Goal: Information Seeking & Learning: Learn about a topic

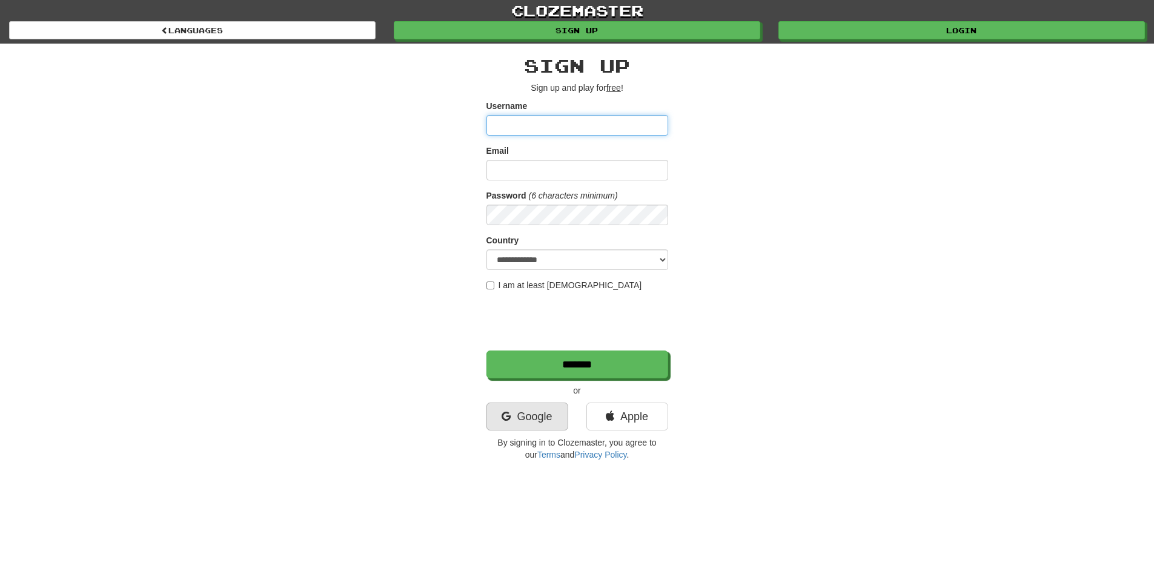
type input "**********"
click at [555, 409] on link "Google" at bounding box center [527, 417] width 82 height 28
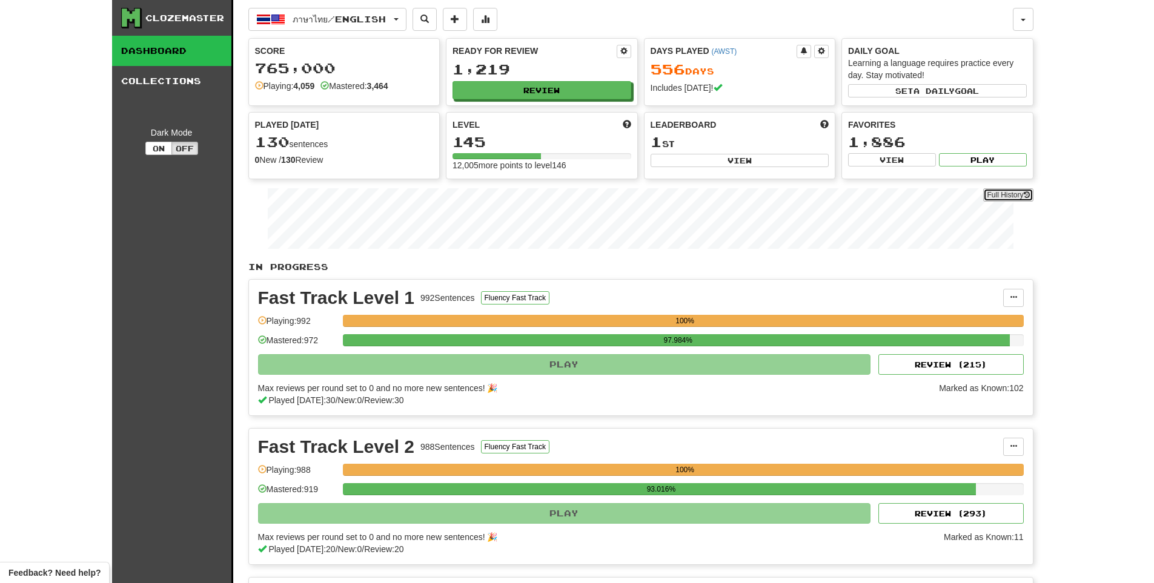
click at [999, 195] on link "Full History" at bounding box center [1008, 194] width 50 height 13
click at [509, 85] on button "Review" at bounding box center [542, 91] width 179 height 18
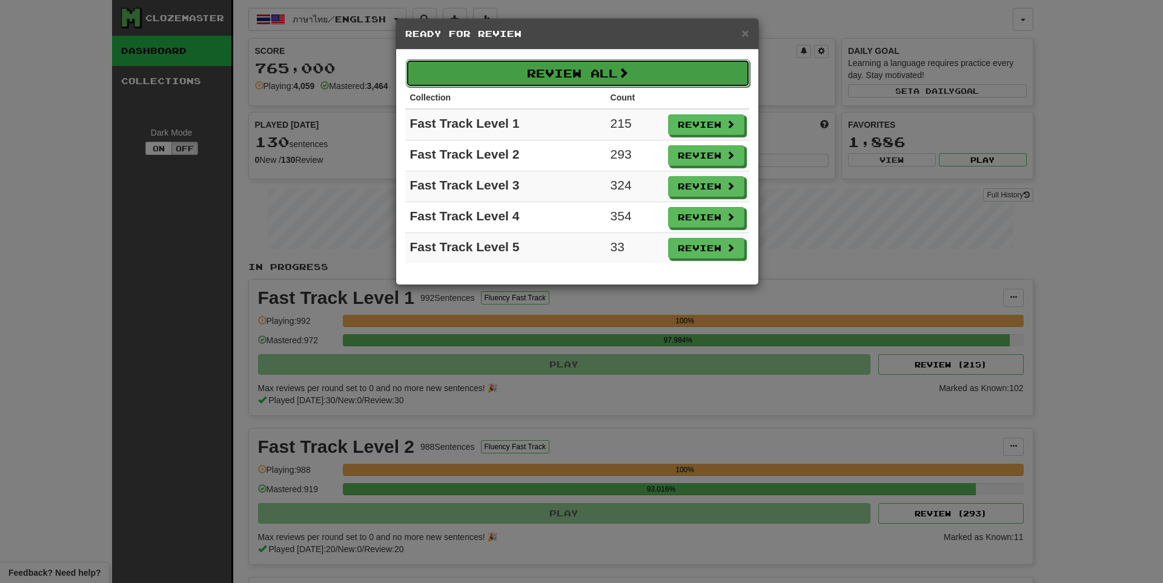
click at [516, 80] on button "Review All" at bounding box center [578, 73] width 344 height 28
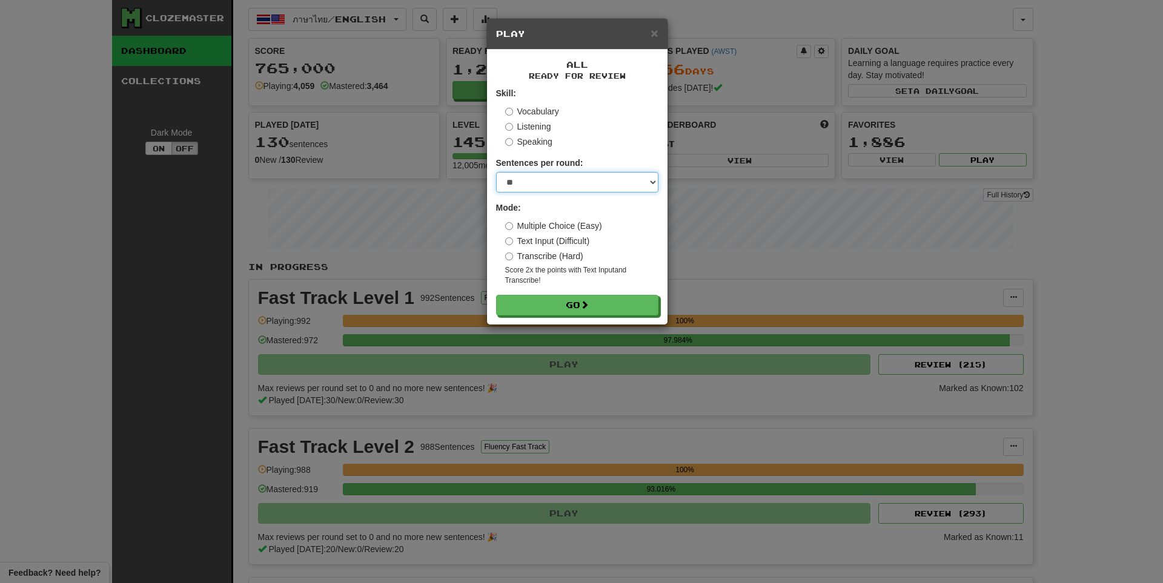
click at [531, 177] on select "* ** ** ** ** ** *** ********" at bounding box center [577, 182] width 162 height 21
select select "**"
click at [496, 172] on select "* ** ** ** ** ** *** ********" at bounding box center [577, 182] width 162 height 21
click at [568, 303] on button "Go" at bounding box center [578, 306] width 162 height 21
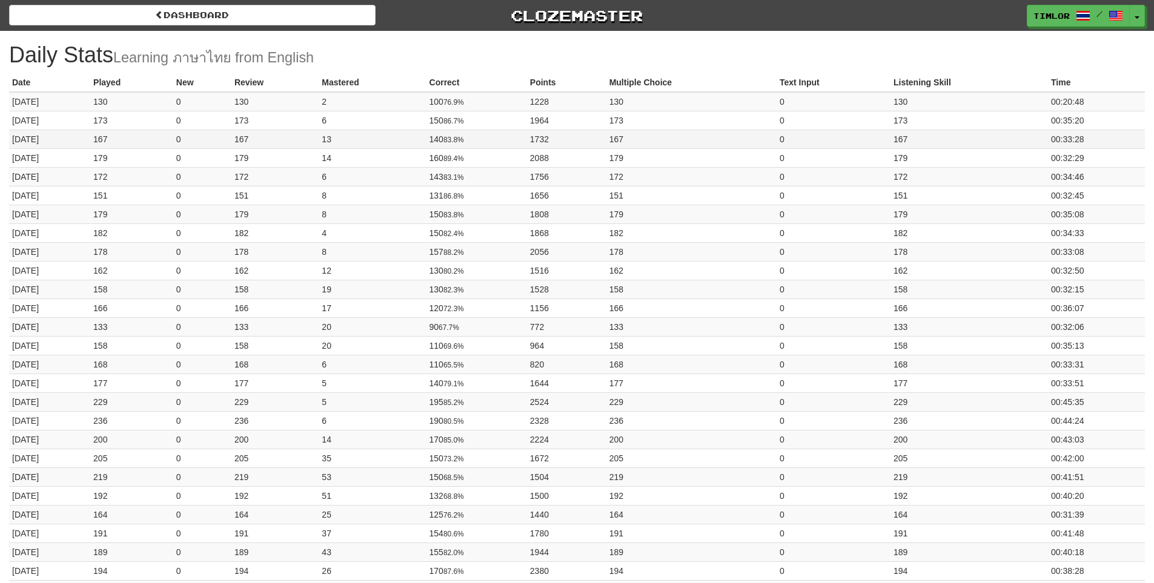
drag, startPoint x: 1041, startPoint y: 154, endPoint x: 1062, endPoint y: 145, distance: 23.1
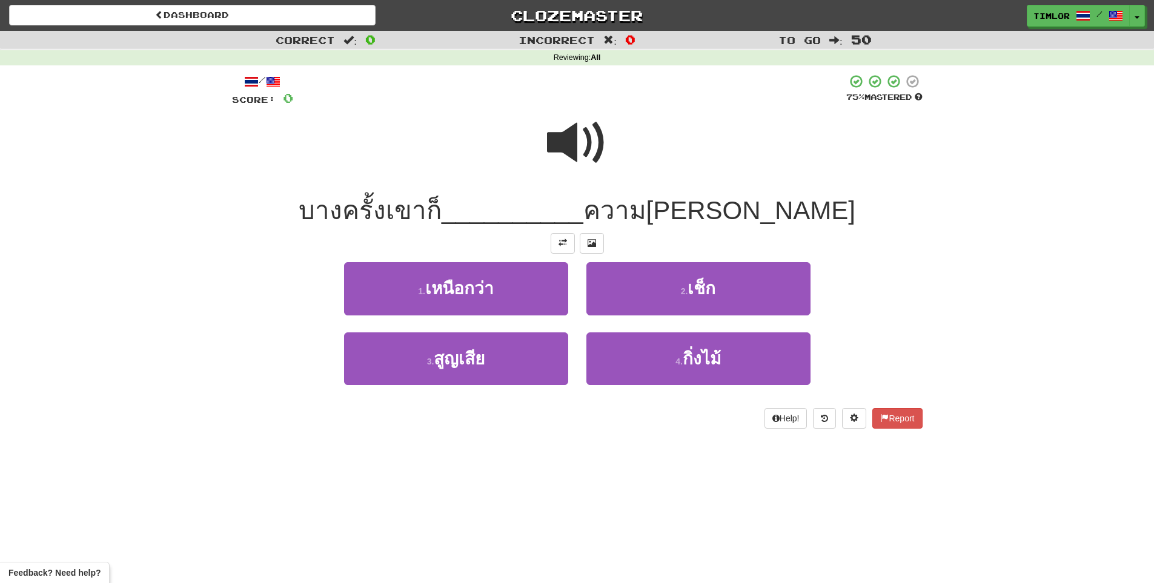
click at [563, 149] on span at bounding box center [577, 143] width 61 height 61
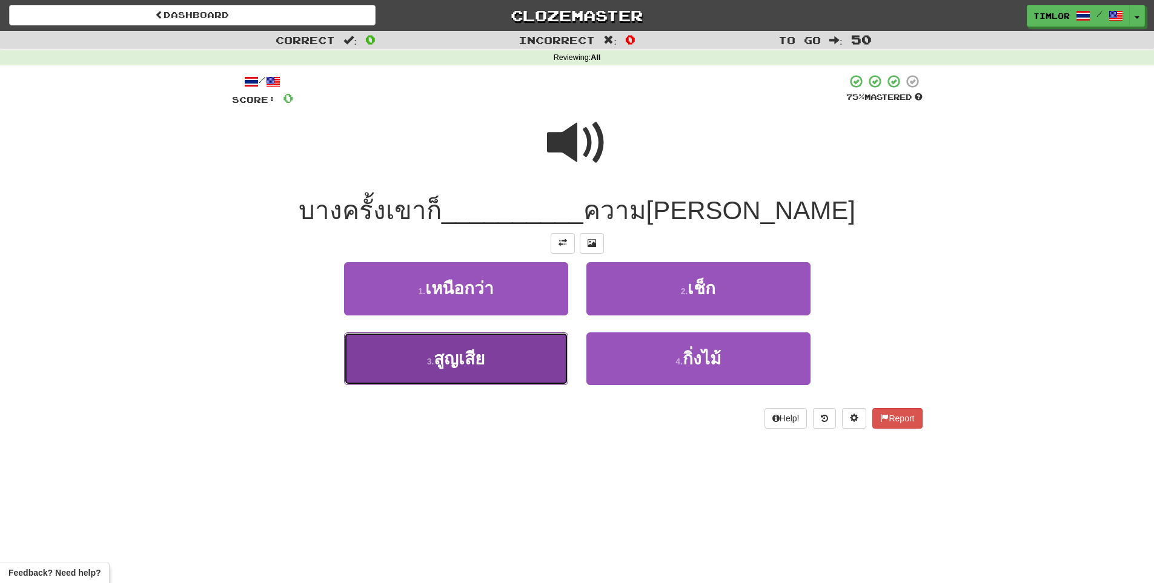
click at [521, 356] on button "3 . สูญเสีย" at bounding box center [456, 359] width 224 height 53
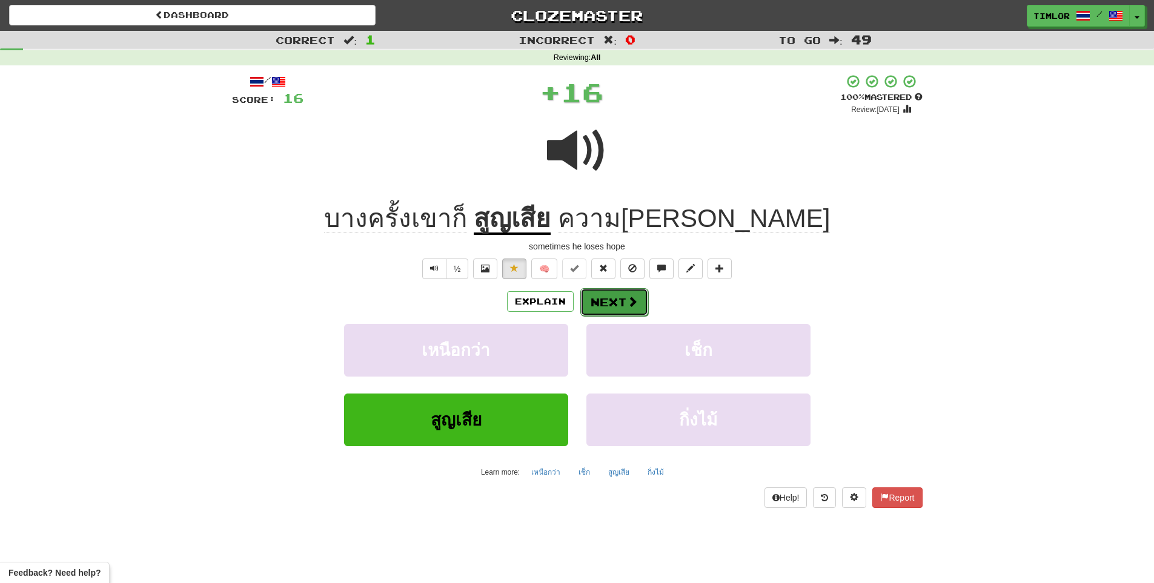
click at [618, 310] on button "Next" at bounding box center [614, 302] width 68 height 28
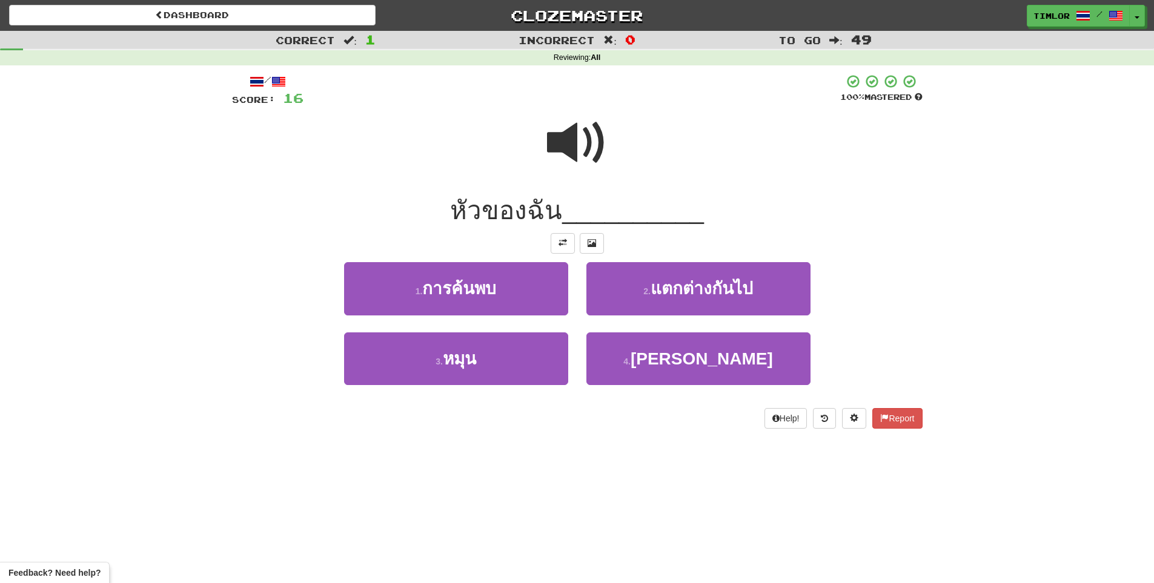
click at [571, 103] on div at bounding box center [571, 90] width 537 height 33
click at [581, 137] on span at bounding box center [577, 143] width 61 height 61
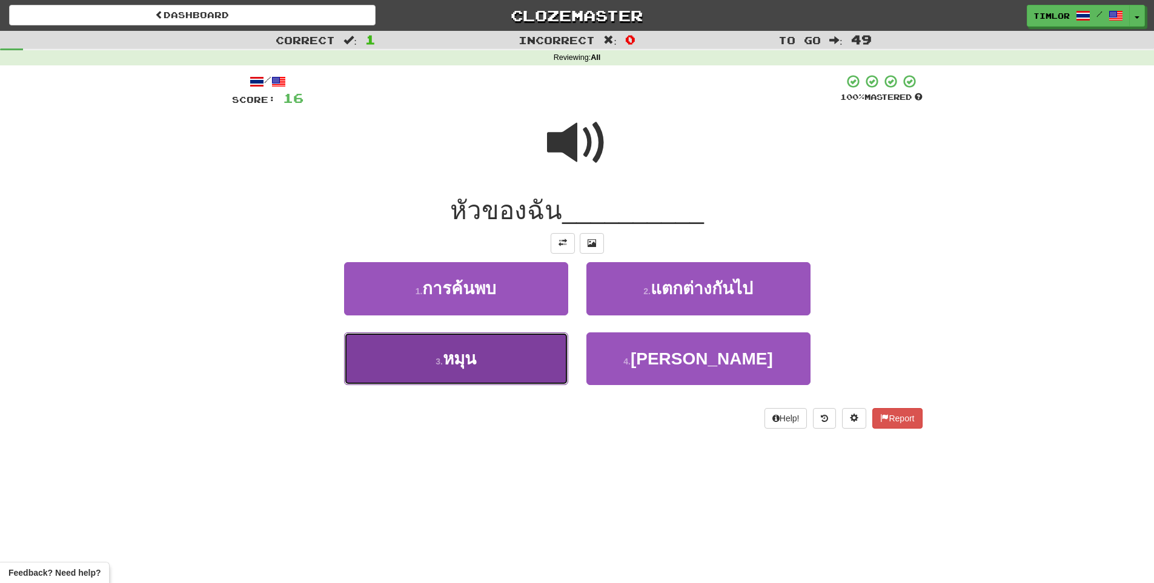
click at [502, 356] on button "3 . หมุน" at bounding box center [456, 359] width 224 height 53
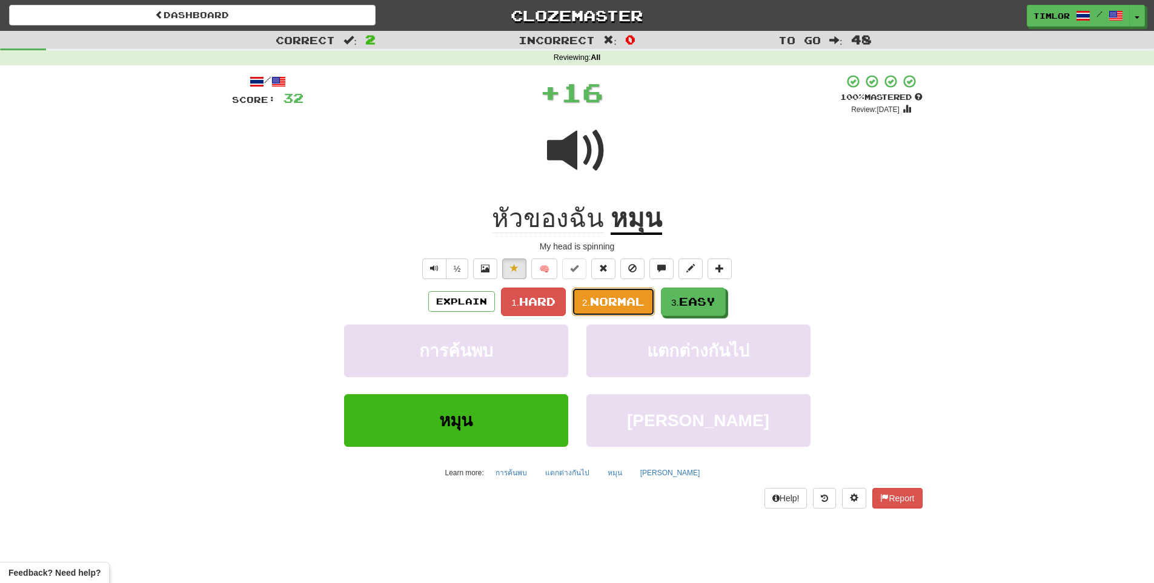
click at [629, 302] on span "Normal" at bounding box center [617, 301] width 55 height 13
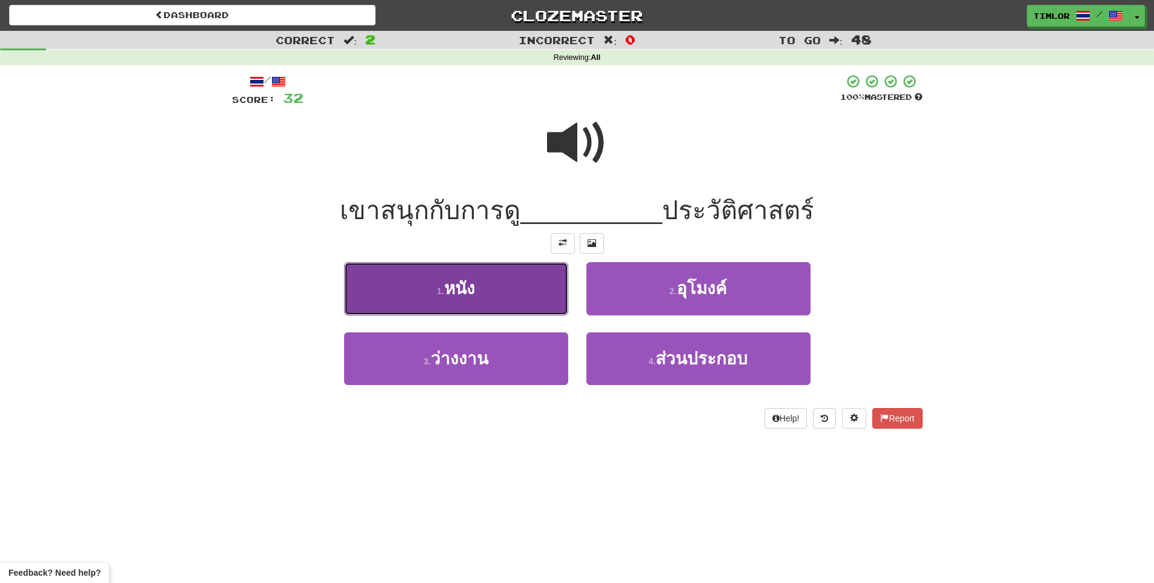
click at [525, 302] on button "1 . หนัง" at bounding box center [456, 288] width 224 height 53
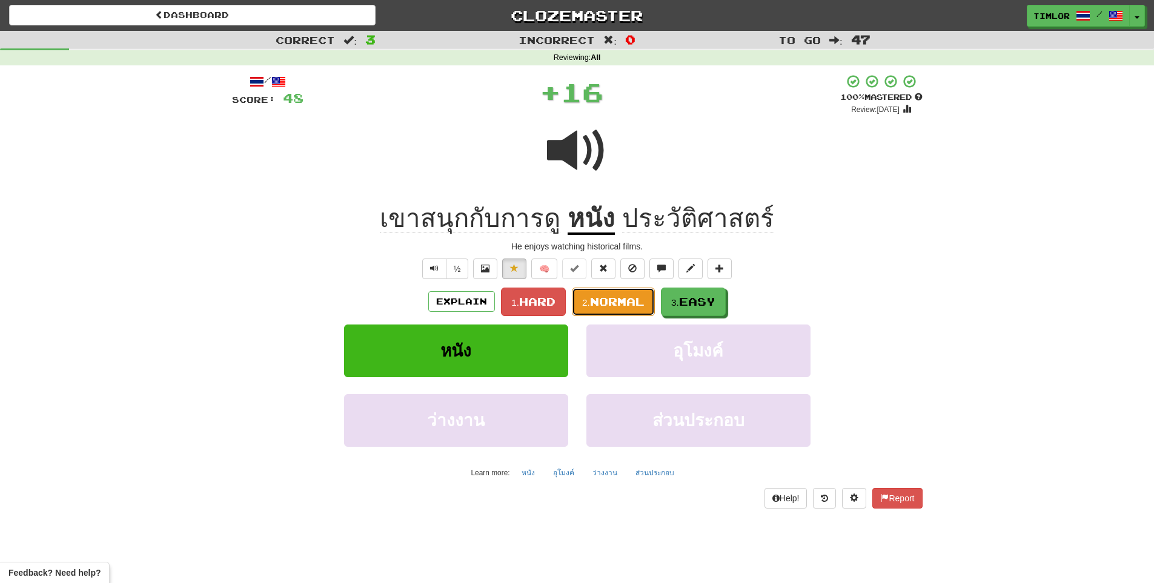
click at [587, 293] on button "2. Normal" at bounding box center [613, 302] width 83 height 28
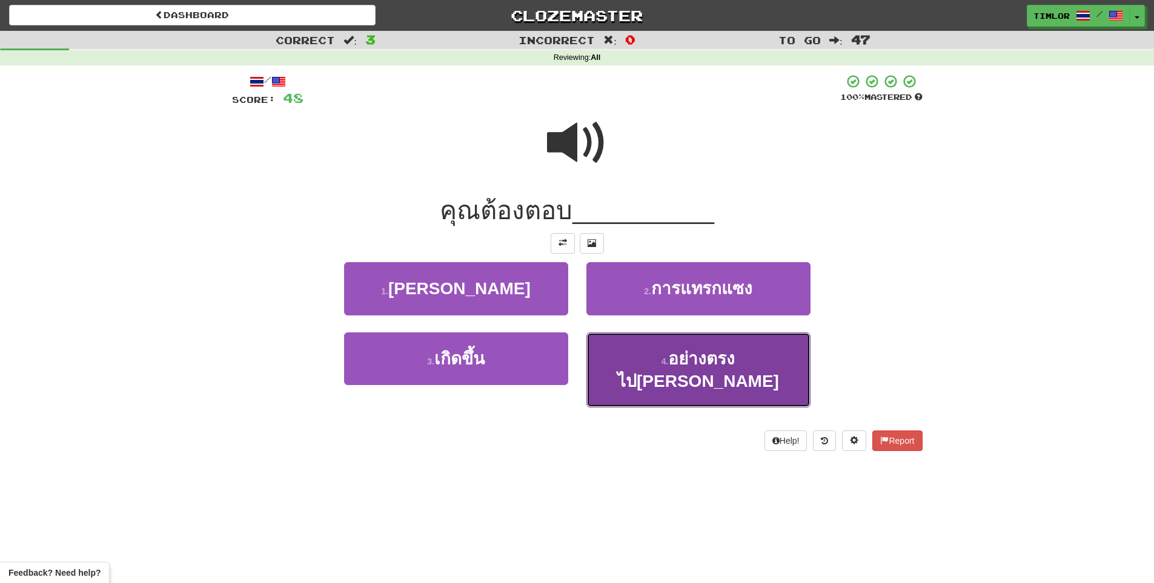
click at [633, 340] on button "4 . อย่างตรงไปตรงมา" at bounding box center [698, 371] width 224 height 76
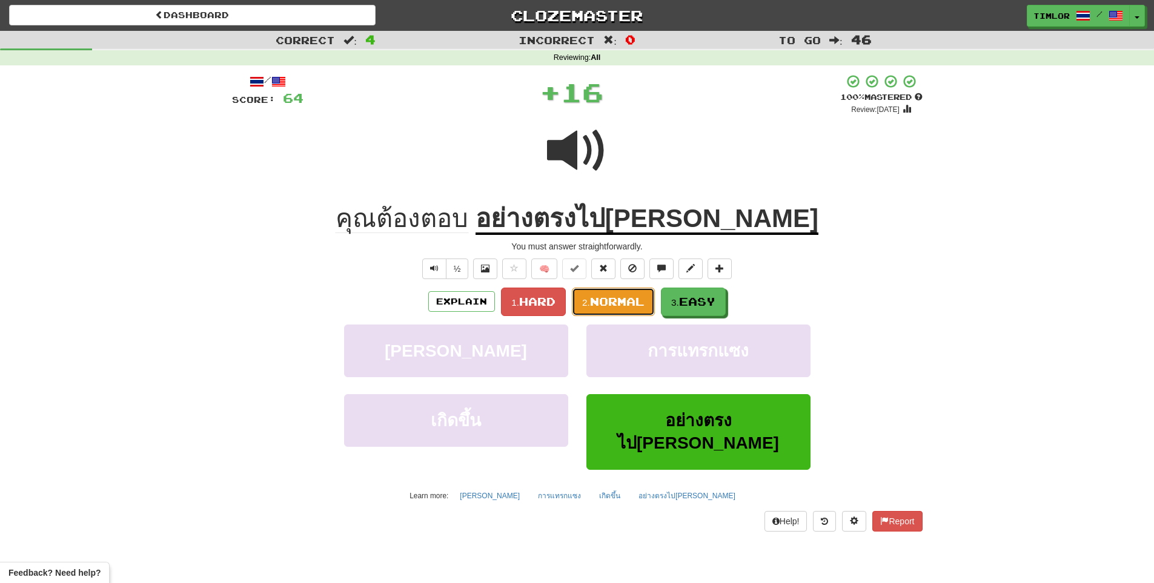
click at [637, 304] on span "Normal" at bounding box center [617, 301] width 55 height 13
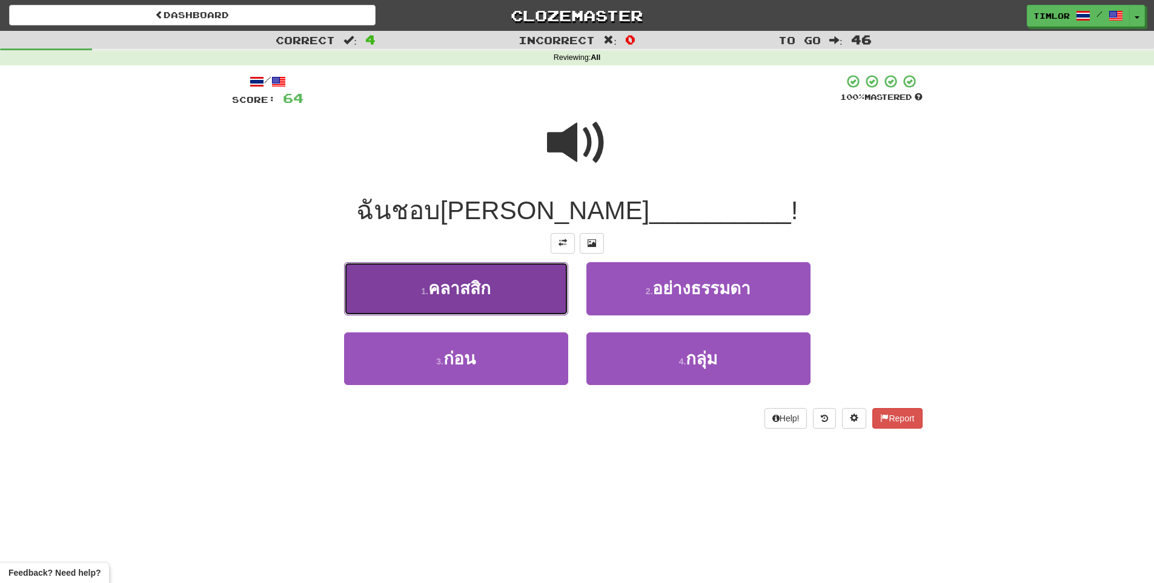
click at [538, 308] on button "1 . คลาสสิก" at bounding box center [456, 288] width 224 height 53
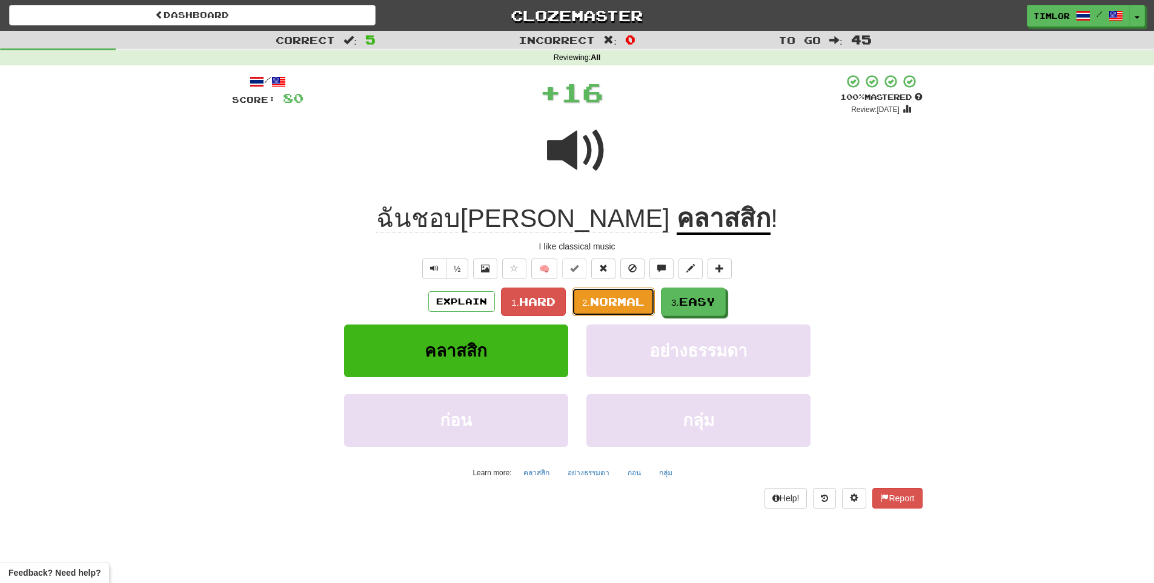
click at [596, 310] on button "2. Normal" at bounding box center [613, 302] width 83 height 28
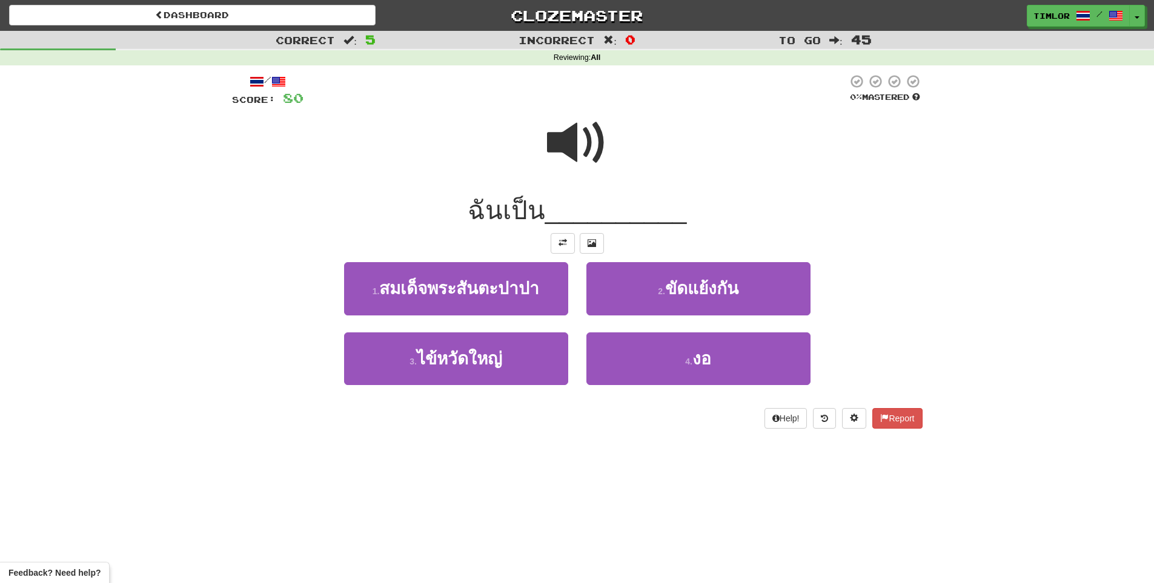
click at [583, 182] on div at bounding box center [577, 151] width 691 height 87
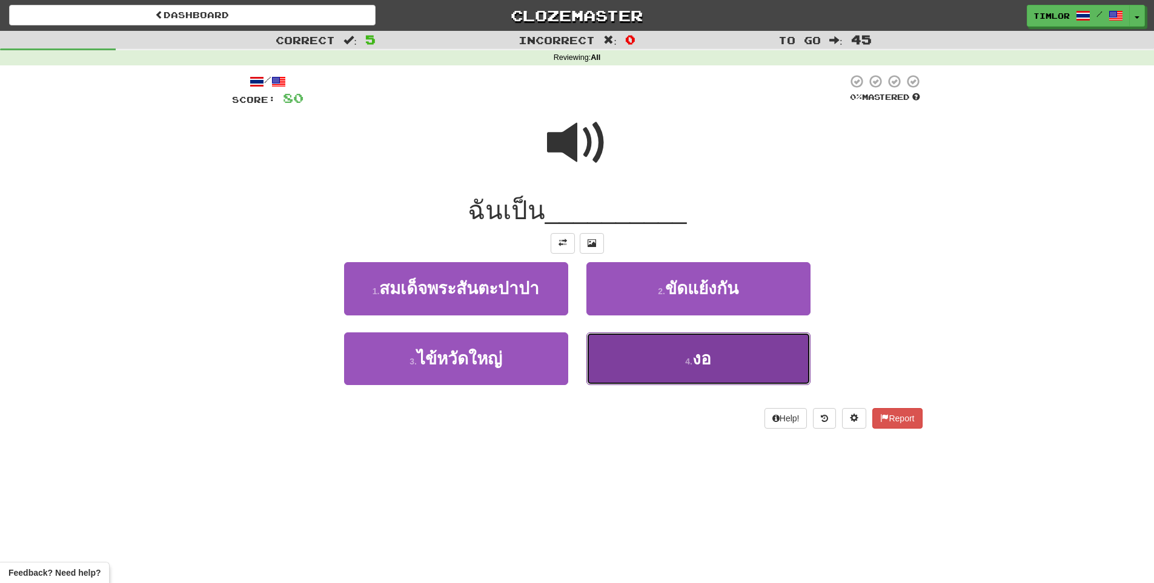
click at [605, 357] on button "4 . งอ" at bounding box center [698, 359] width 224 height 53
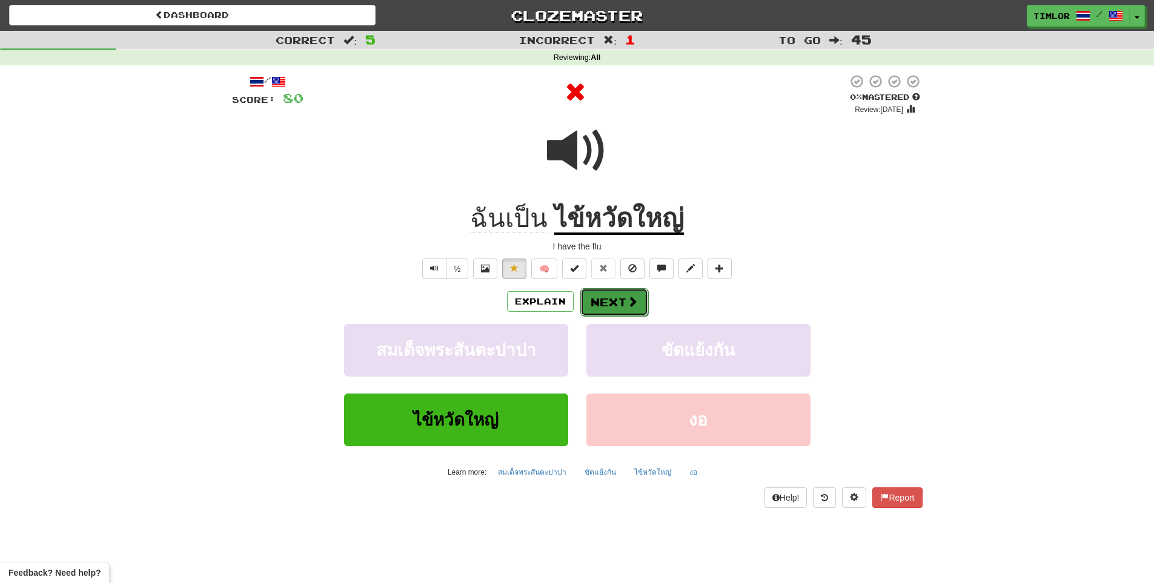
click at [616, 300] on button "Next" at bounding box center [614, 302] width 68 height 28
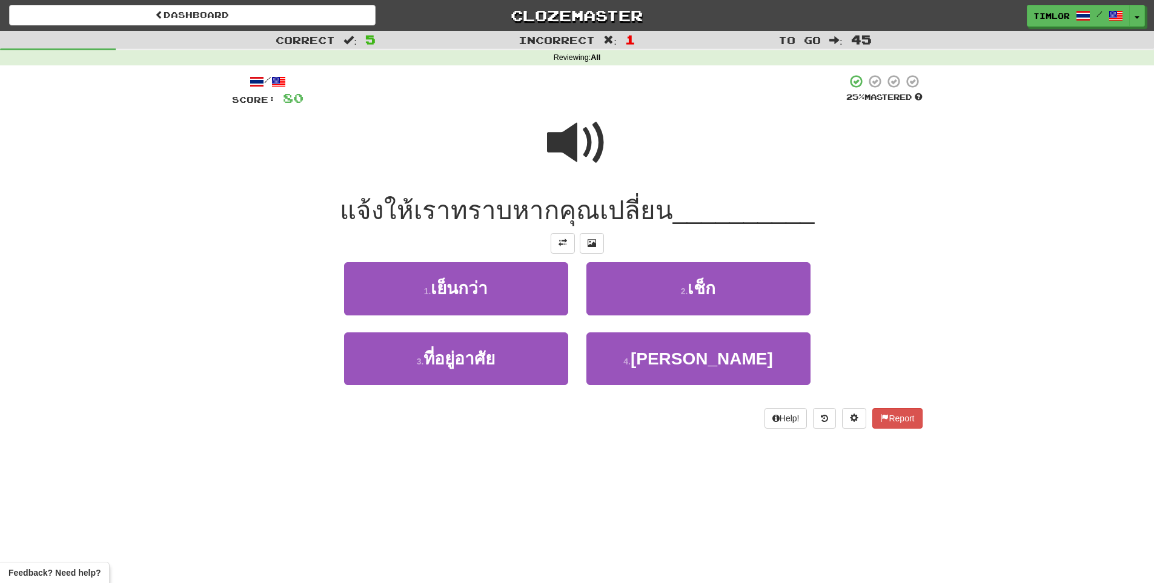
click at [578, 157] on span at bounding box center [577, 143] width 61 height 61
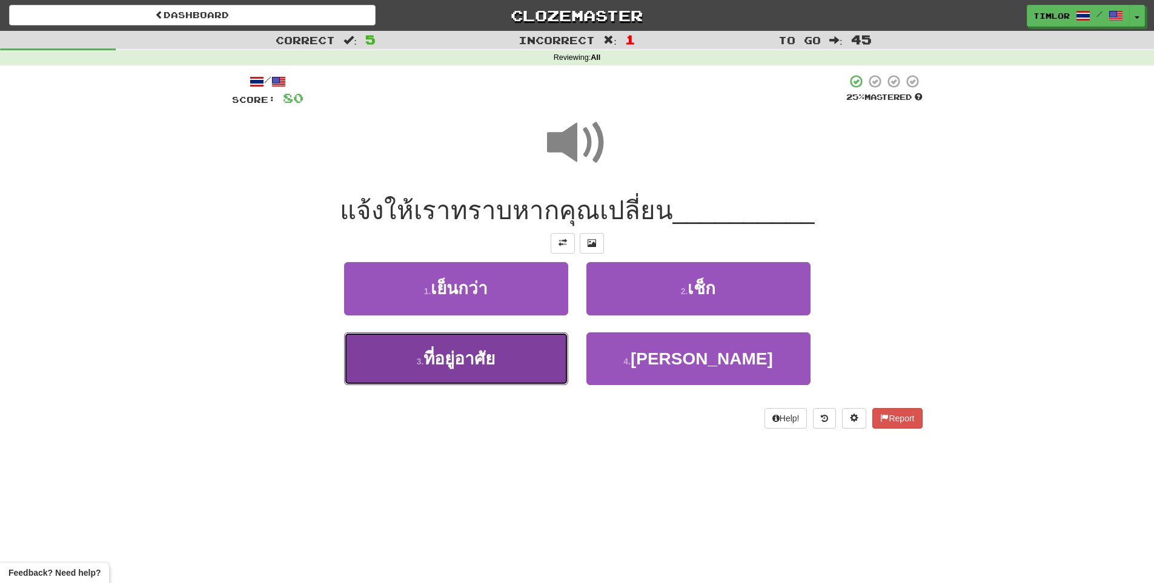
click at [508, 351] on button "3 . ที่อยู่อาศัย" at bounding box center [456, 359] width 224 height 53
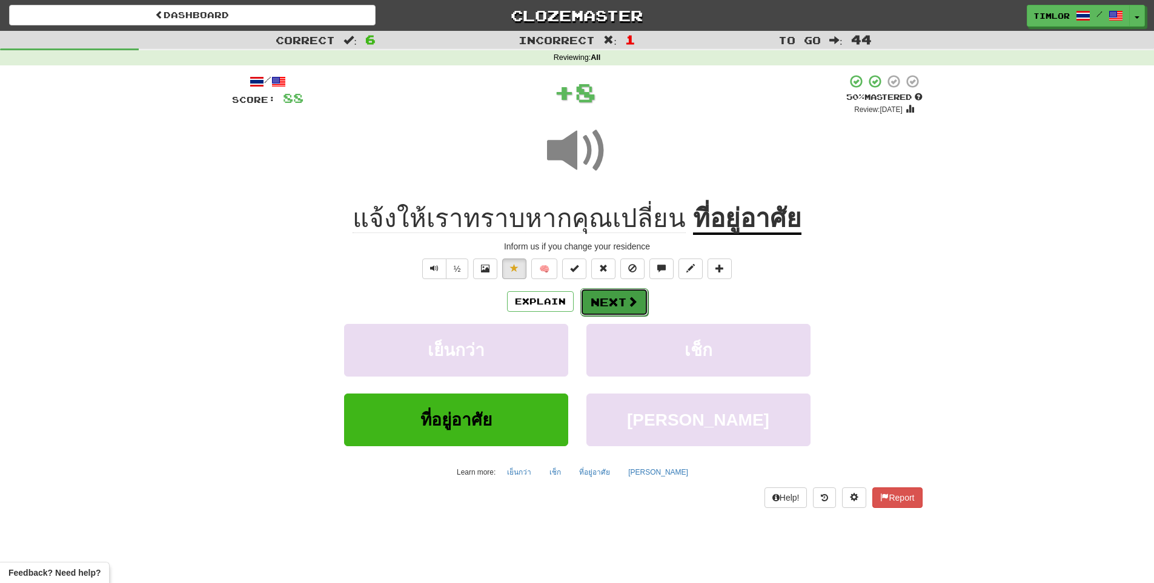
click at [628, 296] on span at bounding box center [632, 301] width 11 height 11
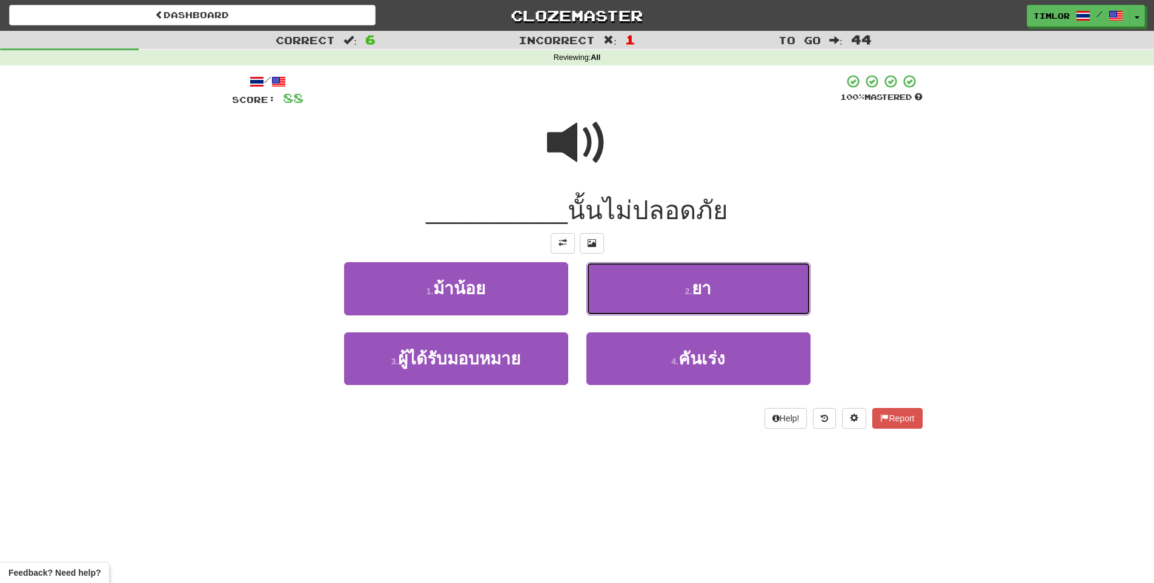
click at [628, 295] on button "2 . ยา" at bounding box center [698, 288] width 224 height 53
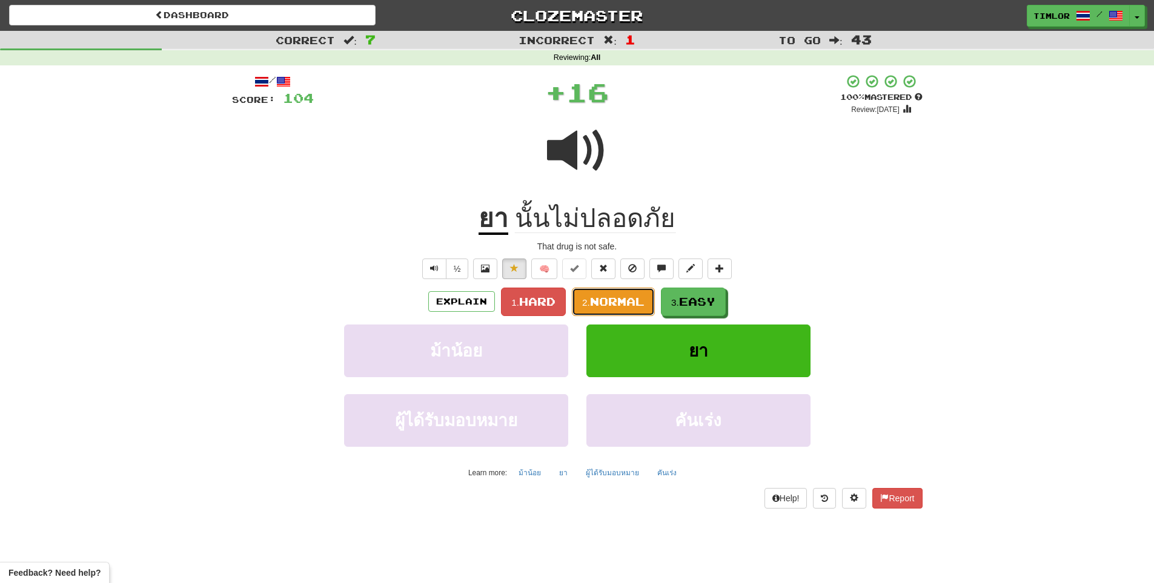
click at [626, 299] on span "Normal" at bounding box center [617, 301] width 55 height 13
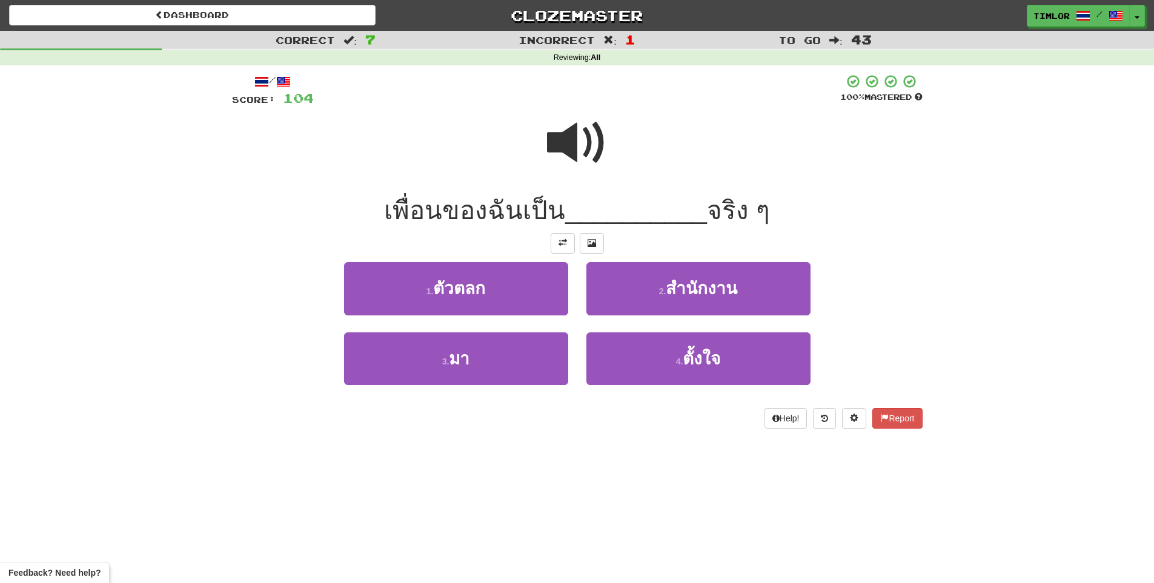
click at [601, 150] on span at bounding box center [577, 143] width 61 height 61
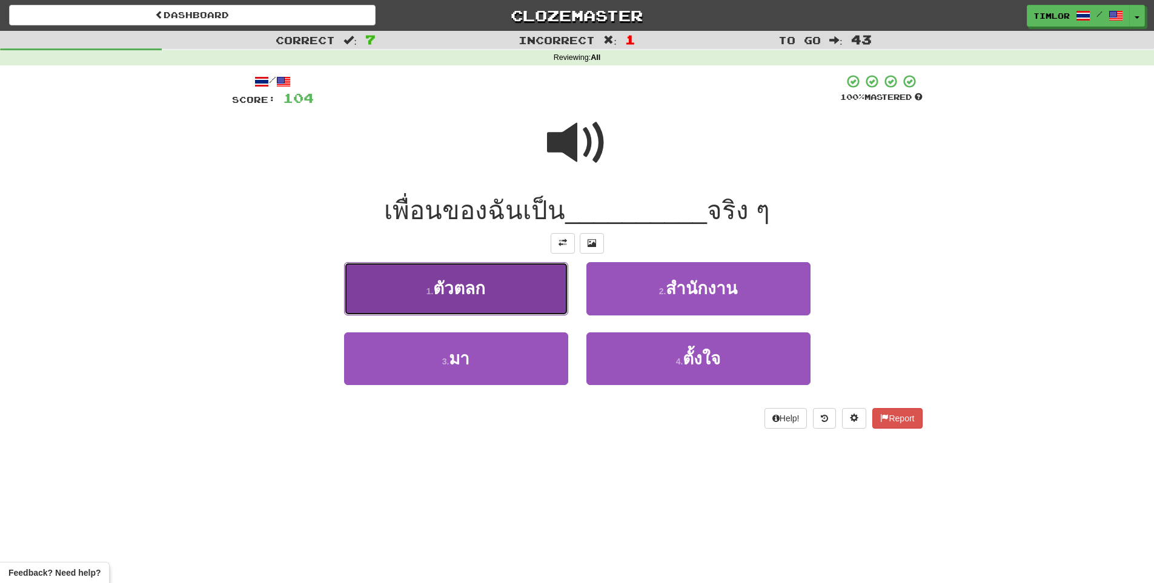
click at [512, 291] on button "1 . ตัวตลก" at bounding box center [456, 288] width 224 height 53
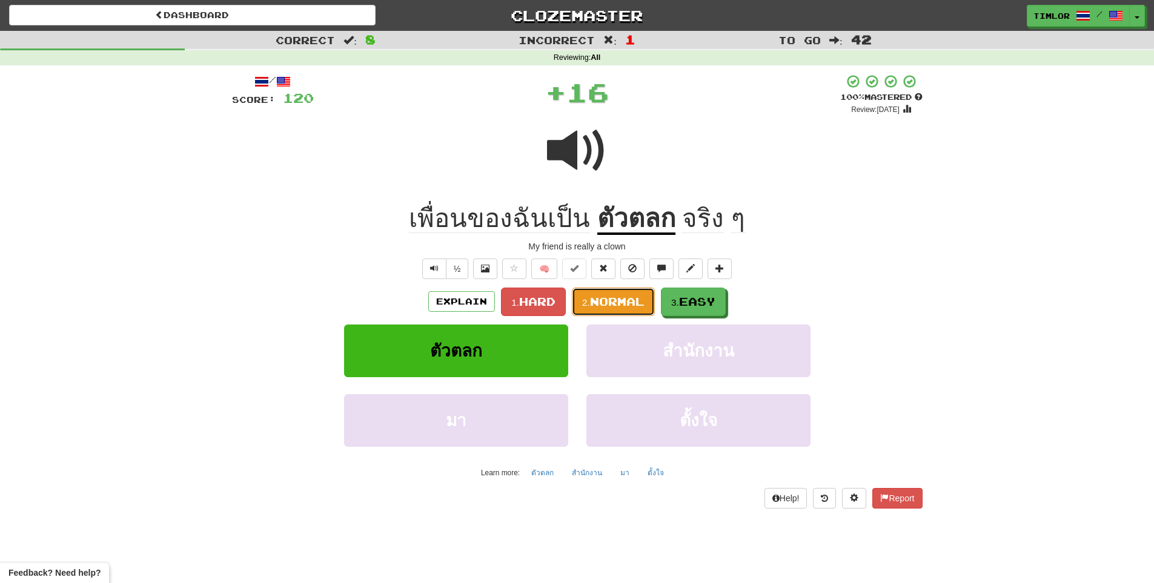
click at [607, 293] on button "2. Normal" at bounding box center [613, 302] width 83 height 28
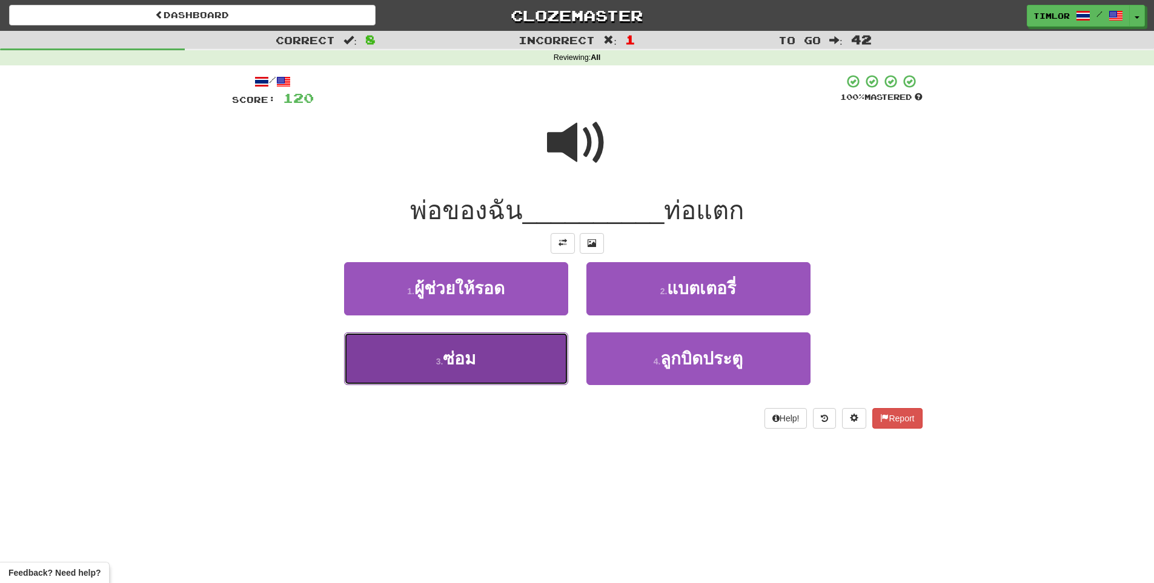
click at [497, 363] on button "3 . ซ่อม" at bounding box center [456, 359] width 224 height 53
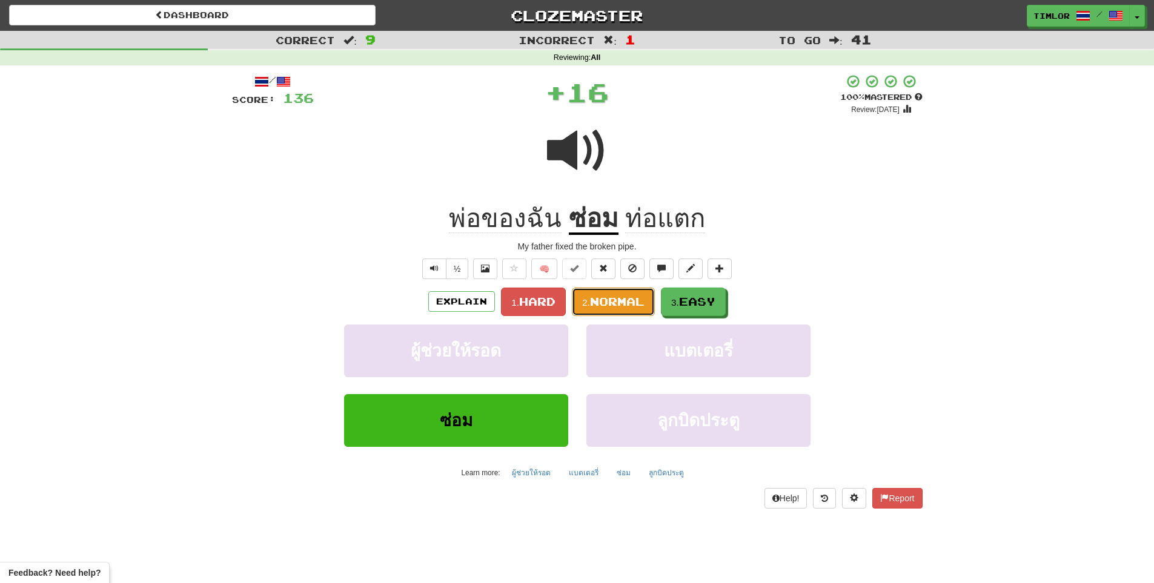
click at [583, 312] on button "2. Normal" at bounding box center [613, 302] width 83 height 28
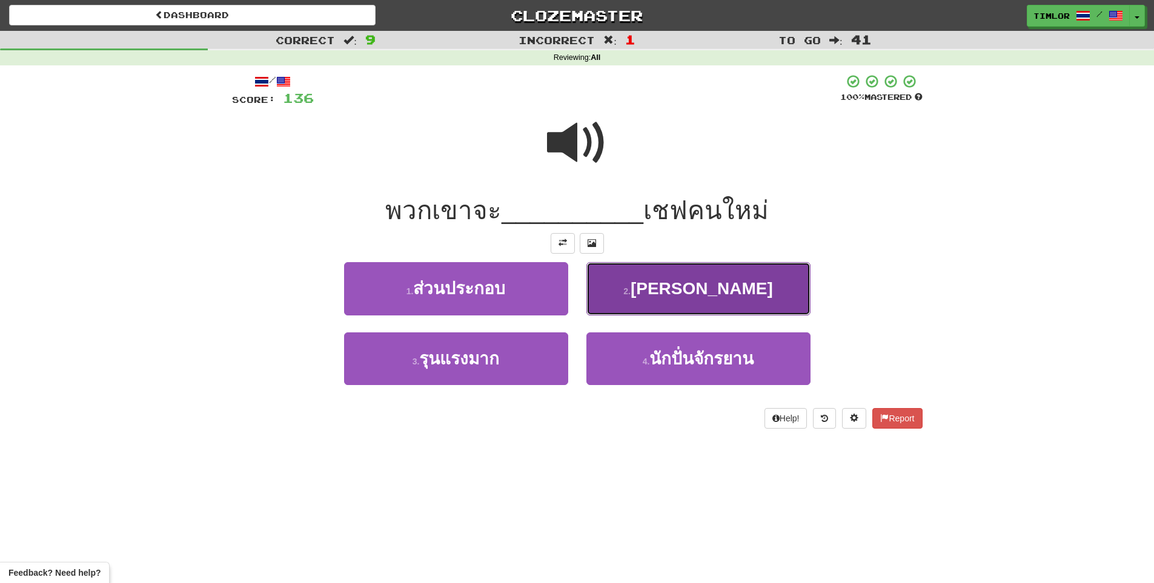
click at [614, 304] on button "2 . จ้าง" at bounding box center [698, 288] width 224 height 53
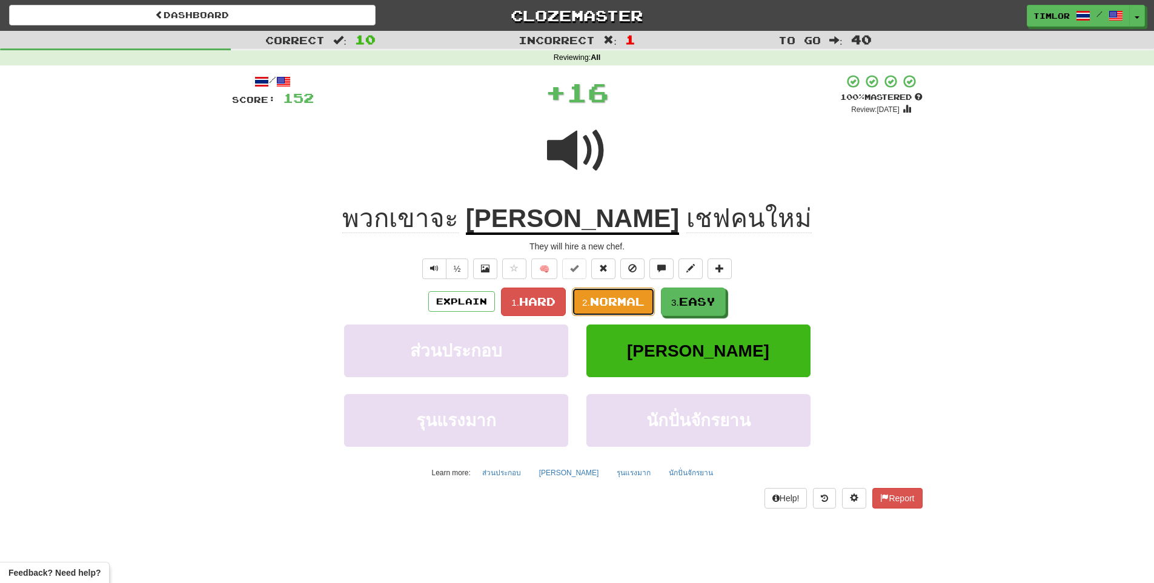
click at [604, 309] on button "2. Normal" at bounding box center [613, 302] width 83 height 28
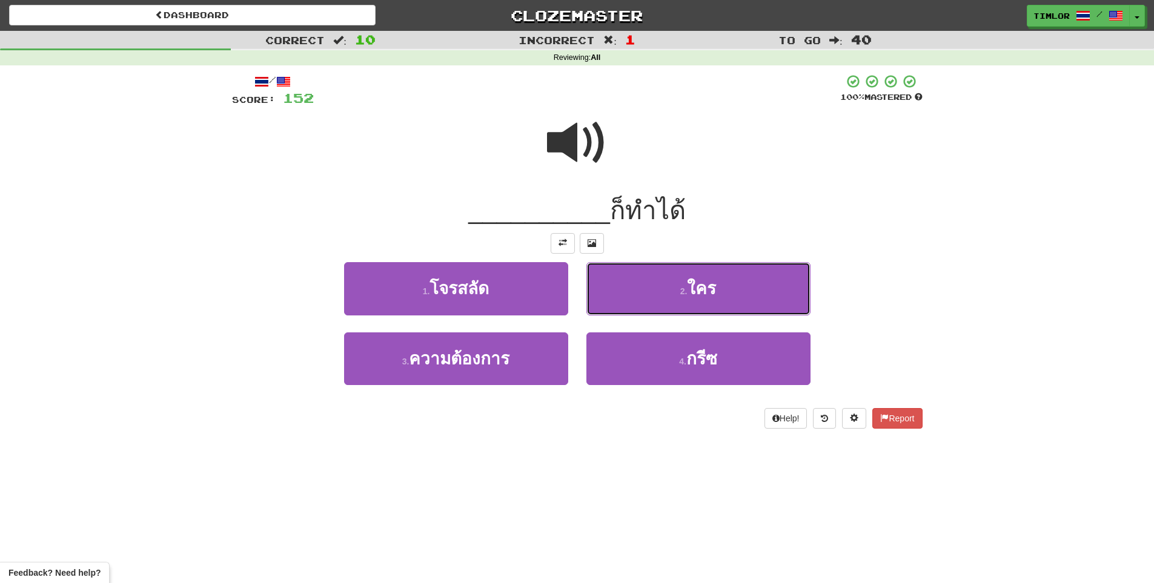
click at [604, 308] on button "2 . ใคร" at bounding box center [698, 288] width 224 height 53
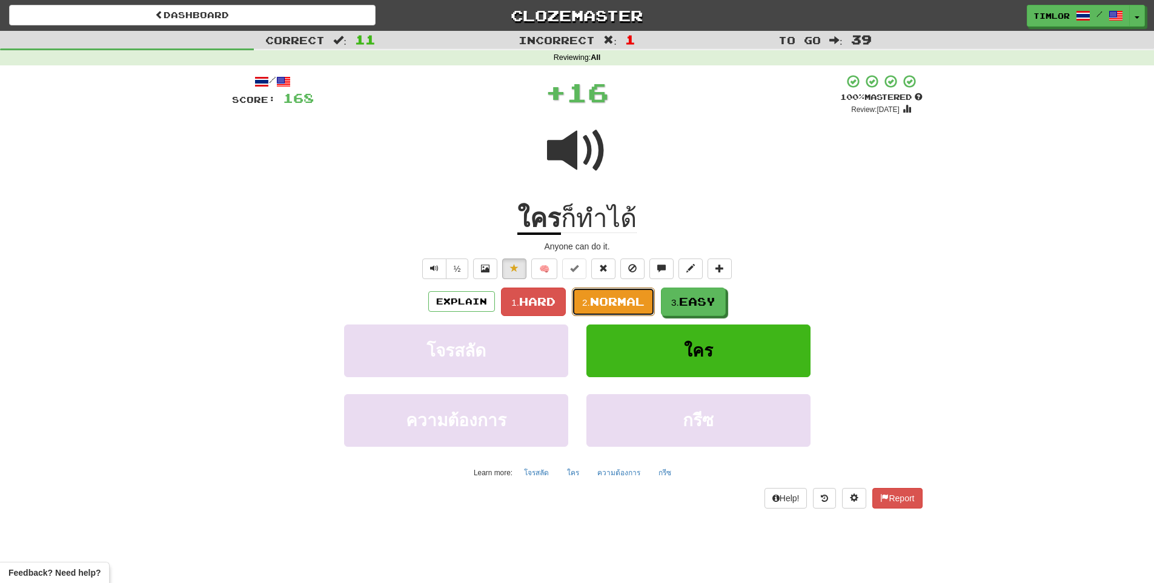
click at [604, 308] on button "2. Normal" at bounding box center [613, 302] width 83 height 28
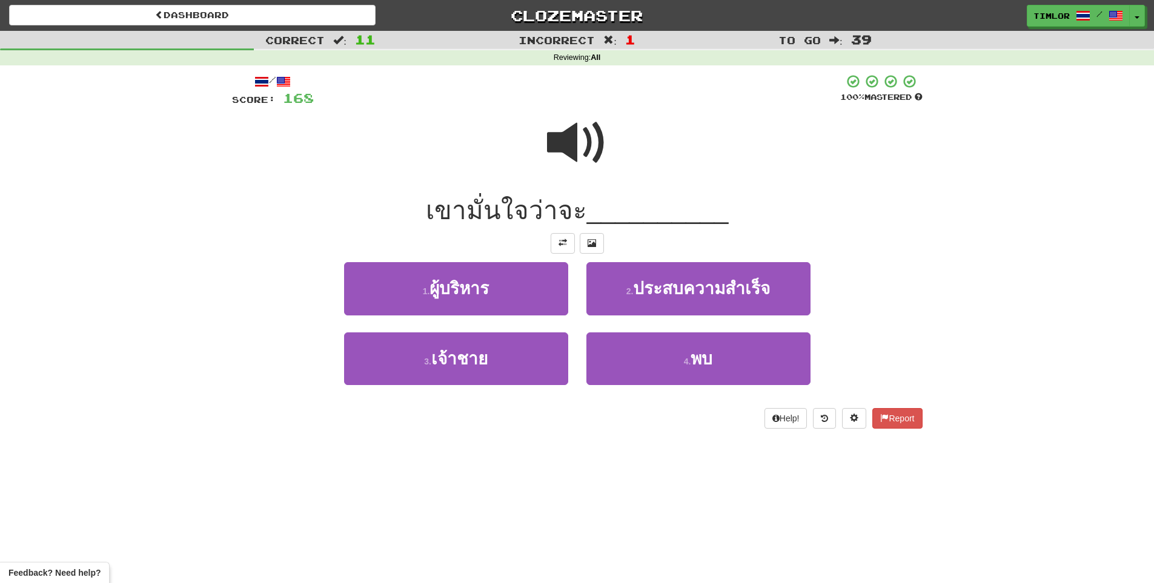
click at [594, 185] on div at bounding box center [577, 151] width 691 height 87
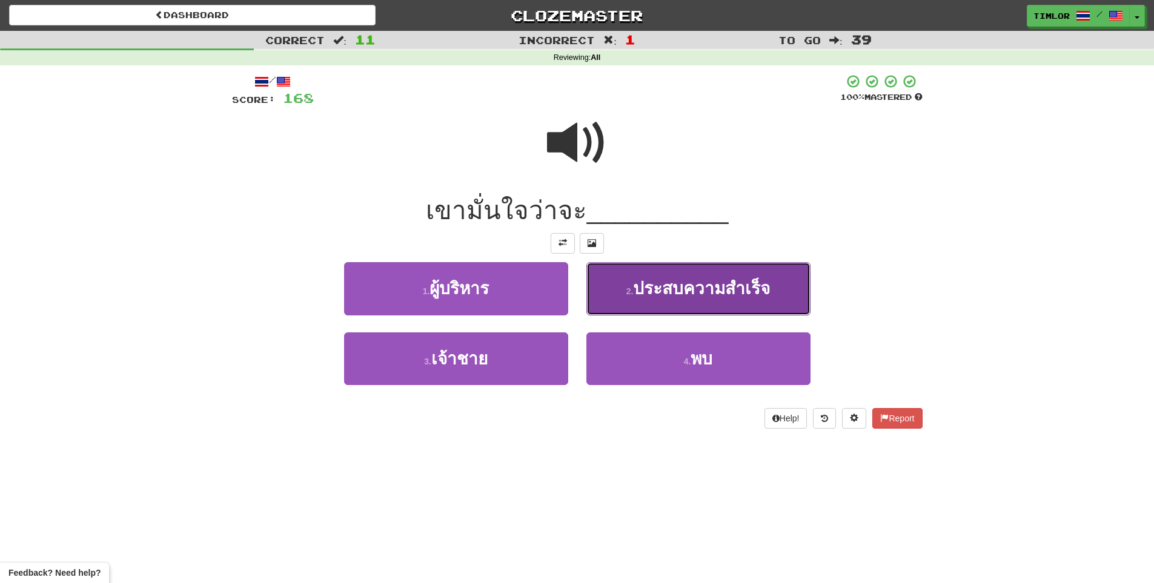
click at [615, 279] on button "2 . ประสบความสําเร็จ" at bounding box center [698, 288] width 224 height 53
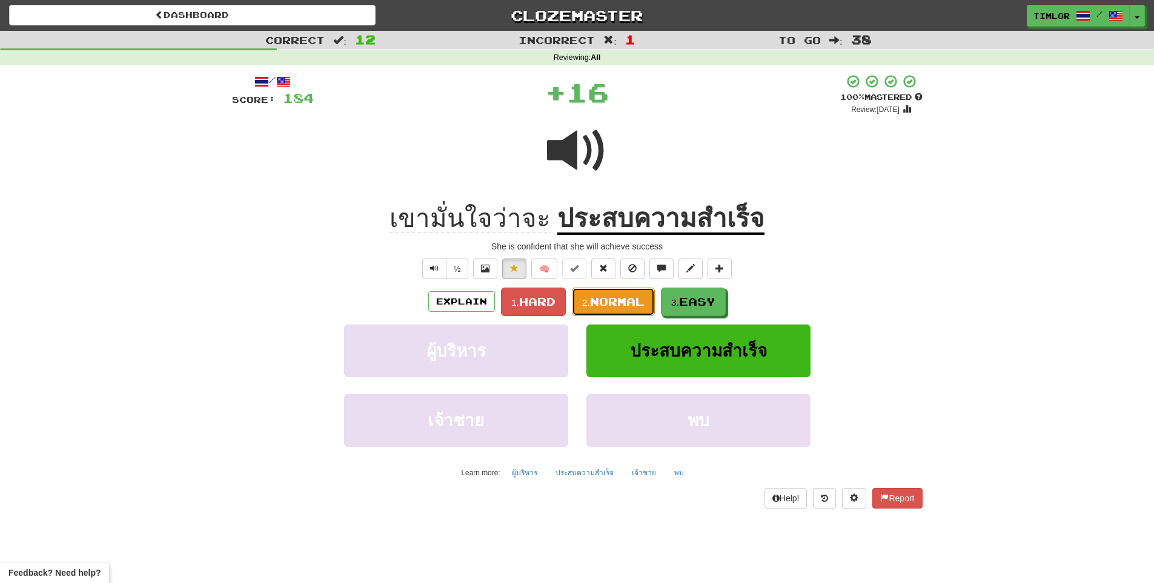
click at [615, 298] on span "Normal" at bounding box center [617, 301] width 55 height 13
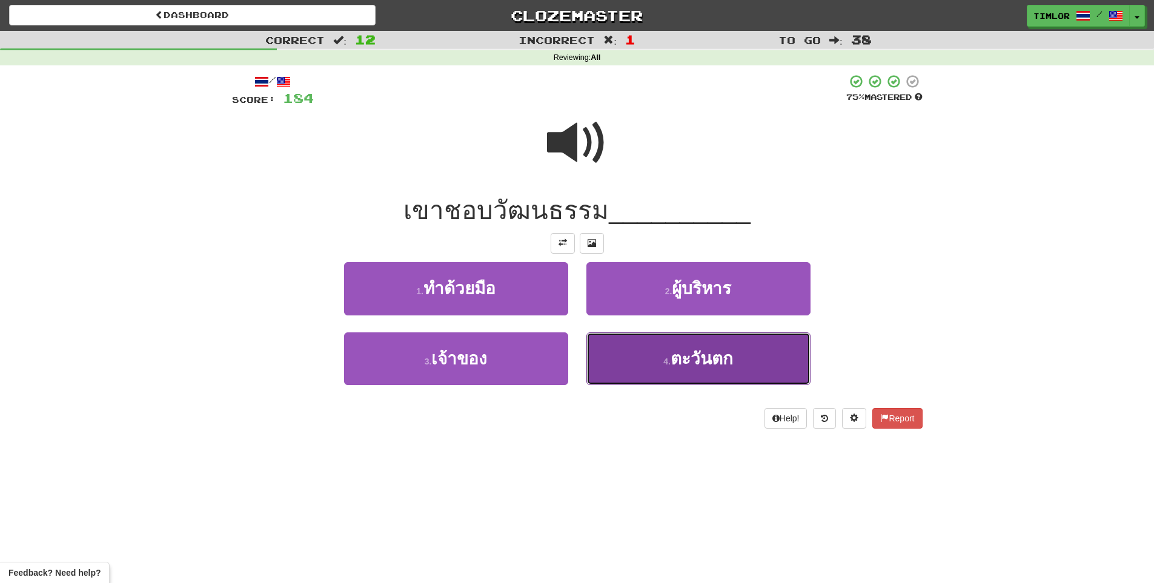
click at [638, 350] on button "4 . ตะวันตก" at bounding box center [698, 359] width 224 height 53
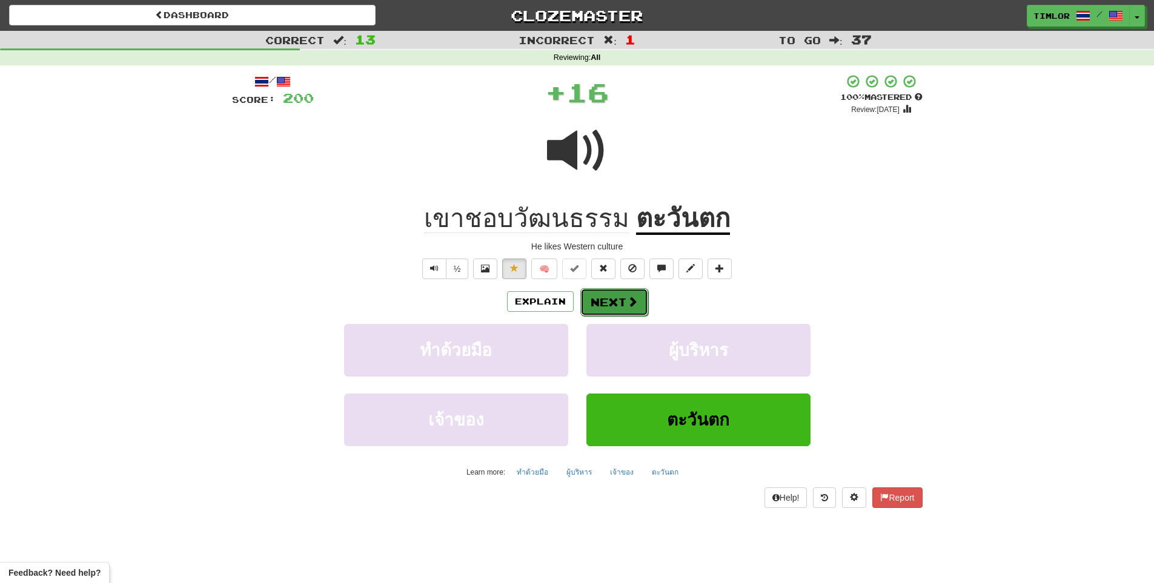
click at [621, 297] on button "Next" at bounding box center [614, 302] width 68 height 28
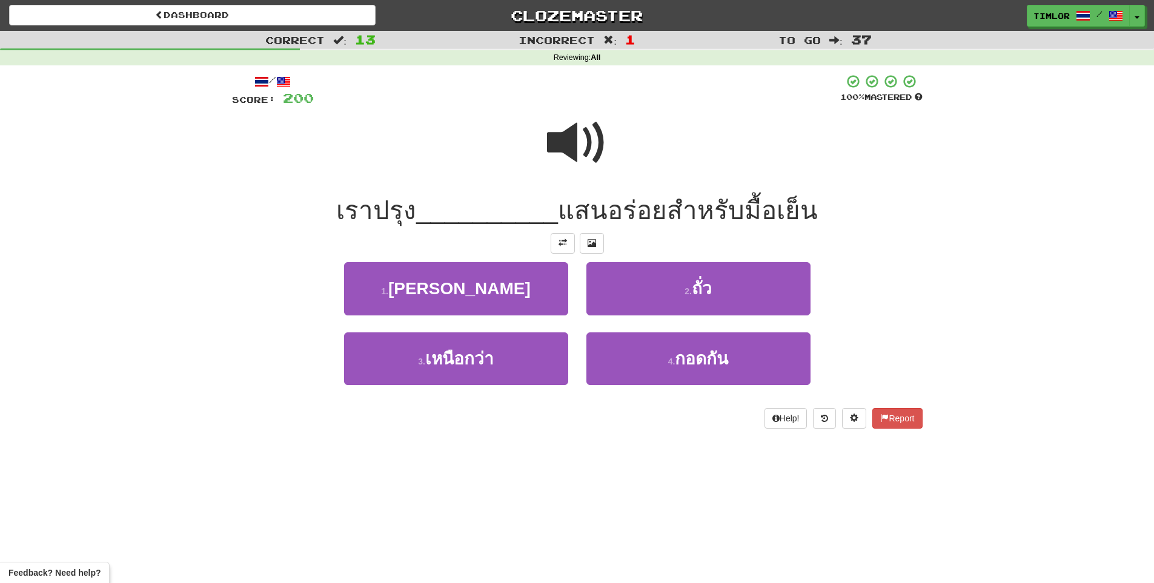
click at [595, 193] on div at bounding box center [577, 151] width 691 height 87
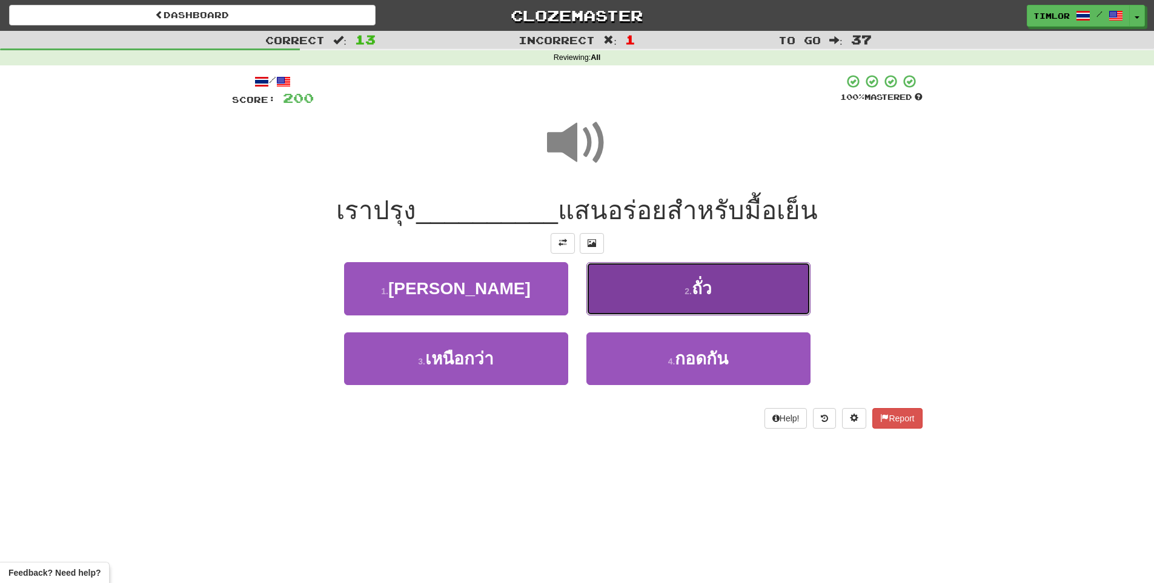
click at [660, 297] on button "2 . ถั่ว" at bounding box center [698, 288] width 224 height 53
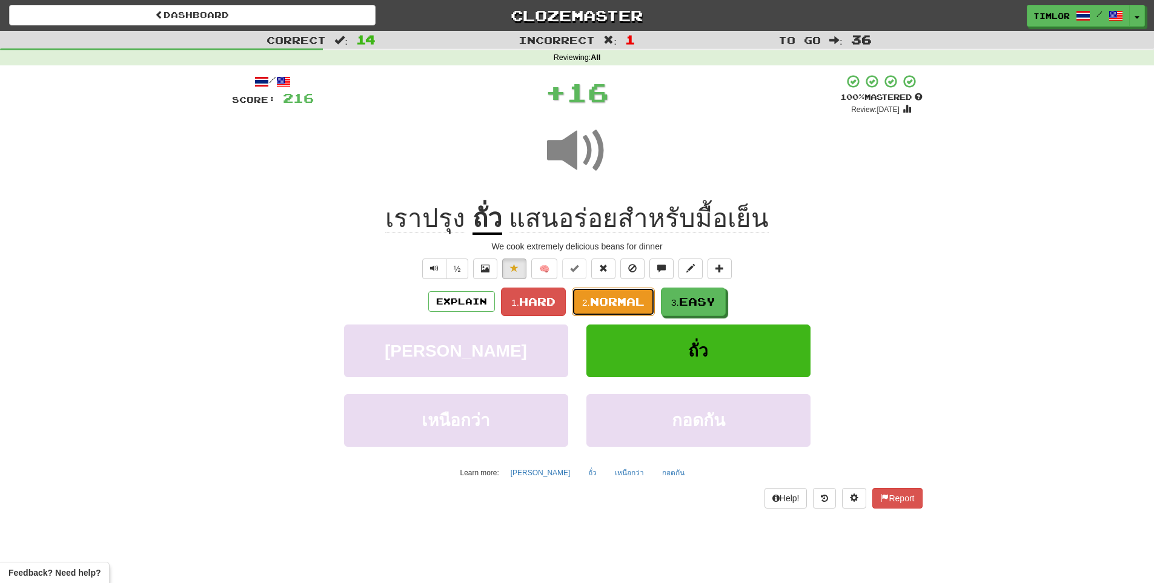
click at [631, 300] on span "Normal" at bounding box center [617, 301] width 55 height 13
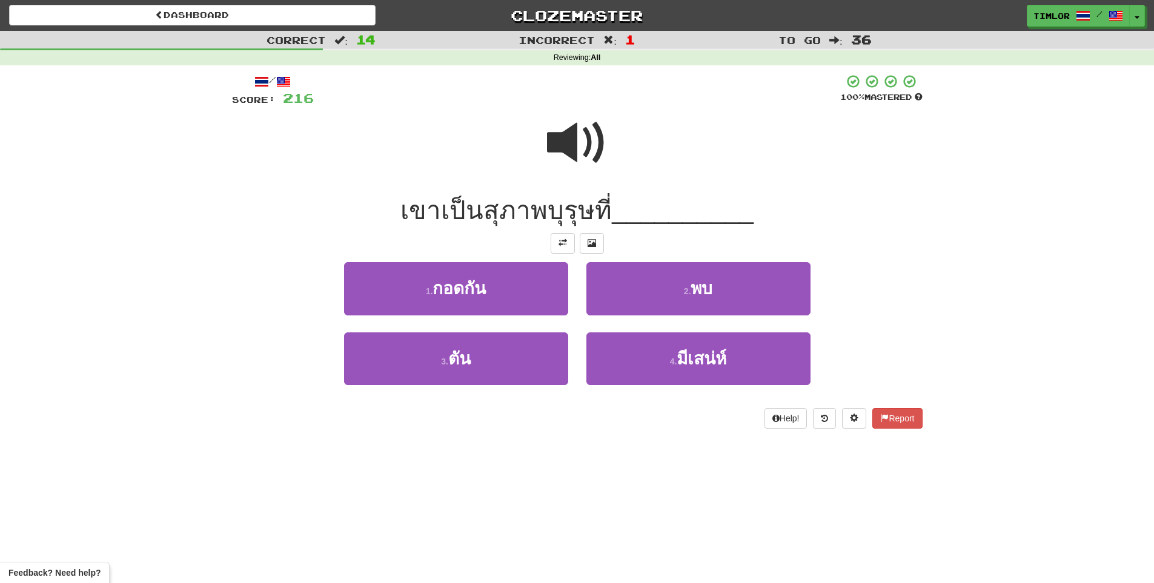
click at [569, 165] on span at bounding box center [577, 143] width 61 height 61
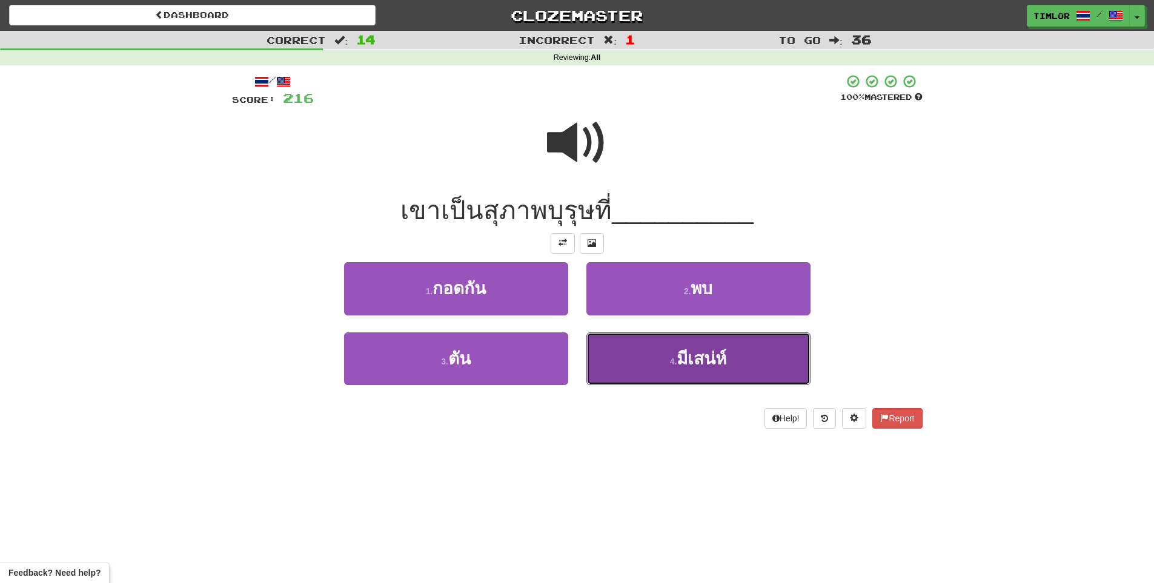
click at [689, 363] on span "มีเสน่ห์" at bounding box center [702, 358] width 50 height 19
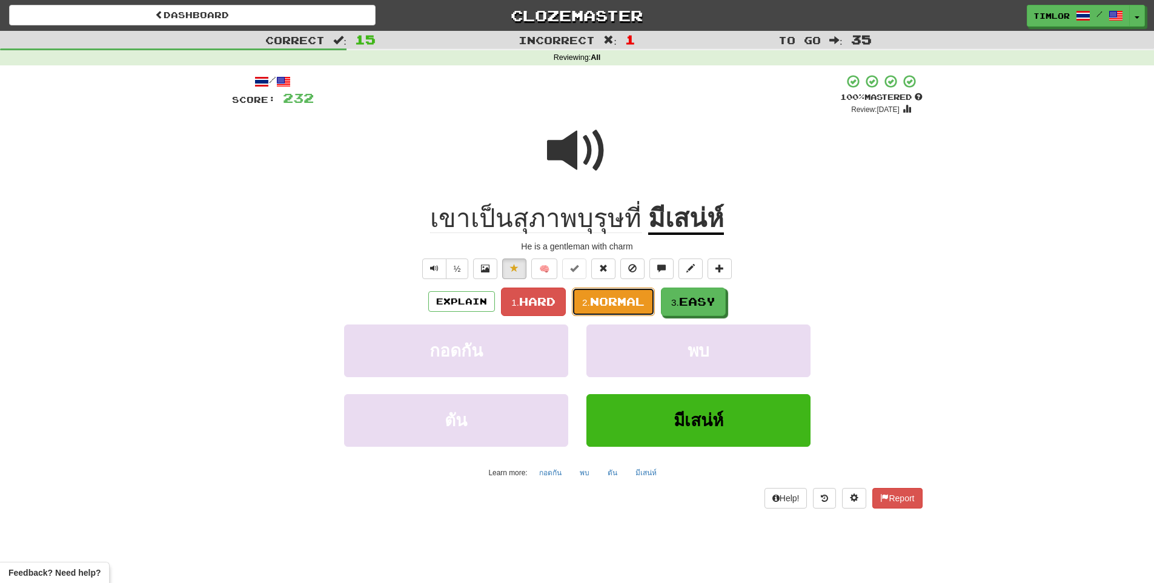
click at [637, 293] on button "2. Normal" at bounding box center [613, 302] width 83 height 28
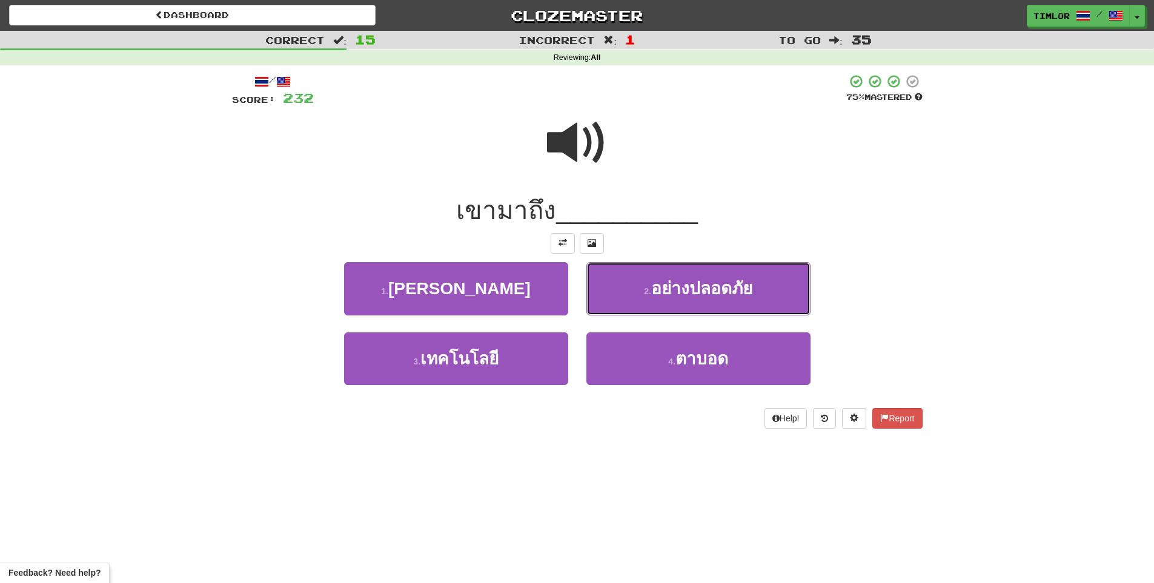
click at [637, 293] on button "2 . อย่างปลอดภัย" at bounding box center [698, 288] width 224 height 53
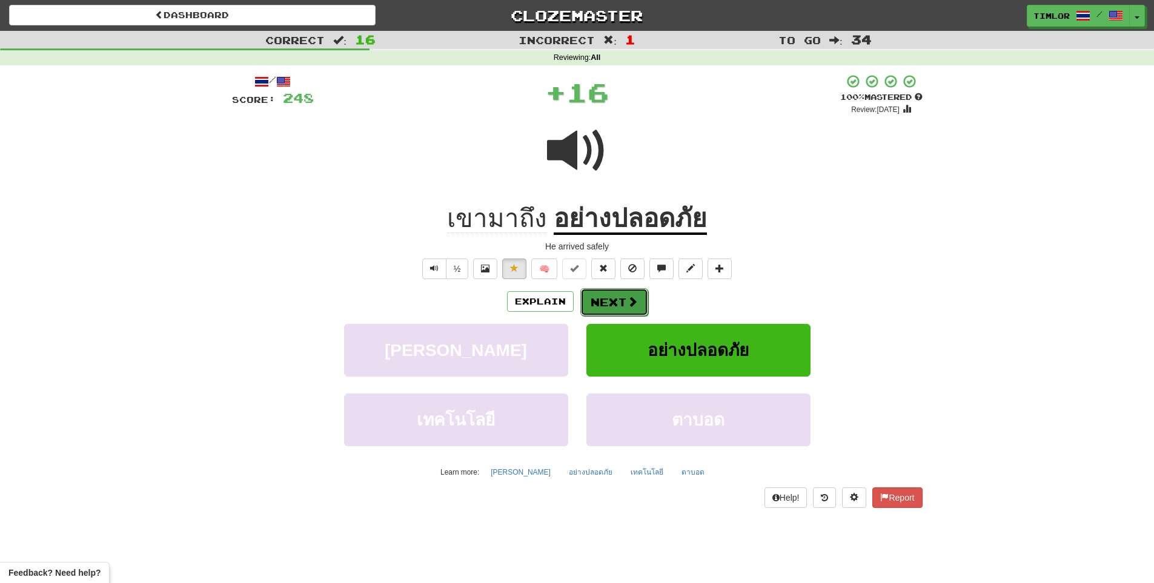
click at [605, 299] on button "Next" at bounding box center [614, 302] width 68 height 28
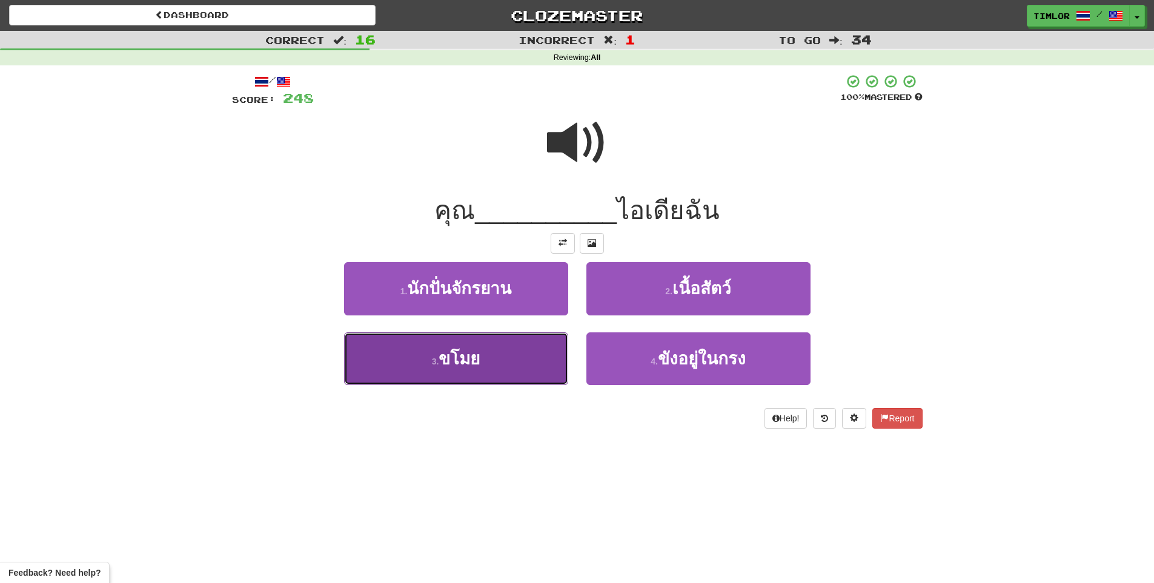
click at [534, 368] on button "3 . ขโมย" at bounding box center [456, 359] width 224 height 53
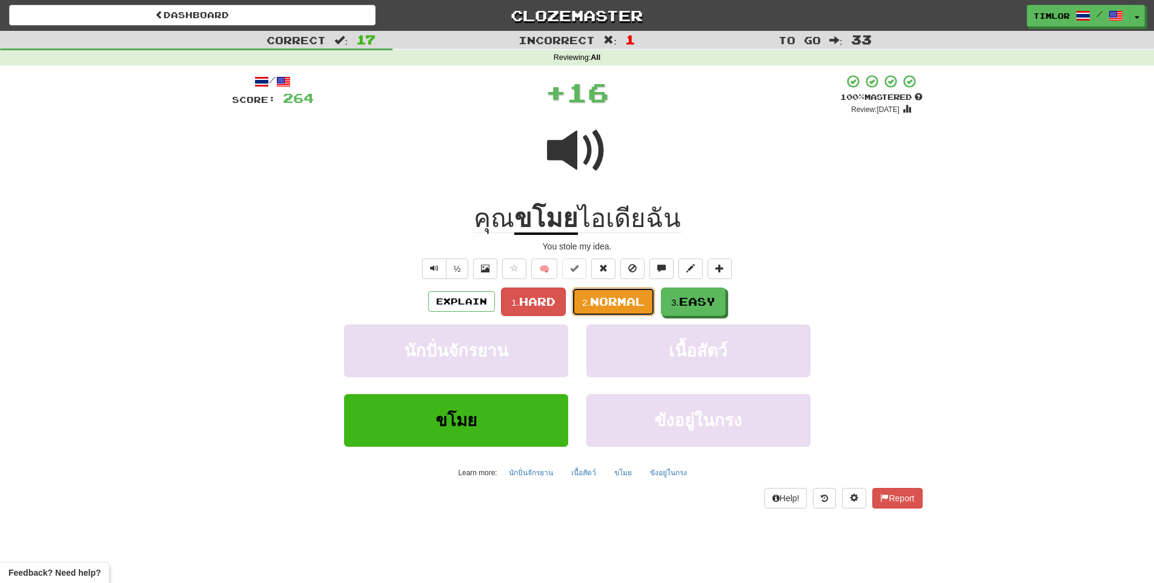
click at [587, 308] on button "2. Normal" at bounding box center [613, 302] width 83 height 28
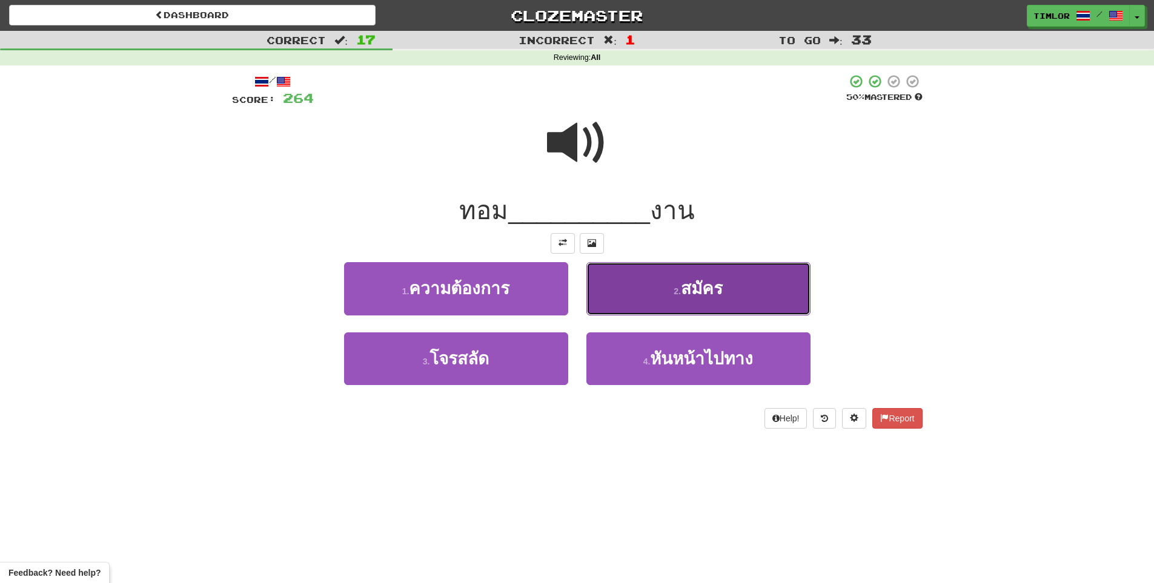
click at [608, 302] on button "2 . สมัคร" at bounding box center [698, 288] width 224 height 53
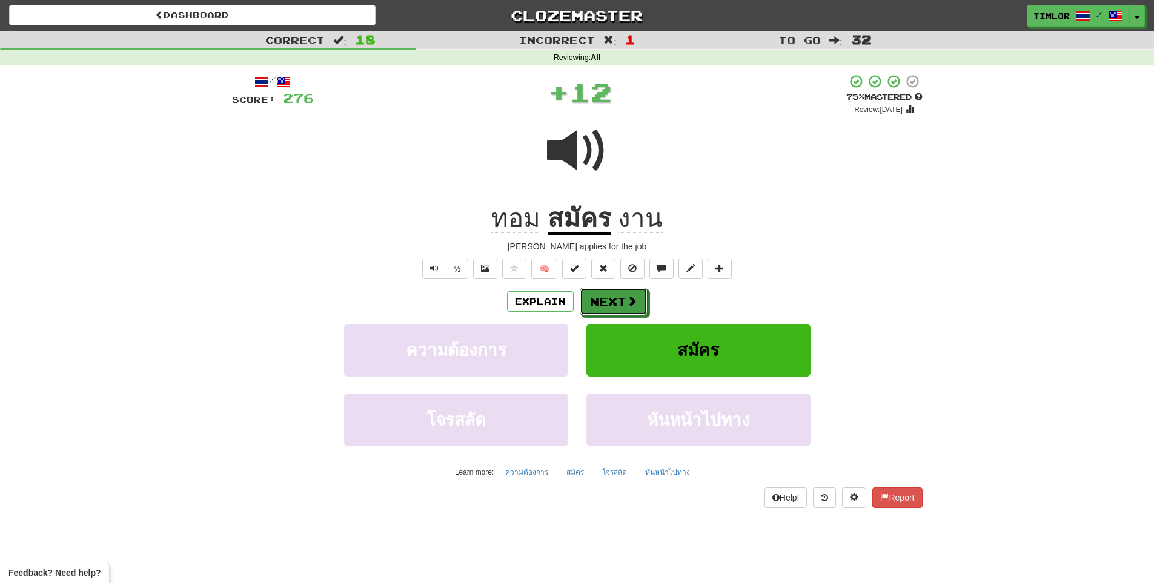
click at [608, 302] on button "Next" at bounding box center [614, 302] width 68 height 28
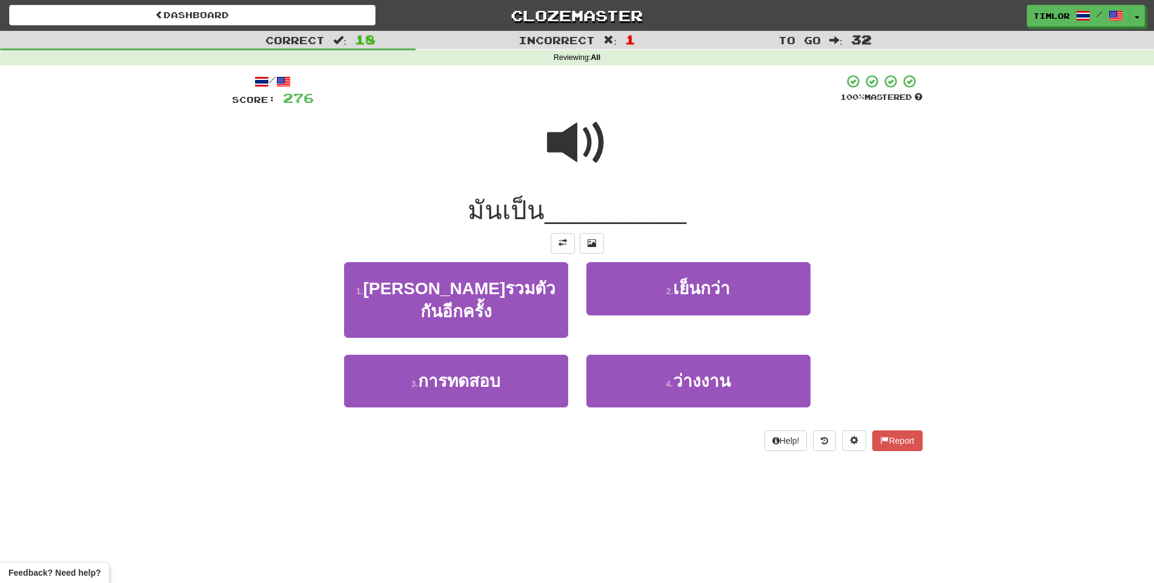
click at [552, 165] on span at bounding box center [577, 143] width 61 height 61
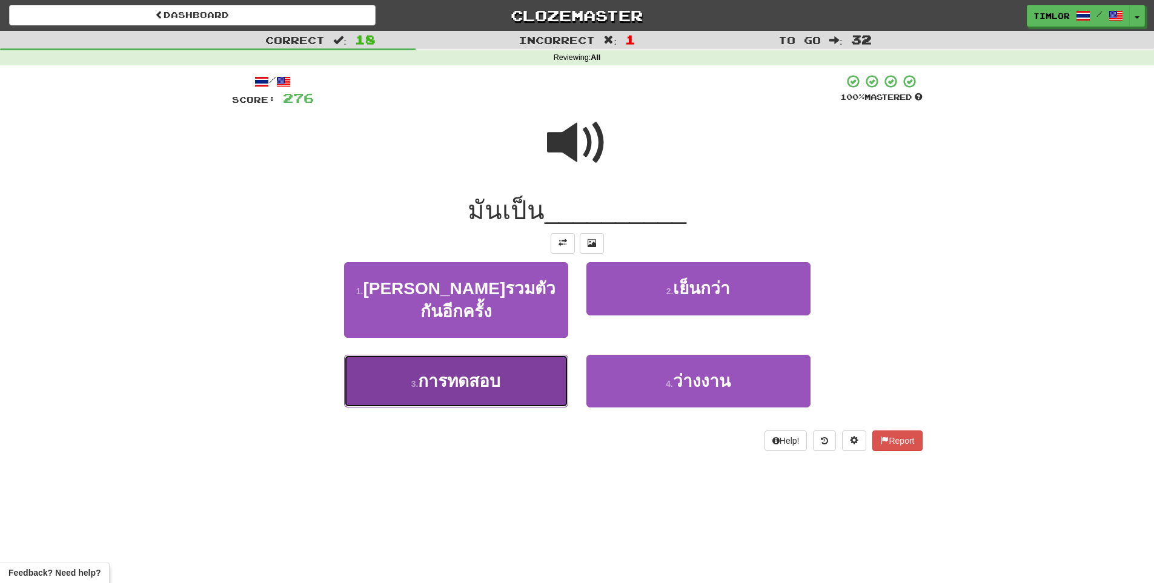
click at [465, 372] on span "การทดสอบ" at bounding box center [459, 381] width 82 height 19
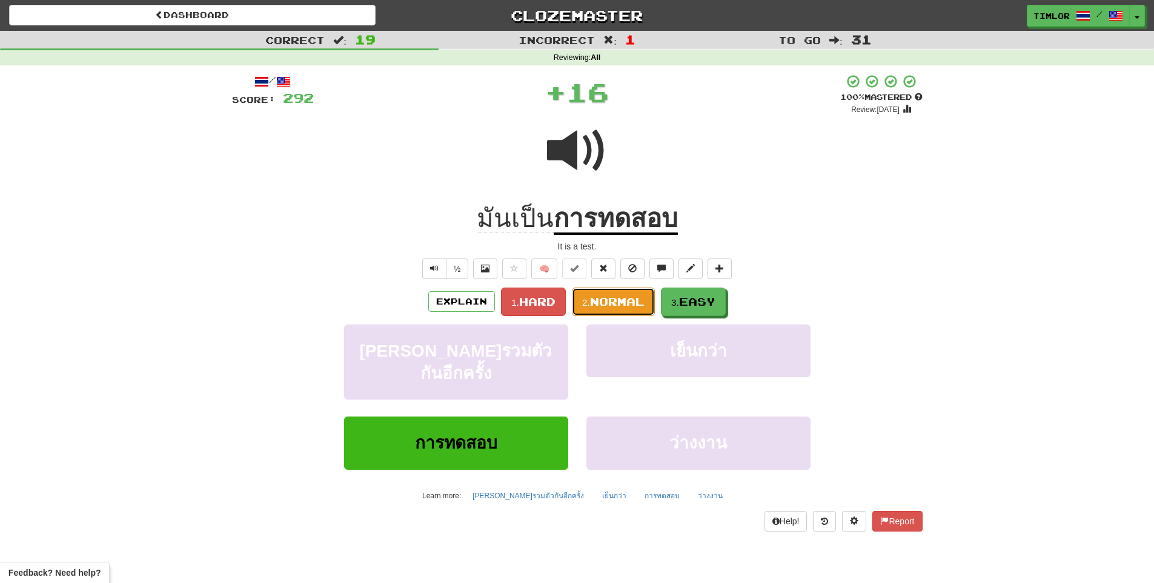
click at [629, 291] on button "2. Normal" at bounding box center [613, 302] width 83 height 28
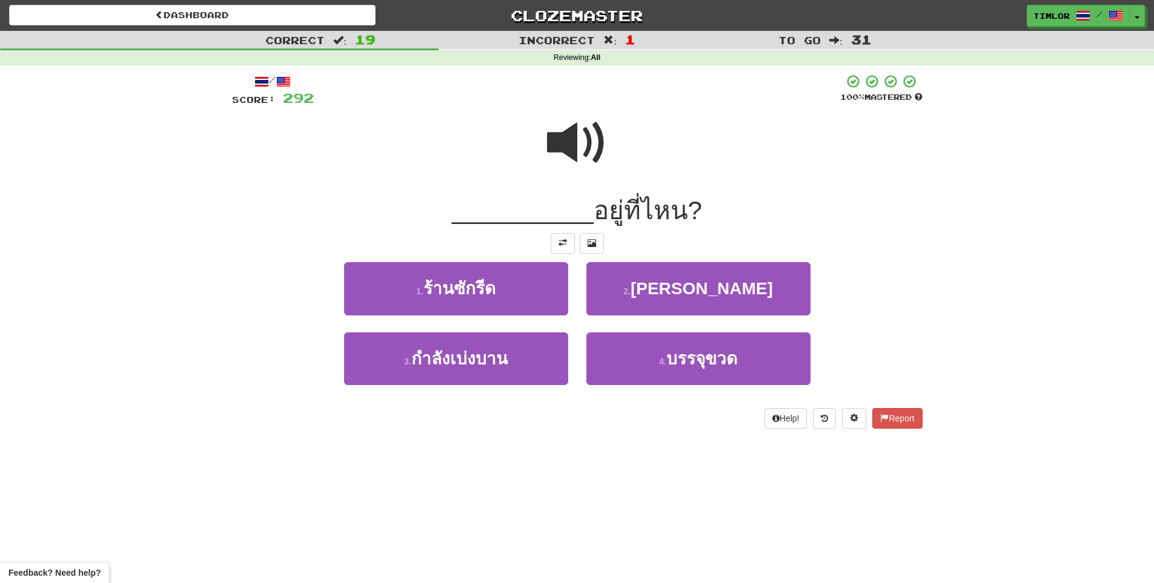
click at [552, 145] on span at bounding box center [577, 143] width 61 height 61
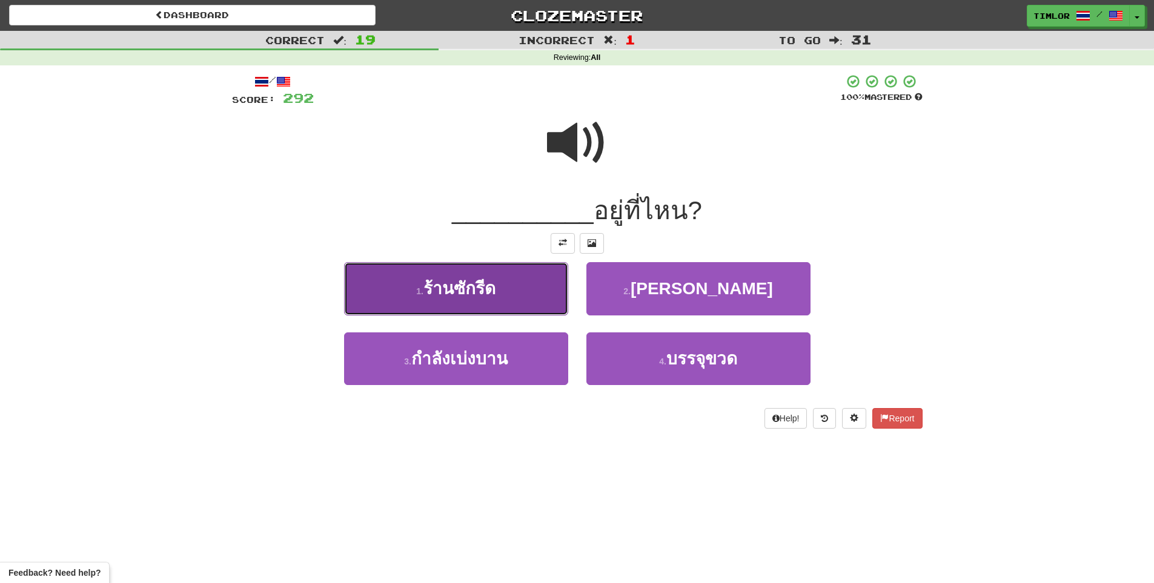
click at [522, 293] on button "1 . ร้านซักรีด" at bounding box center [456, 288] width 224 height 53
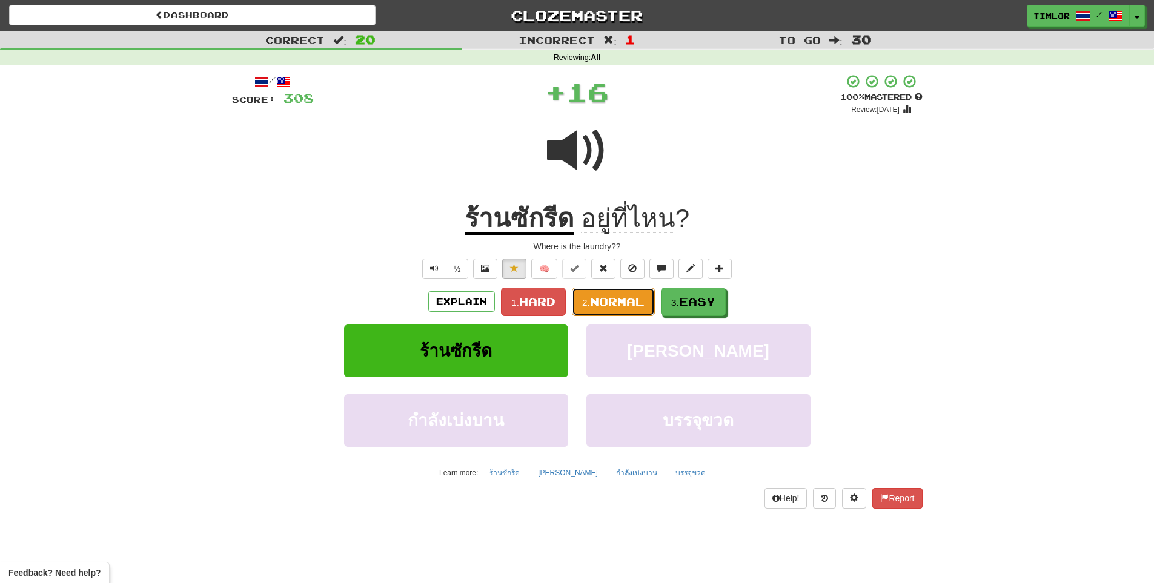
click at [609, 307] on span "Normal" at bounding box center [617, 301] width 55 height 13
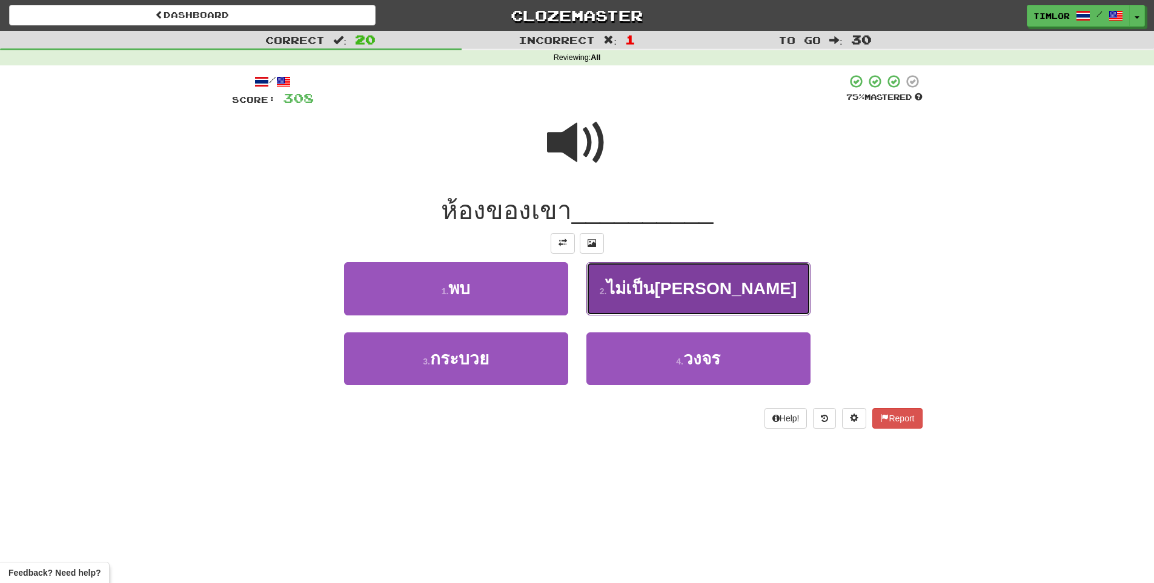
click at [614, 305] on button "2 . ไม่เป็นระเบียบ" at bounding box center [698, 288] width 224 height 53
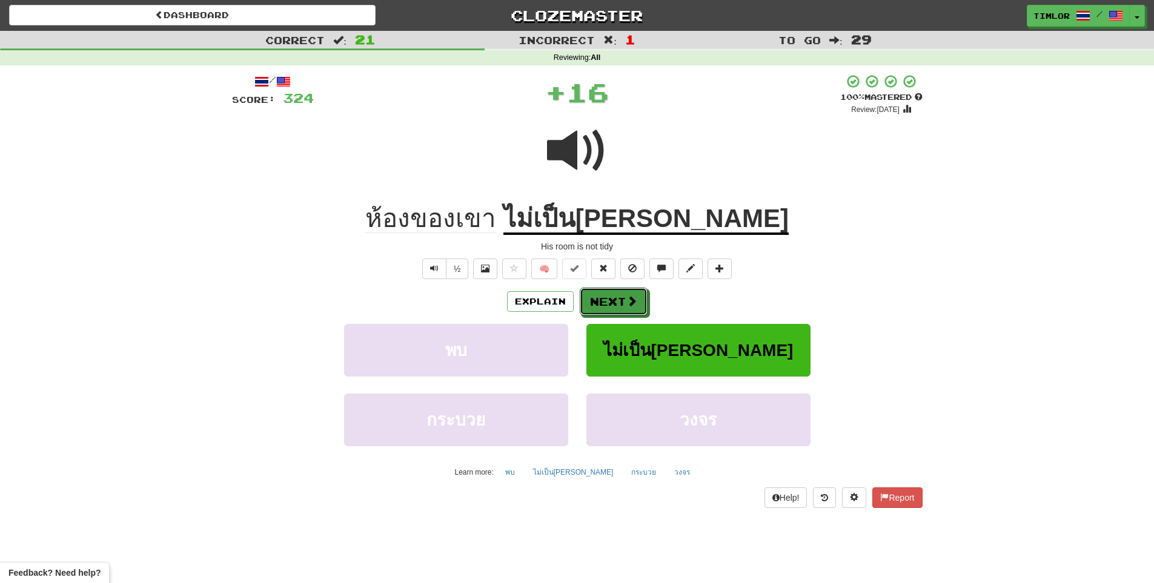
click at [614, 305] on button "Next" at bounding box center [614, 302] width 68 height 28
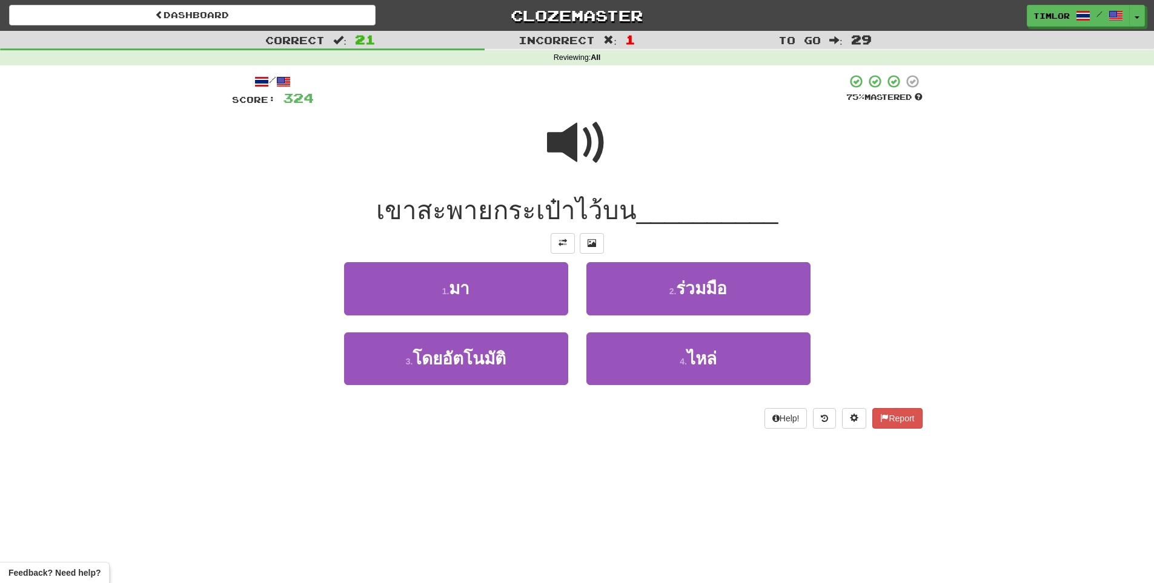
click at [600, 156] on span at bounding box center [577, 143] width 61 height 61
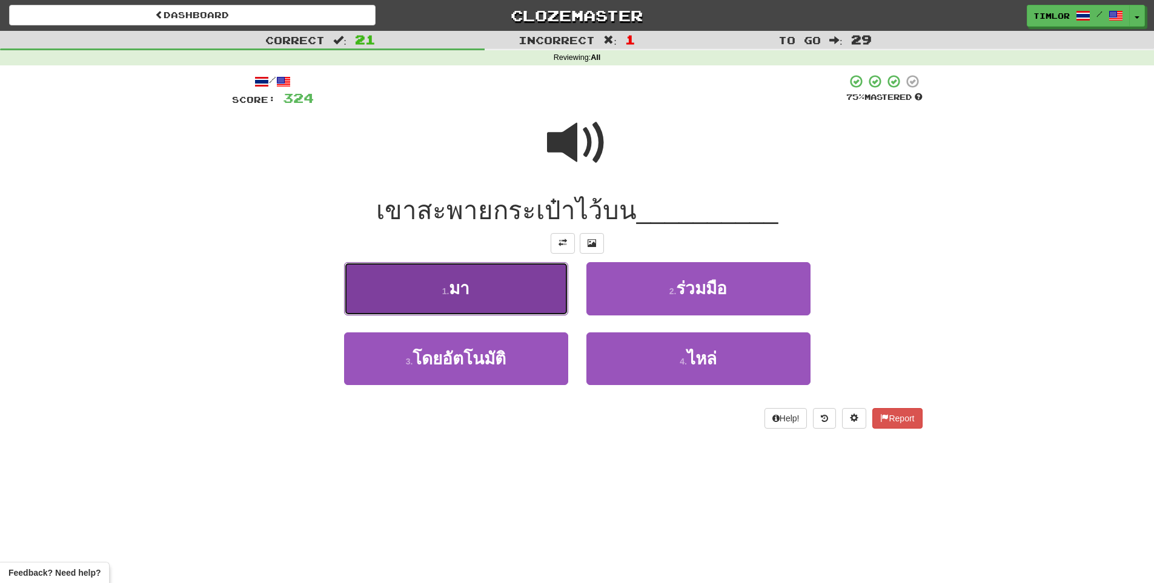
click at [536, 293] on button "1 . มา" at bounding box center [456, 288] width 224 height 53
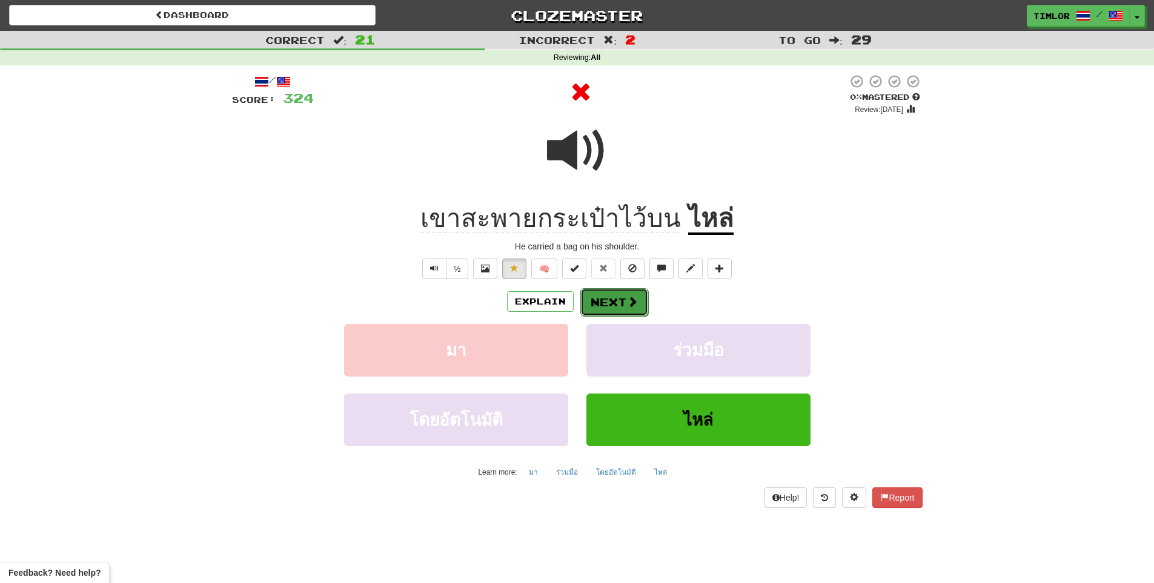
click at [614, 307] on button "Next" at bounding box center [614, 302] width 68 height 28
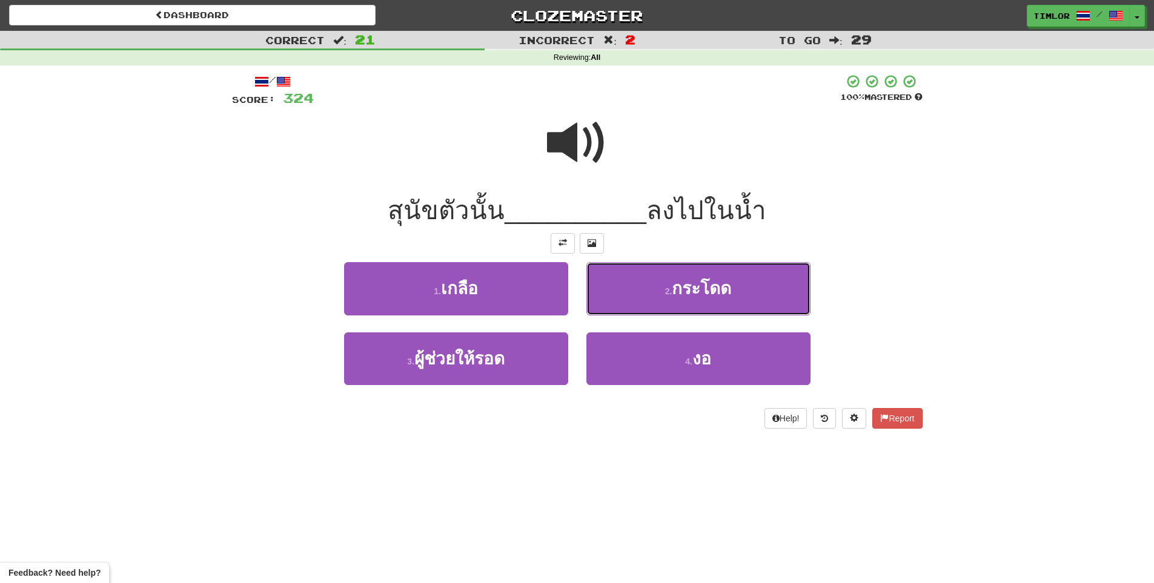
click at [618, 279] on button "2 . กระโดด" at bounding box center [698, 288] width 224 height 53
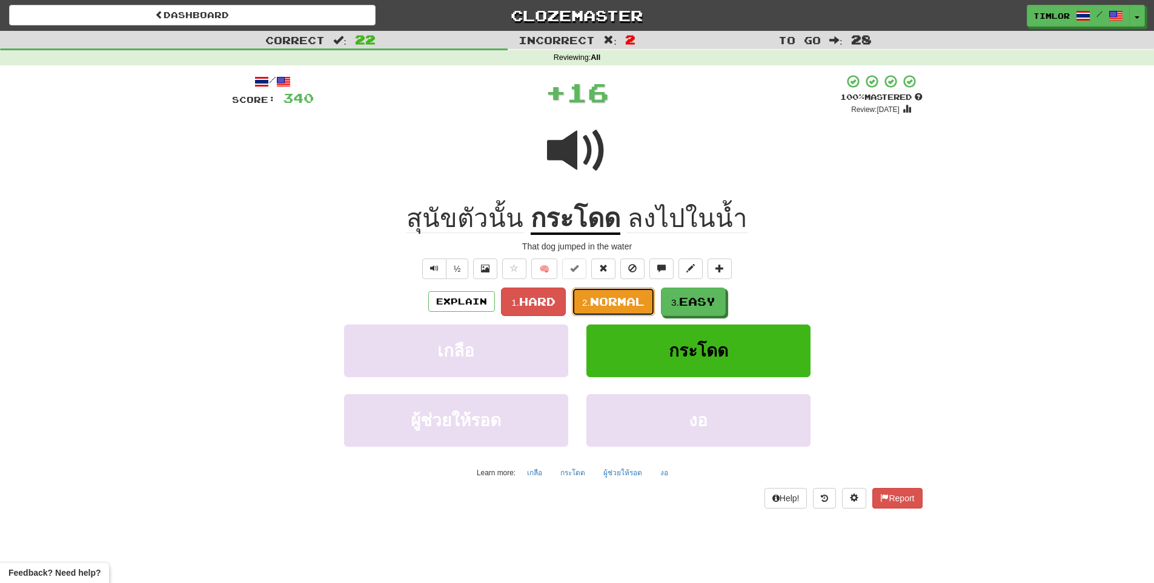
click at [639, 296] on span "Normal" at bounding box center [617, 301] width 55 height 13
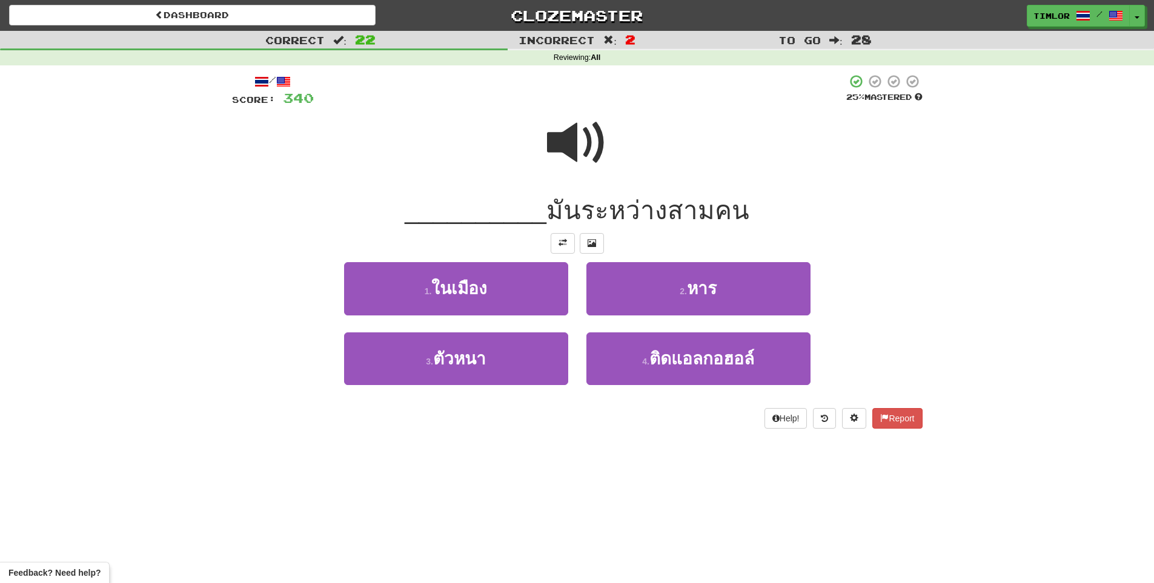
click at [597, 156] on span at bounding box center [577, 143] width 61 height 61
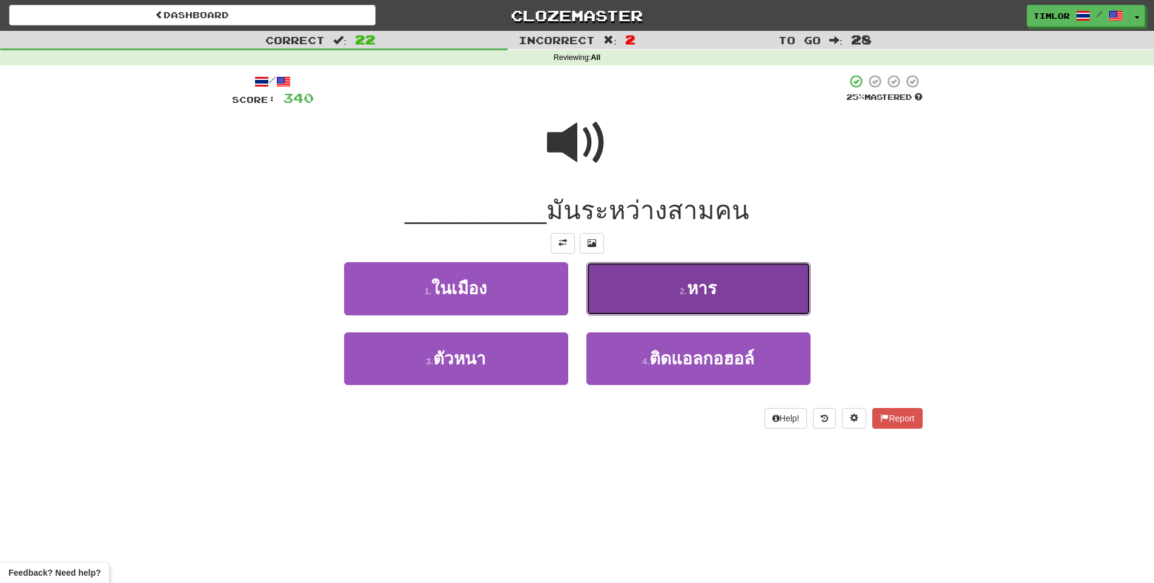
click at [640, 299] on button "2 . หาร" at bounding box center [698, 288] width 224 height 53
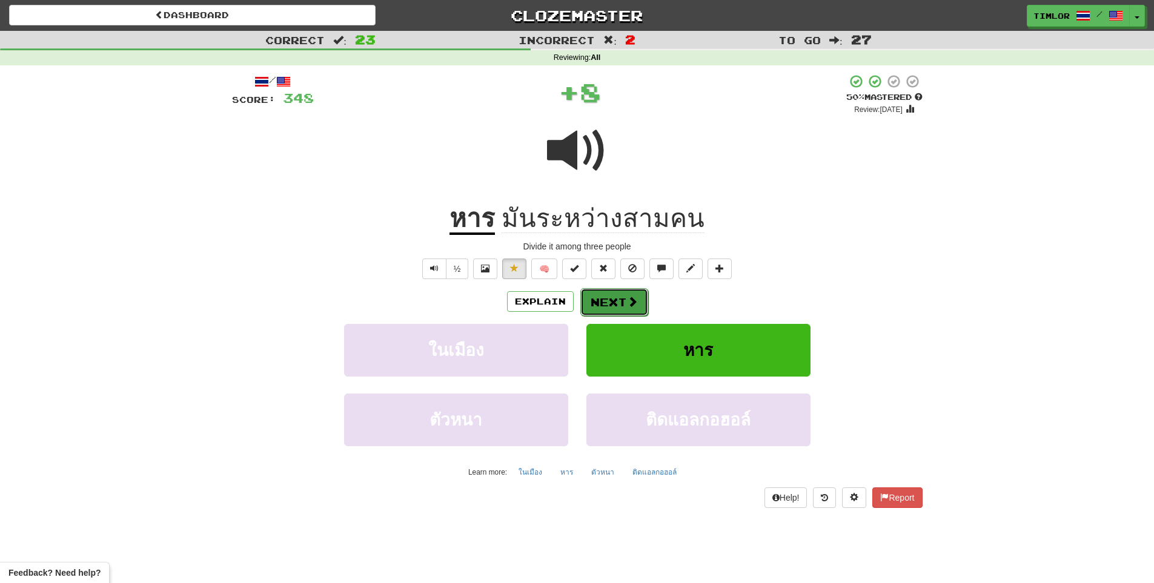
click at [639, 300] on button "Next" at bounding box center [614, 302] width 68 height 28
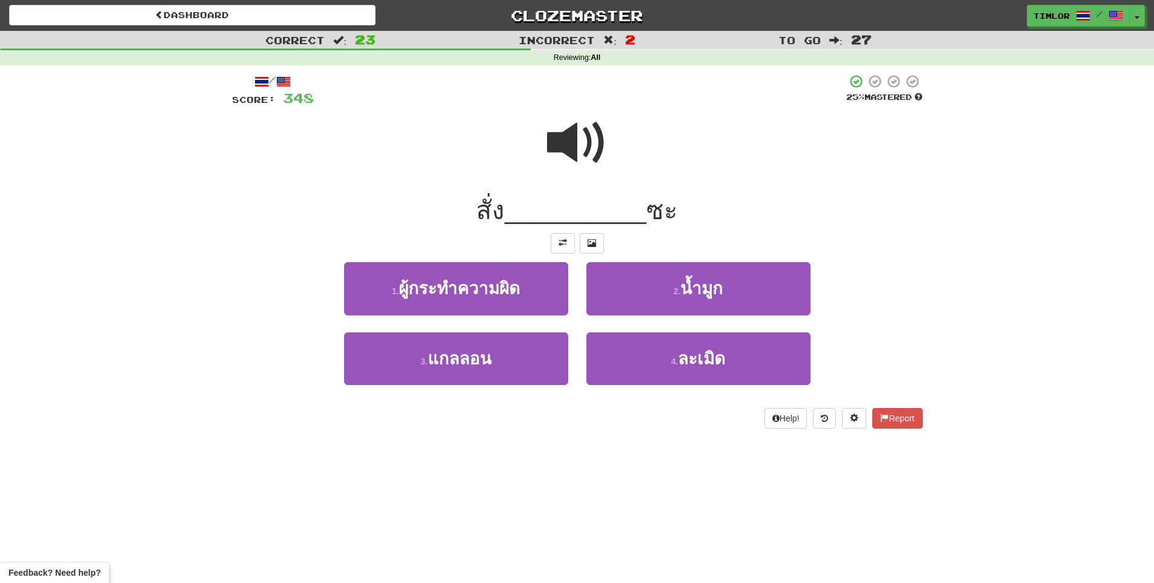
click at [614, 121] on div at bounding box center [577, 151] width 691 height 87
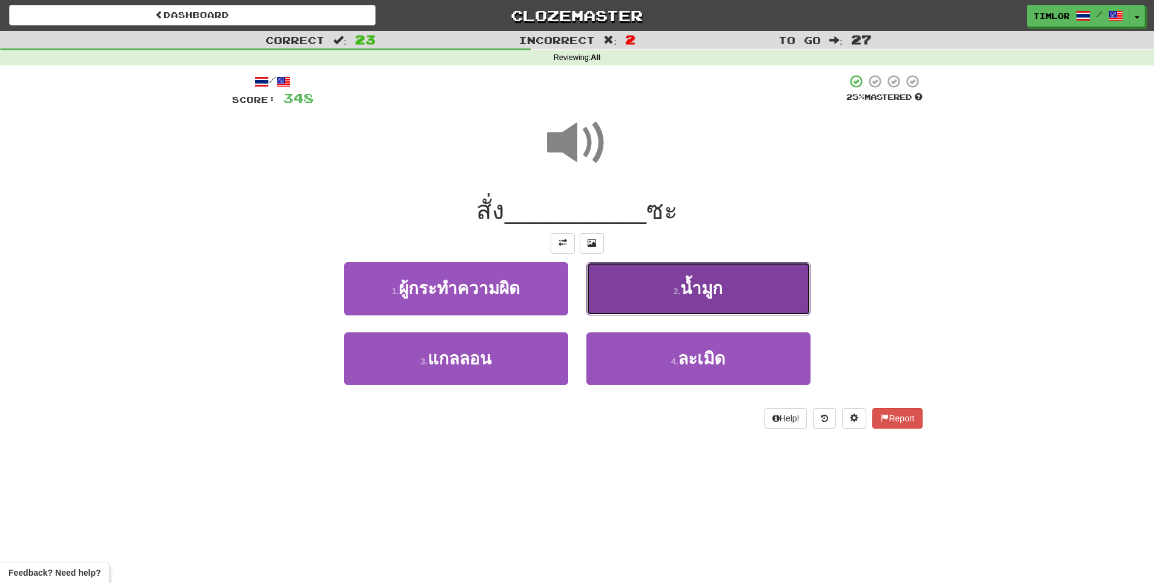
click at [647, 280] on button "2 . น้ำมูก" at bounding box center [698, 288] width 224 height 53
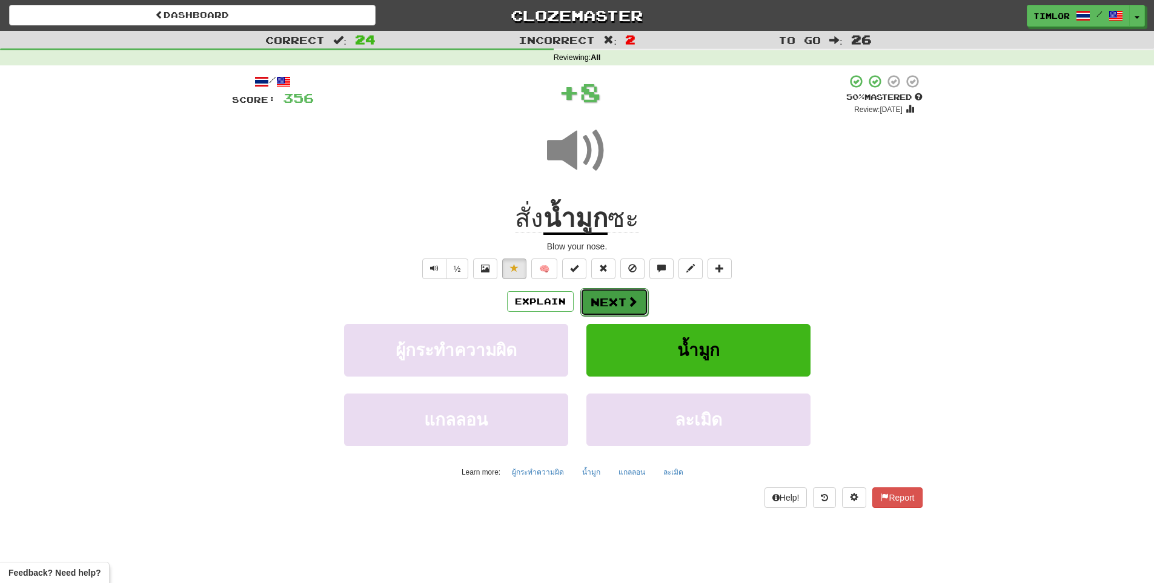
click at [624, 297] on button "Next" at bounding box center [614, 302] width 68 height 28
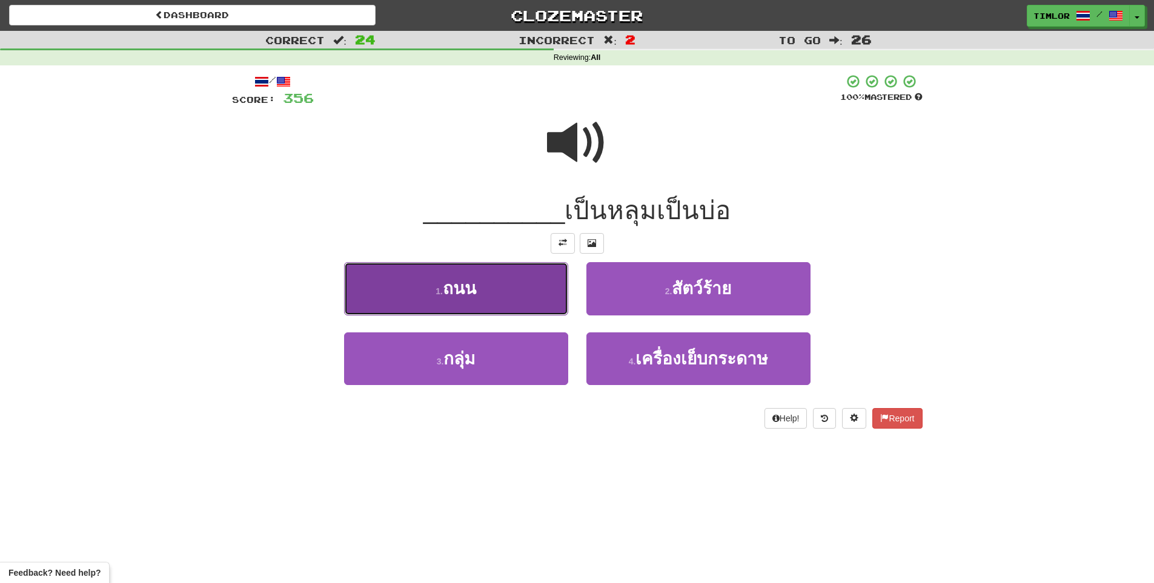
click at [489, 297] on button "1 . ถนน" at bounding box center [456, 288] width 224 height 53
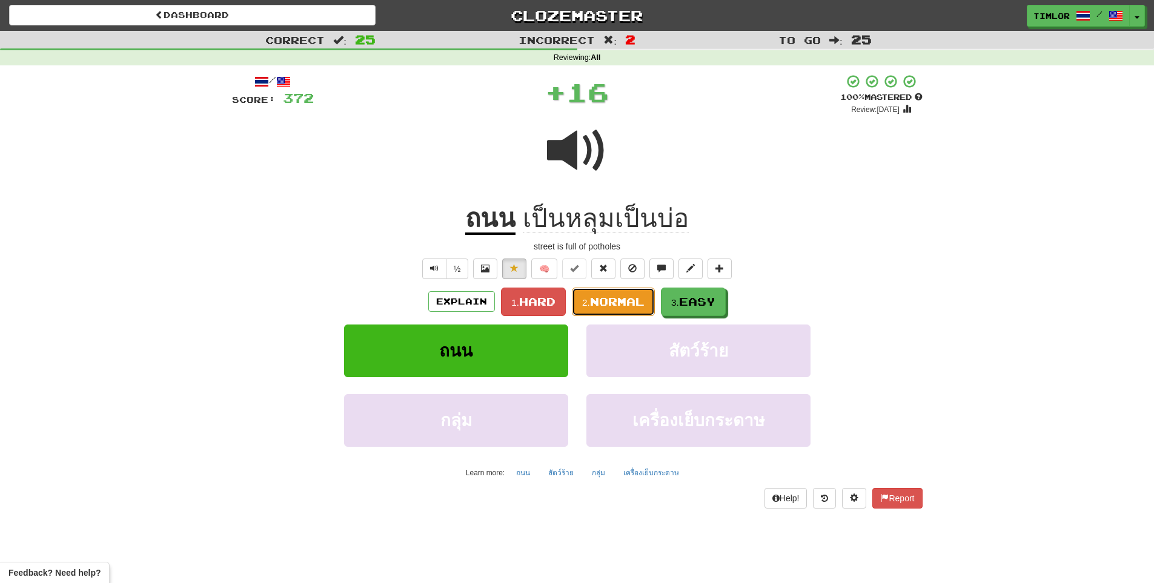
click at [601, 309] on button "2. Normal" at bounding box center [613, 302] width 83 height 28
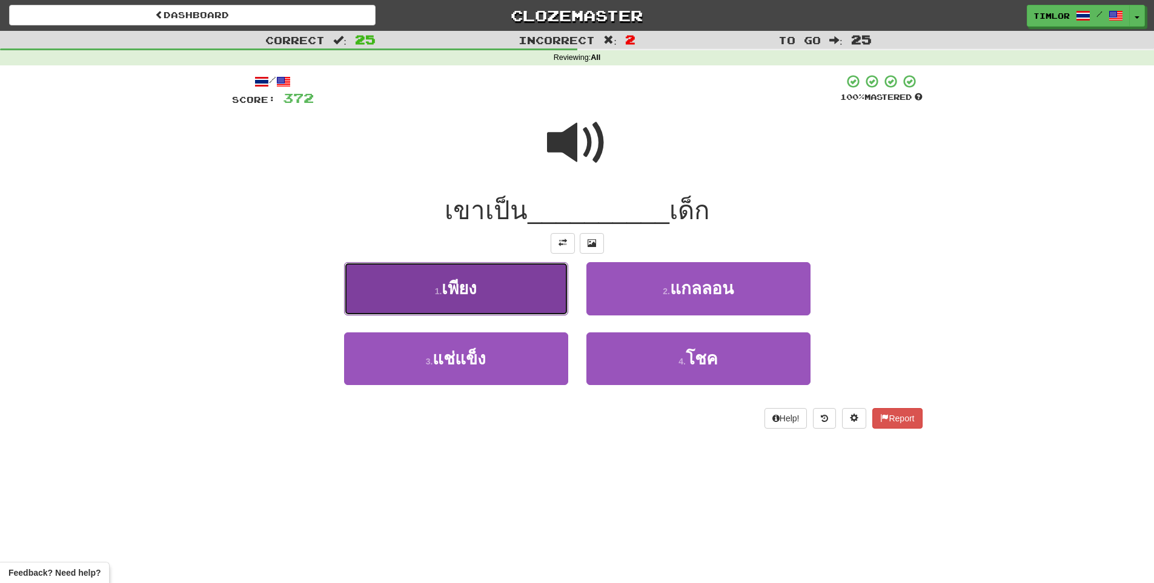
click at [532, 296] on button "1 . เพียง" at bounding box center [456, 288] width 224 height 53
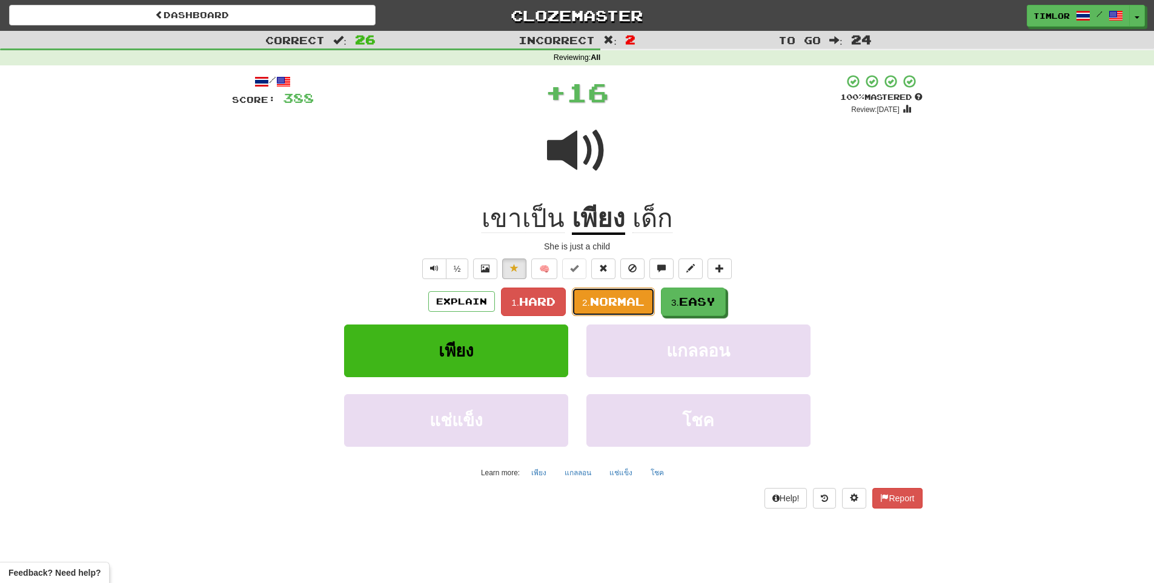
click at [588, 308] on button "2. Normal" at bounding box center [613, 302] width 83 height 28
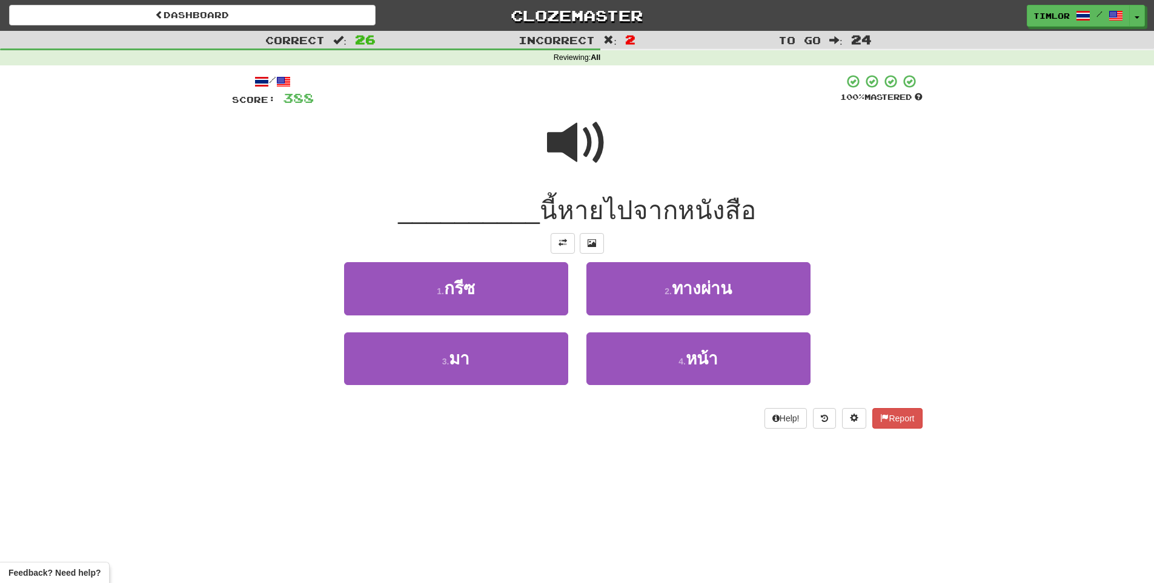
click at [596, 163] on span at bounding box center [577, 143] width 61 height 61
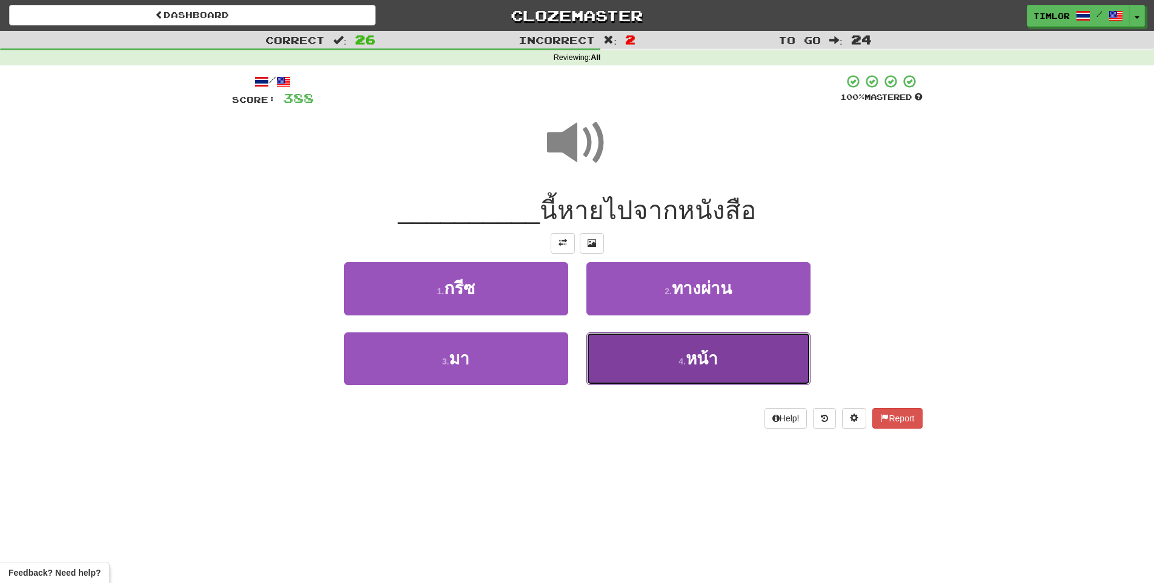
click at [657, 359] on button "4 . หน้า" at bounding box center [698, 359] width 224 height 53
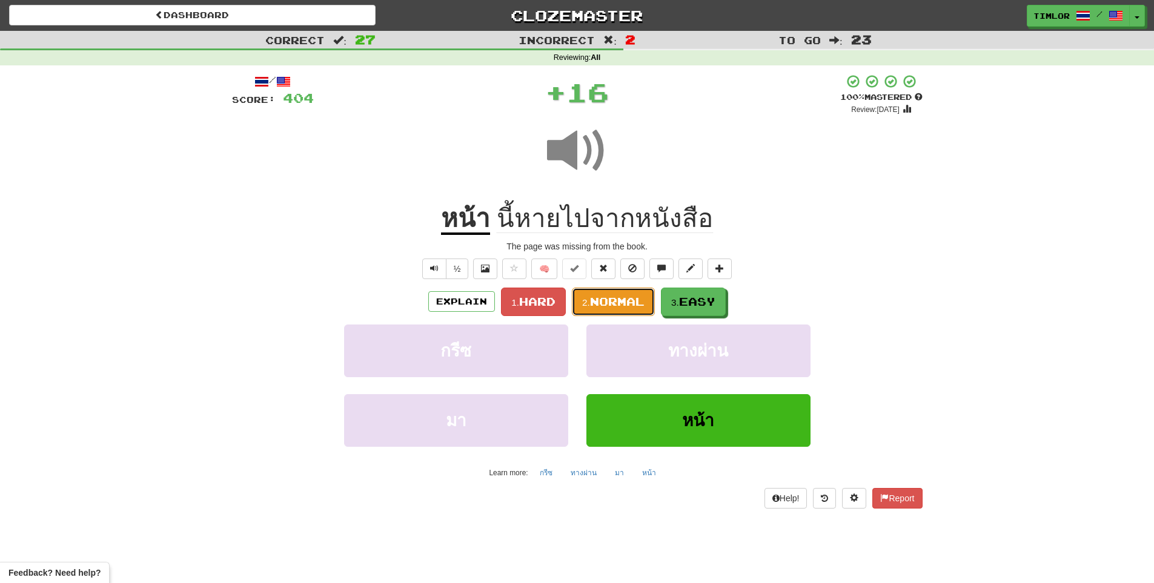
click at [607, 297] on span "Normal" at bounding box center [617, 301] width 55 height 13
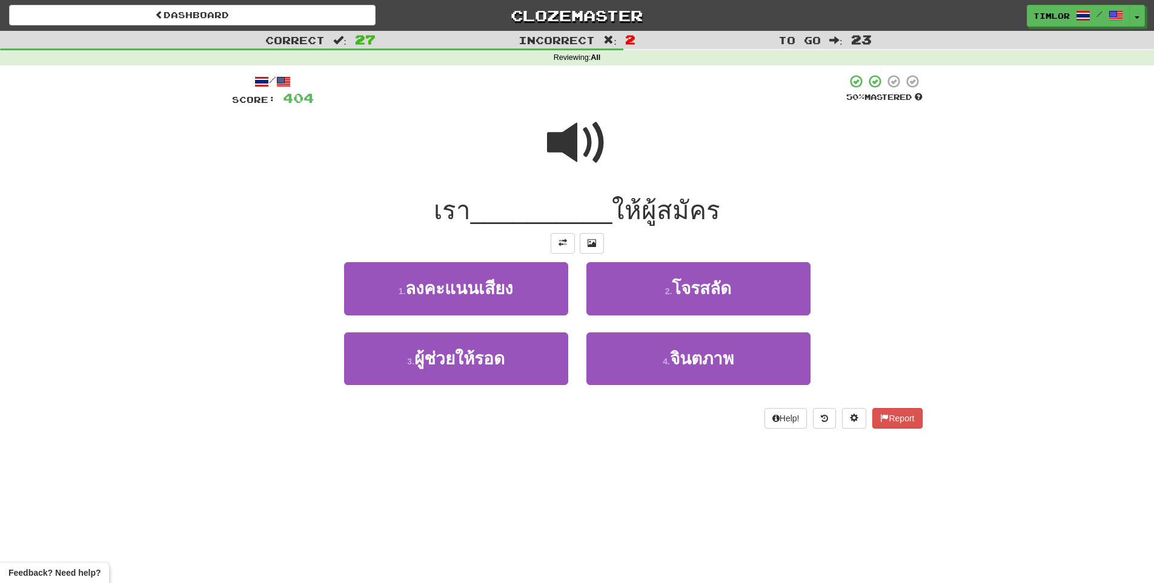
click at [595, 157] on span at bounding box center [577, 143] width 61 height 61
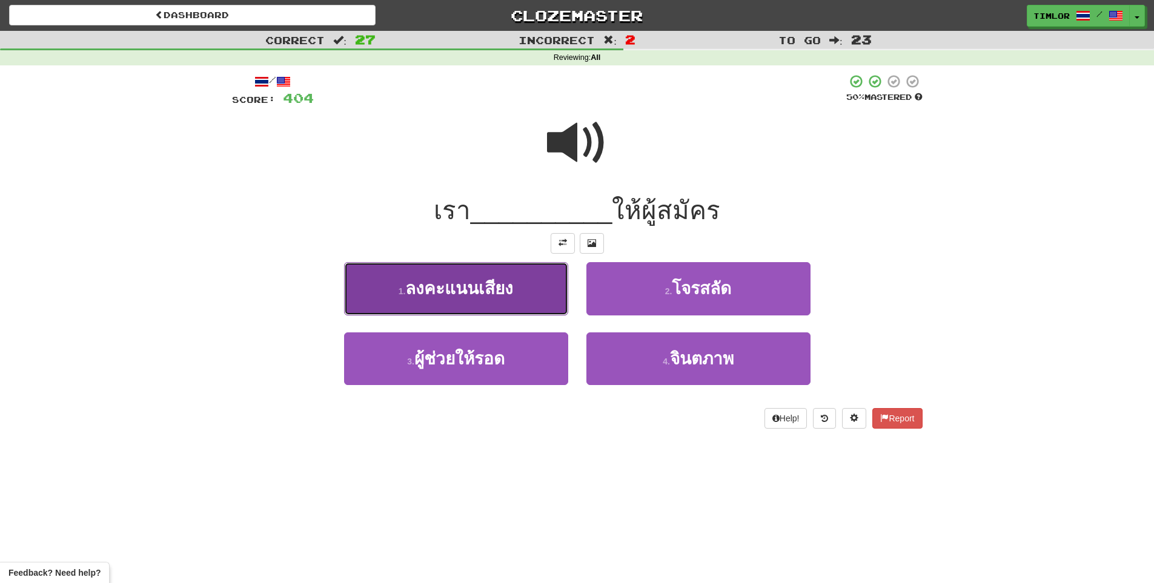
click at [468, 279] on button "1 . ลงคะแนนเสียง" at bounding box center [456, 288] width 224 height 53
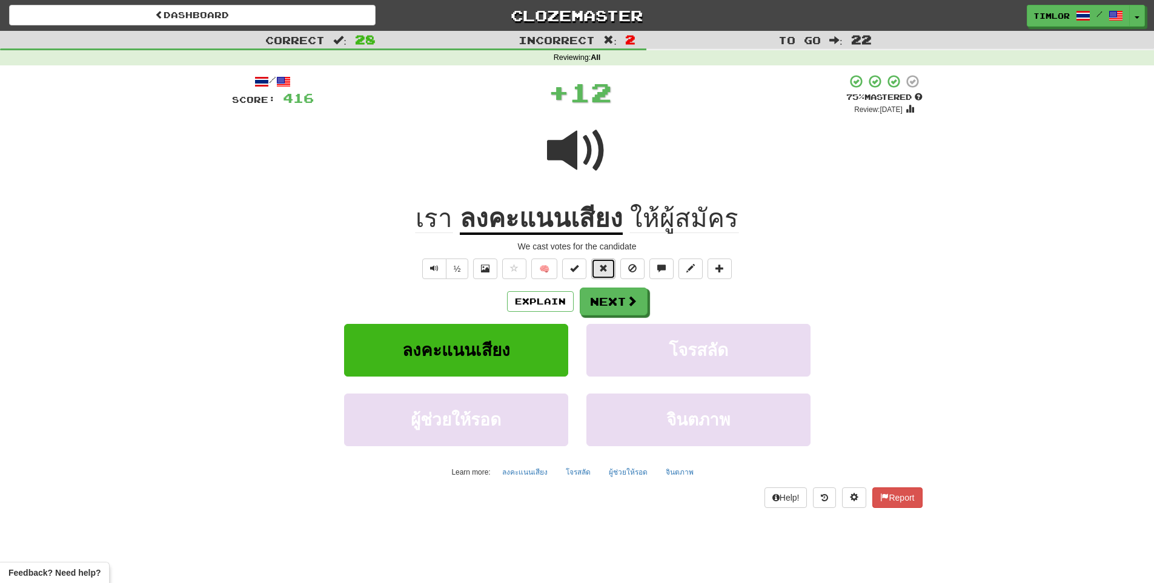
click at [597, 263] on button at bounding box center [603, 269] width 24 height 21
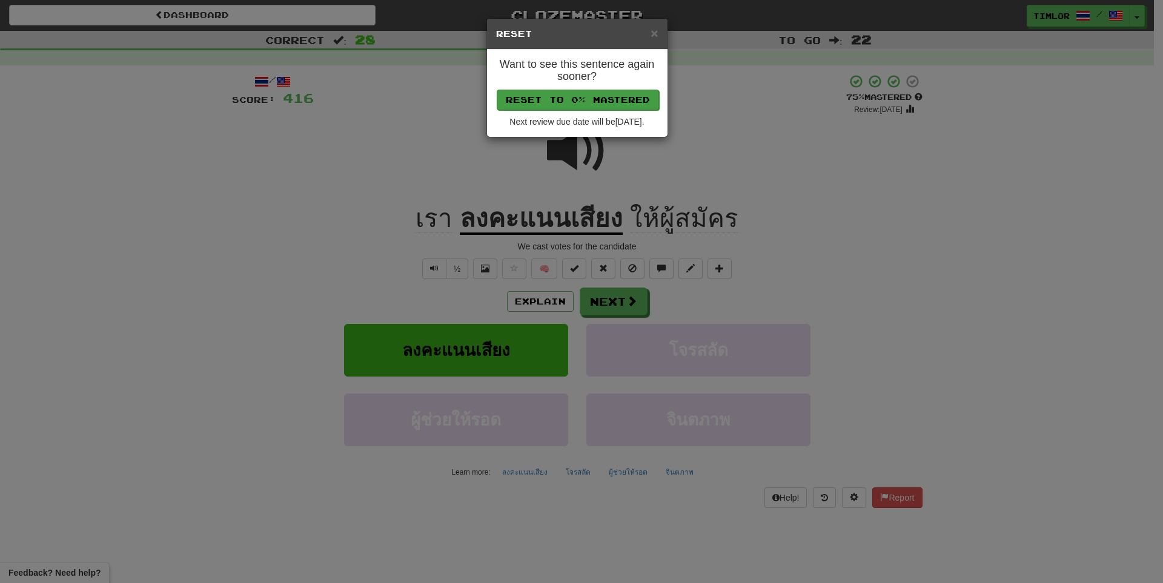
drag, startPoint x: 623, startPoint y: 112, endPoint x: 626, endPoint y: 102, distance: 10.7
click at [624, 109] on div "Want to see this sentence again sooner? Reset to 0% Mastered Next review due da…" at bounding box center [577, 93] width 181 height 87
click at [626, 102] on button "Reset to 0% Mastered" at bounding box center [578, 100] width 162 height 21
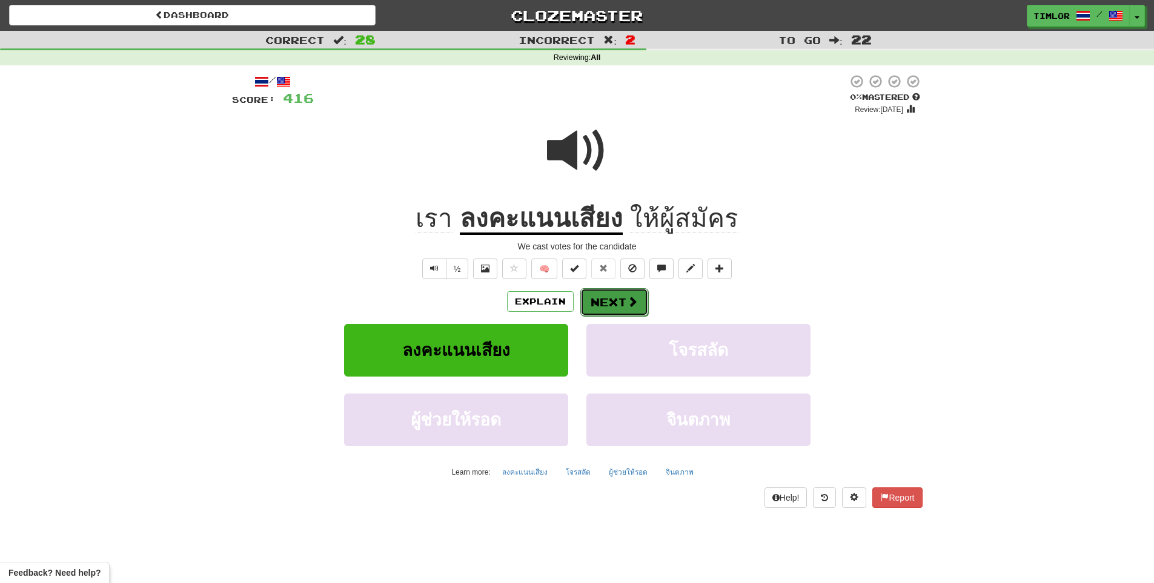
click at [623, 306] on button "Next" at bounding box center [614, 302] width 68 height 28
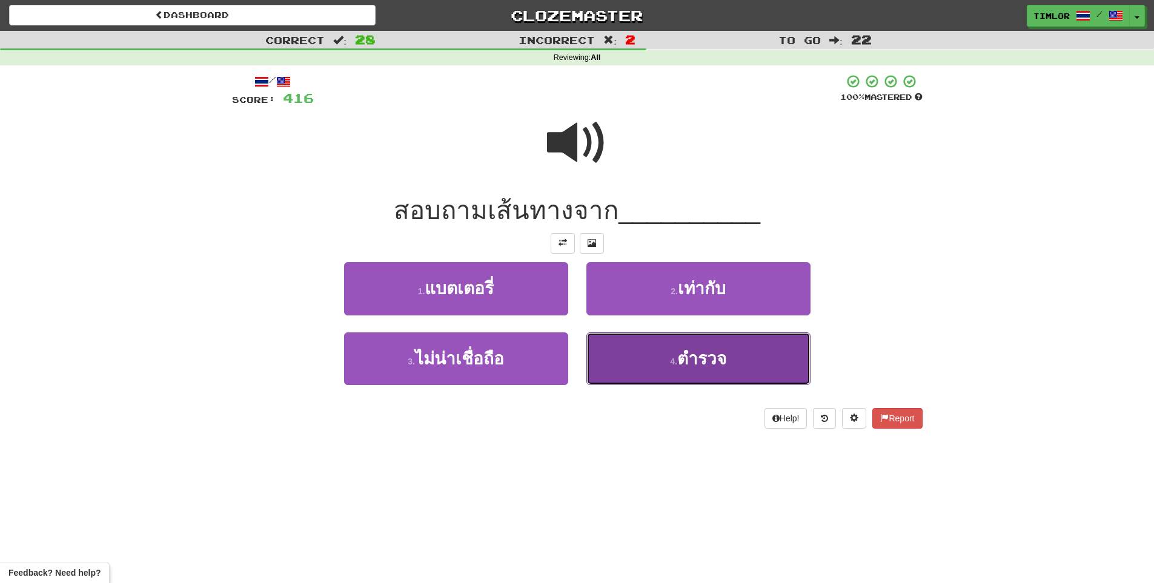
click at [655, 334] on button "4 . ตำรวจ" at bounding box center [698, 359] width 224 height 53
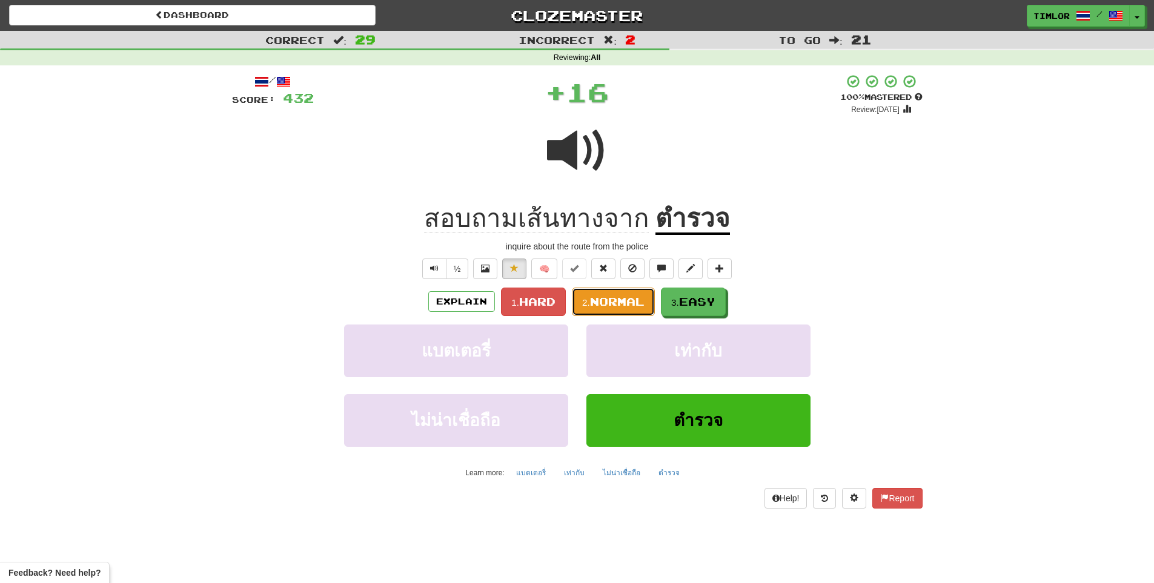
click at [648, 313] on button "2. Normal" at bounding box center [613, 302] width 83 height 28
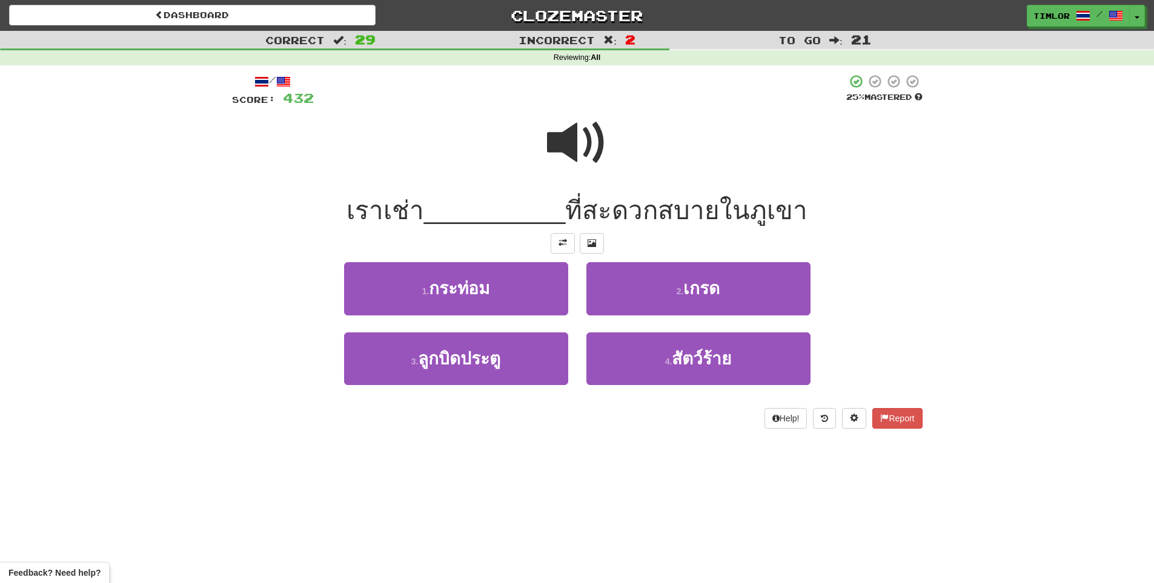
click at [552, 154] on span at bounding box center [577, 143] width 61 height 61
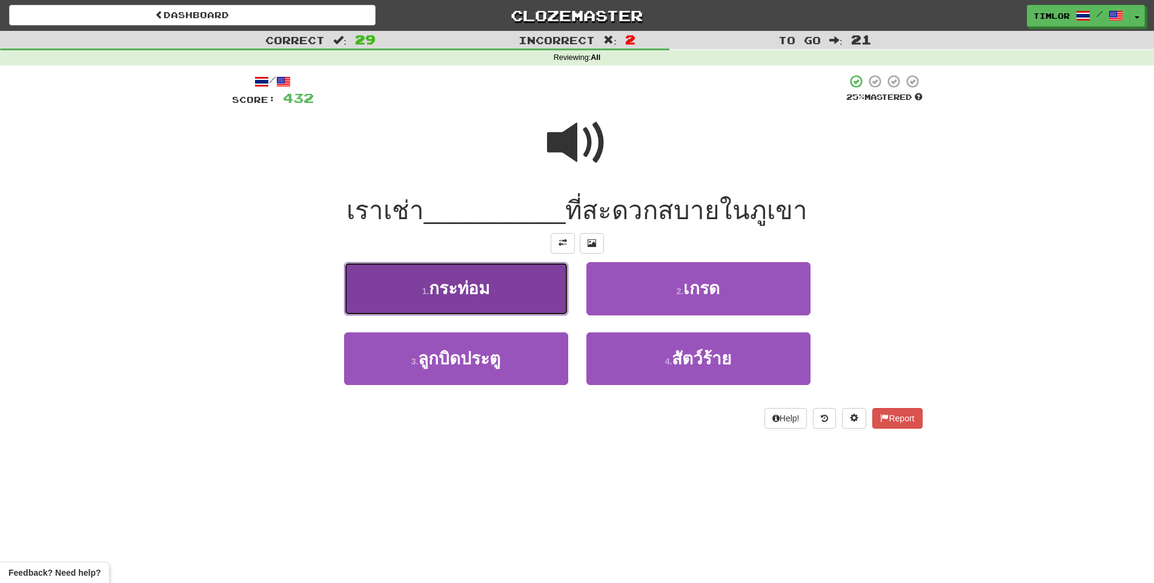
click at [542, 280] on button "1 . กระท่อม" at bounding box center [456, 288] width 224 height 53
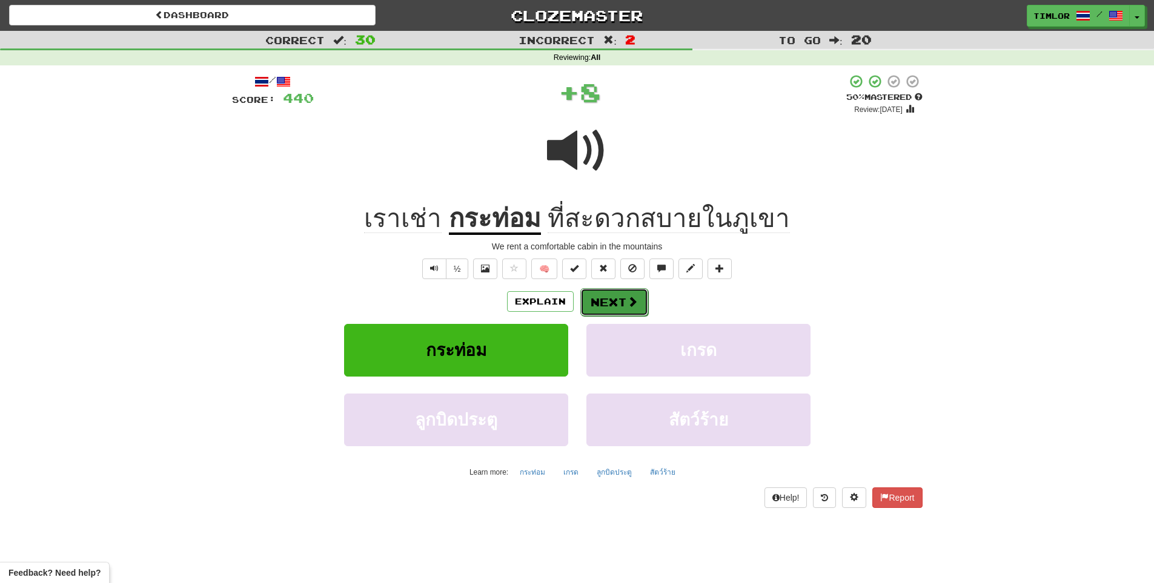
click at [627, 303] on span at bounding box center [632, 301] width 11 height 11
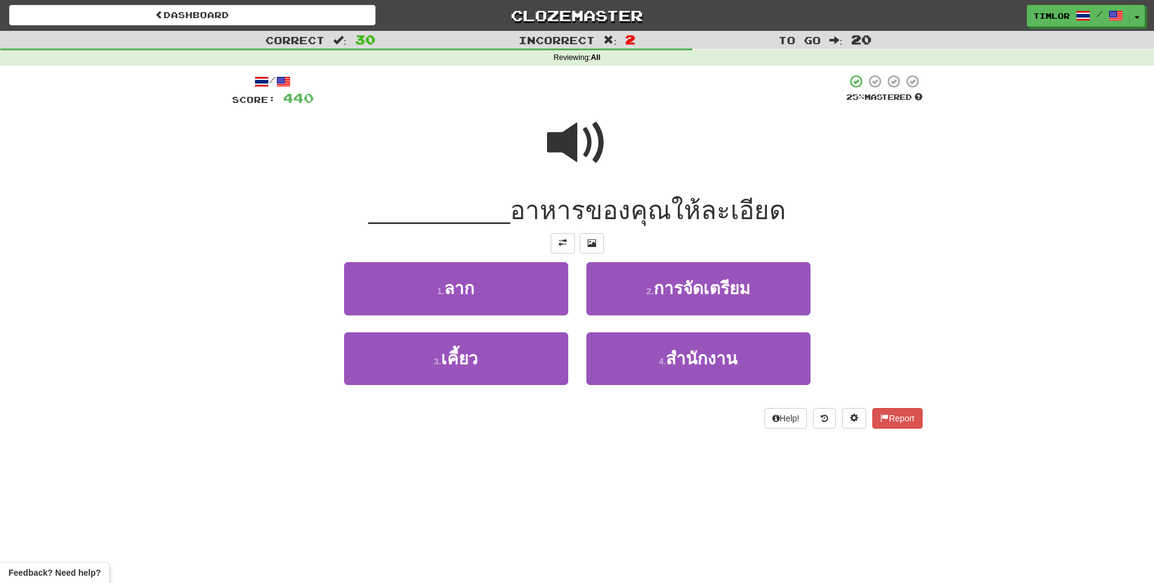
click at [558, 155] on span at bounding box center [577, 143] width 61 height 61
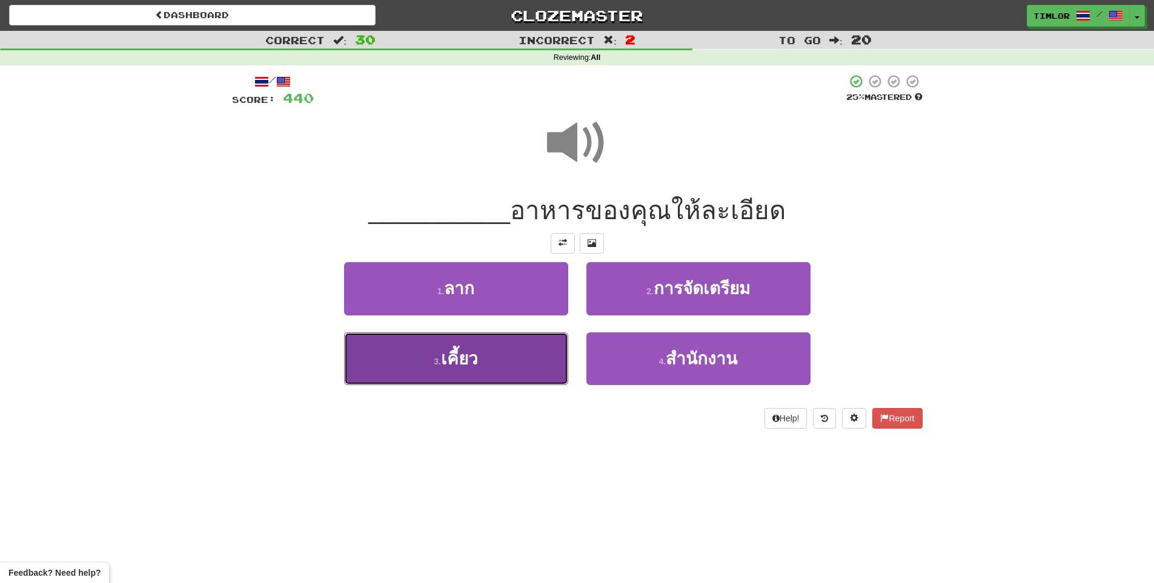
click at [475, 354] on span "เคี้ยว" at bounding box center [459, 358] width 37 height 19
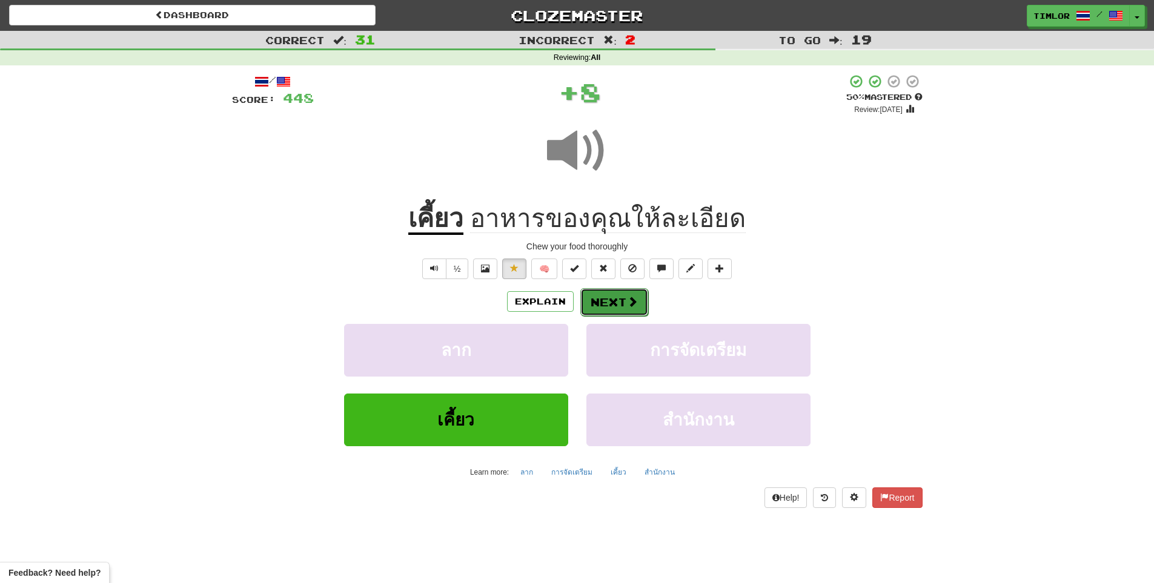
click at [616, 291] on button "Next" at bounding box center [614, 302] width 68 height 28
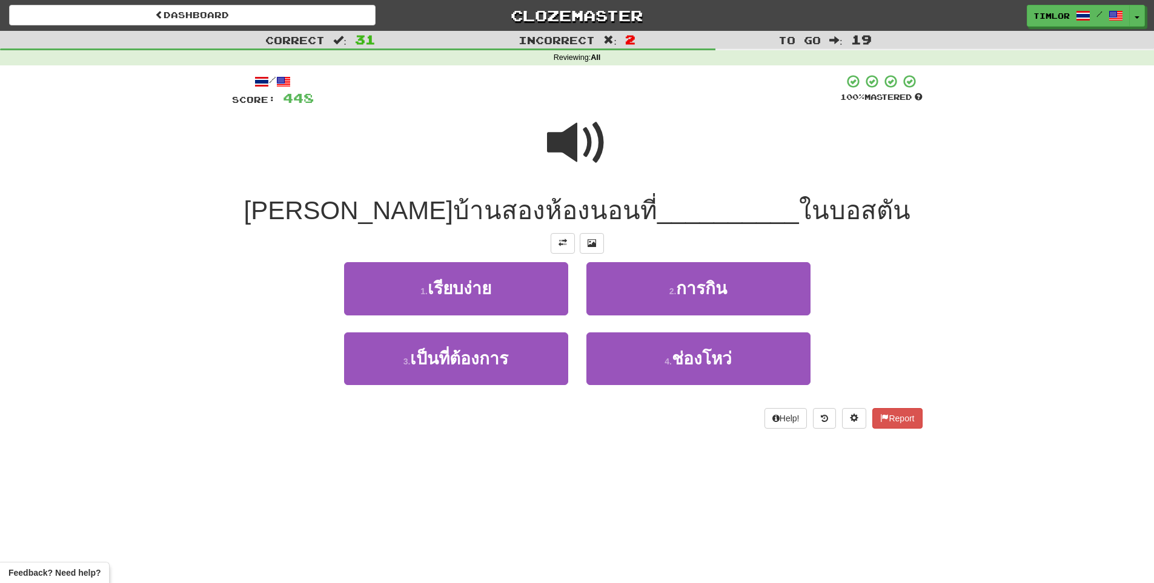
click at [605, 155] on span at bounding box center [577, 143] width 61 height 61
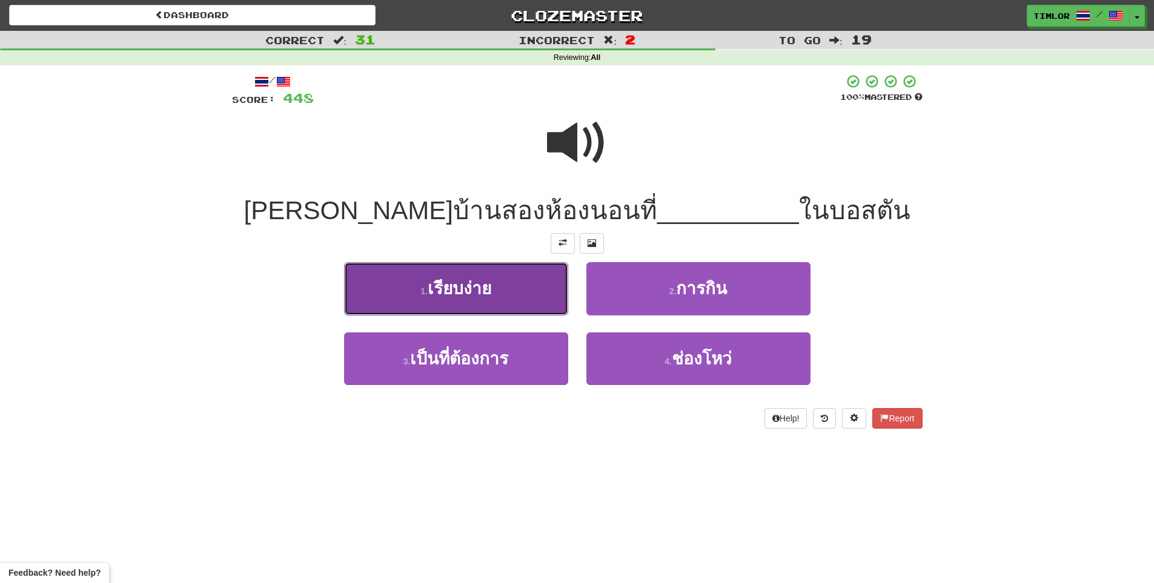
click at [530, 282] on button "1 . เรียบง่าย" at bounding box center [456, 288] width 224 height 53
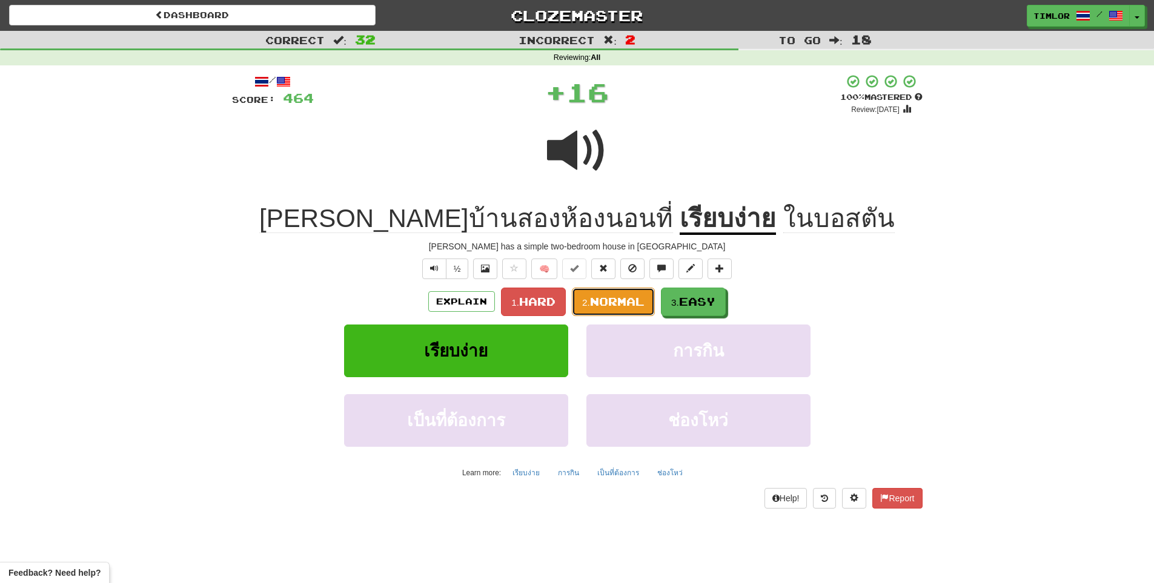
click at [591, 306] on span "Normal" at bounding box center [617, 301] width 55 height 13
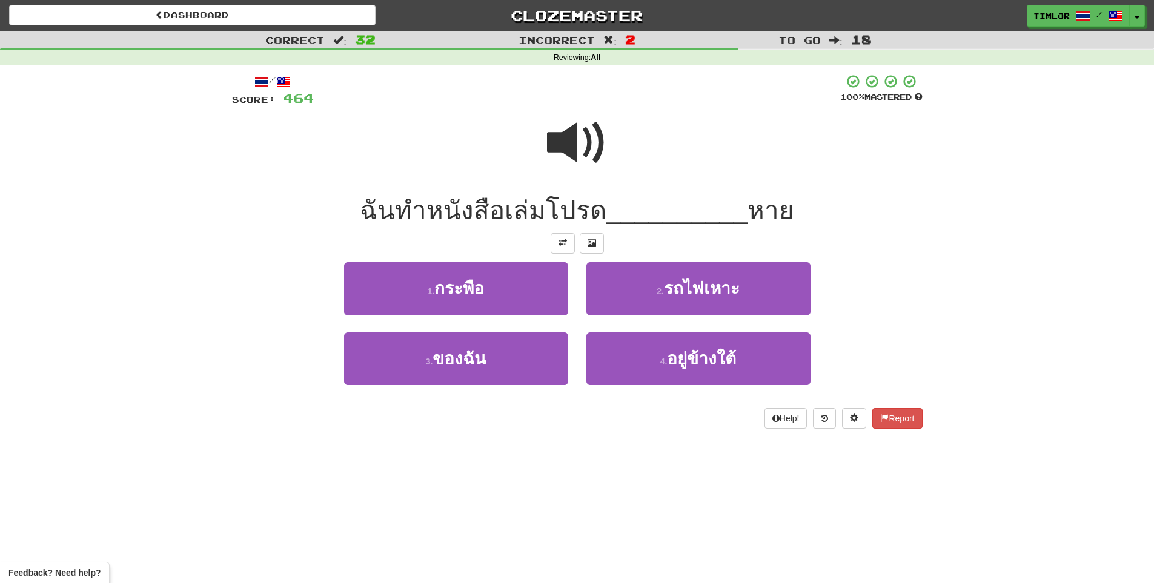
click at [600, 144] on span at bounding box center [577, 143] width 61 height 61
drag, startPoint x: 600, startPoint y: 109, endPoint x: 607, endPoint y: 124, distance: 16.0
click at [605, 124] on span at bounding box center [577, 143] width 61 height 61
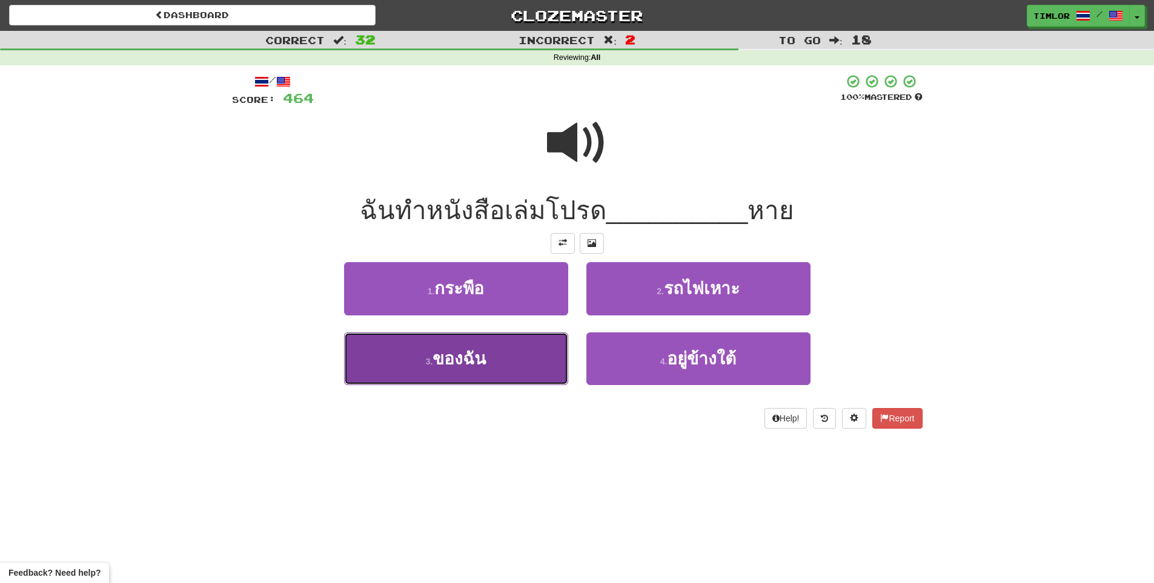
drag, startPoint x: 479, startPoint y: 366, endPoint x: 484, endPoint y: 357, distance: 10.8
click at [484, 357] on span "ของฉัน" at bounding box center [458, 358] width 53 height 19
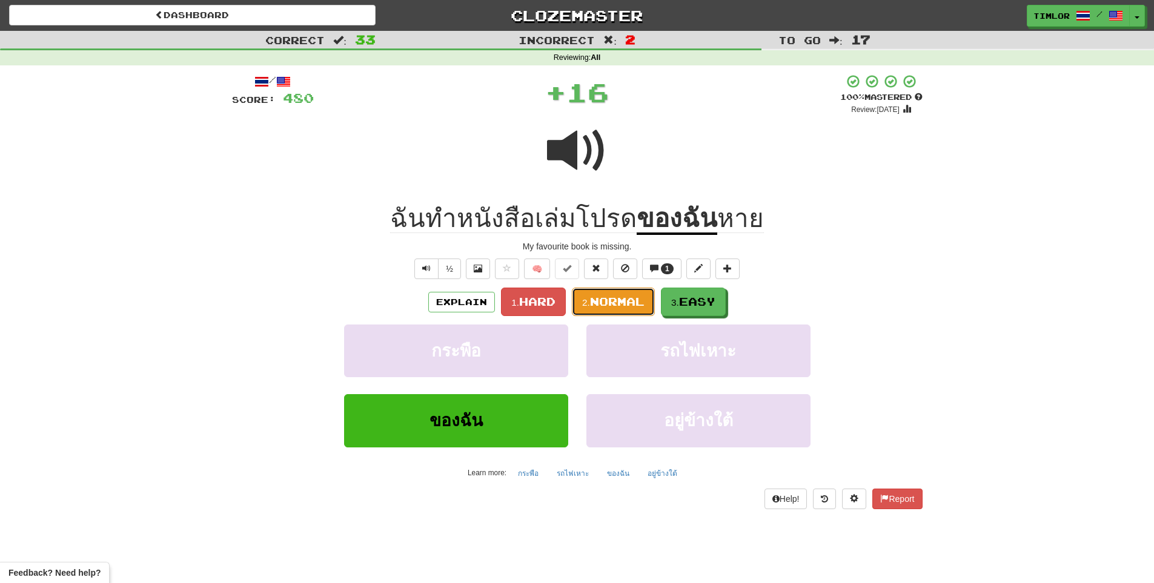
click at [625, 303] on span "Normal" at bounding box center [617, 301] width 55 height 13
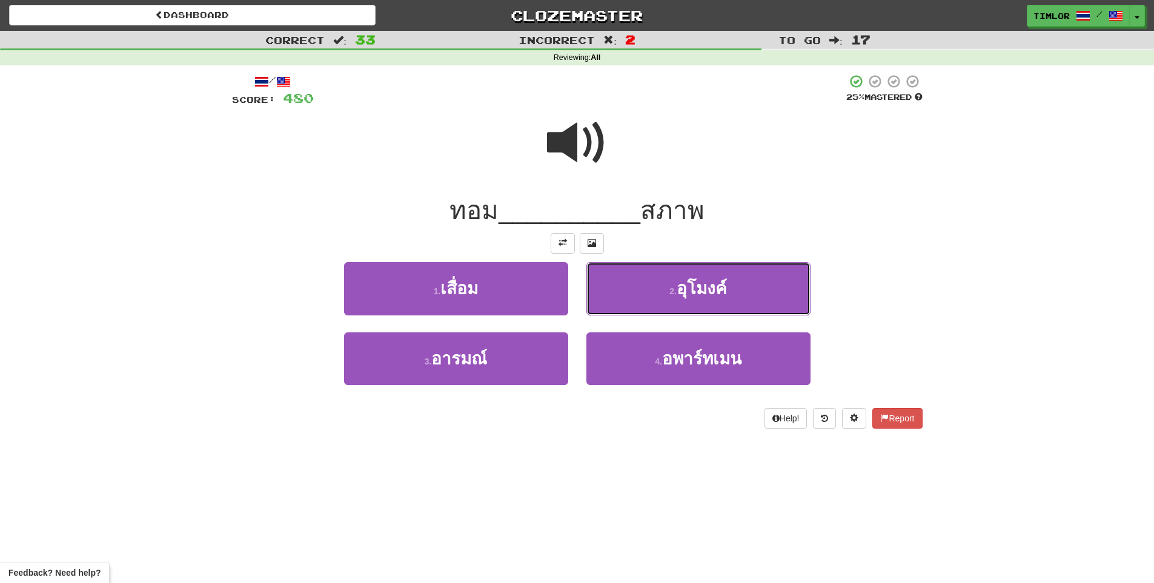
click at [625, 303] on button "2 . อุโมงค์" at bounding box center [698, 288] width 224 height 53
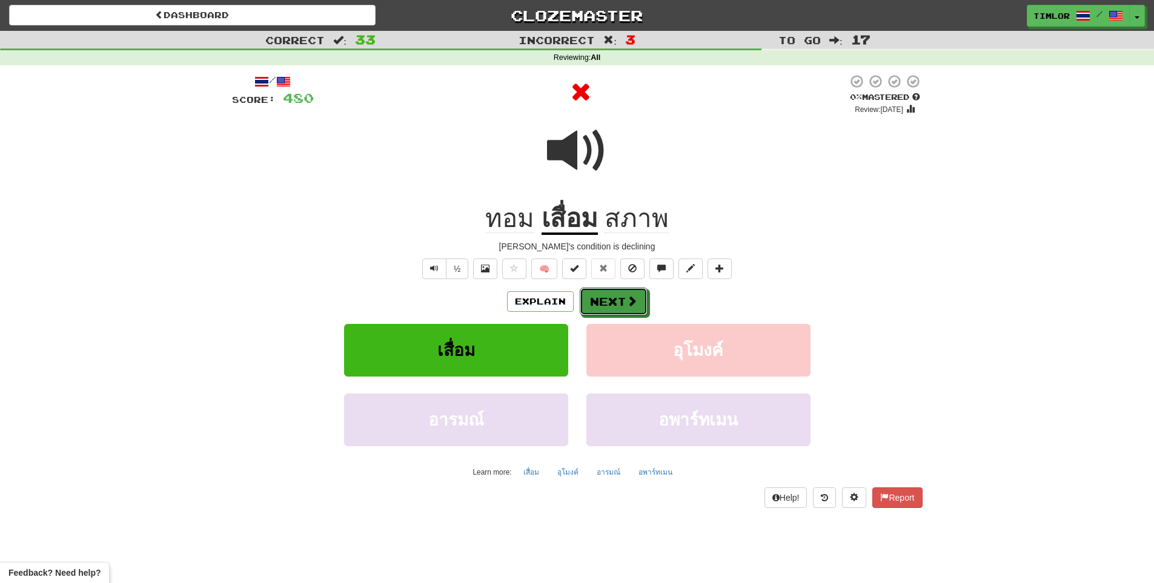
click at [626, 303] on span at bounding box center [631, 301] width 11 height 11
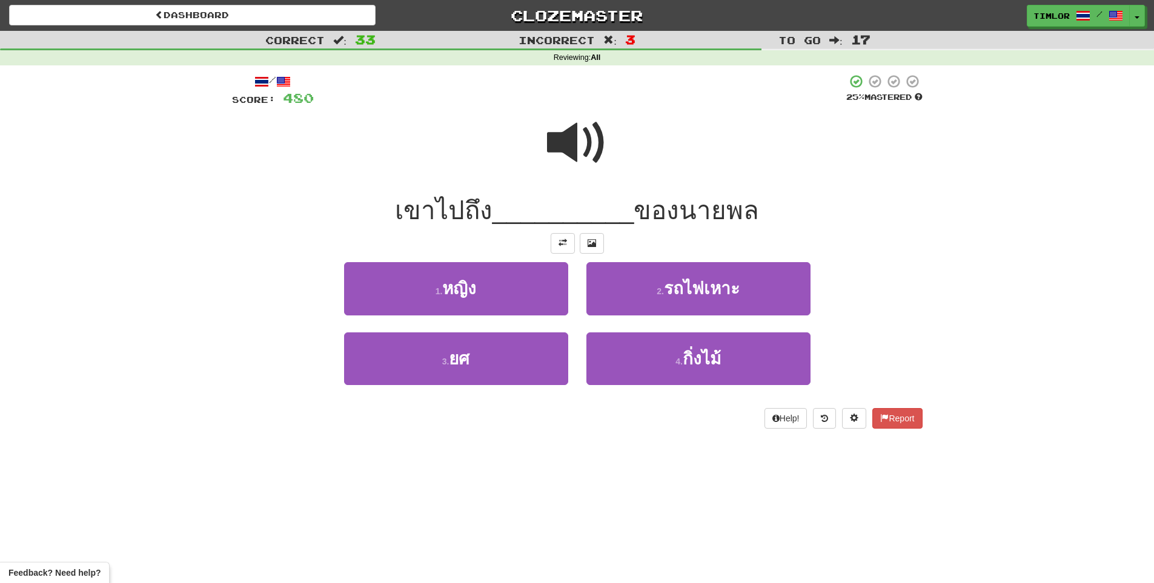
click at [557, 170] on span at bounding box center [577, 143] width 61 height 61
click at [540, 156] on div at bounding box center [577, 151] width 691 height 87
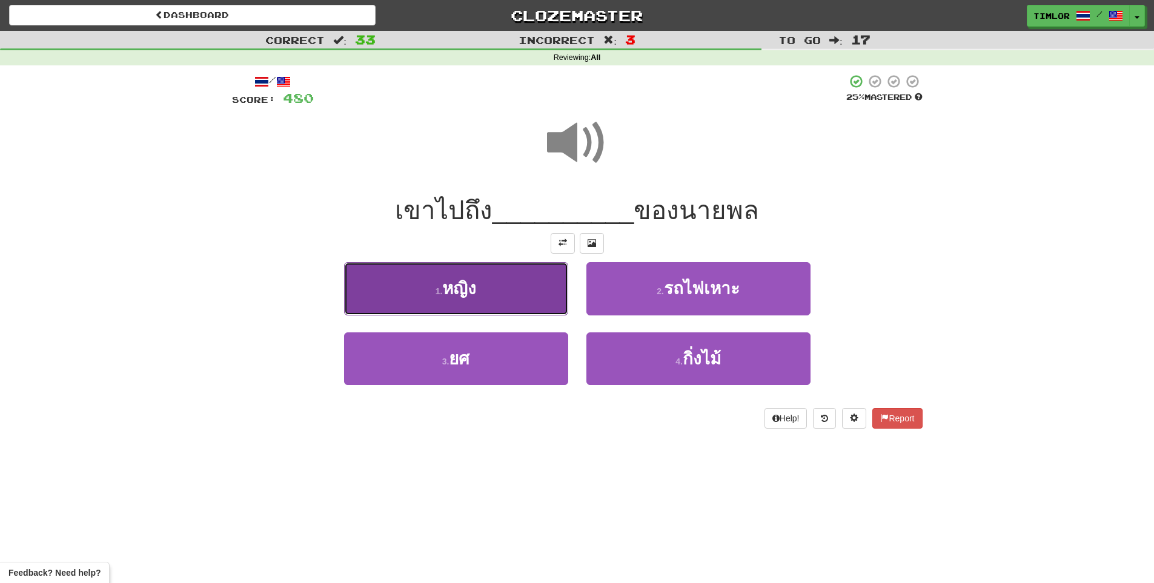
click at [511, 293] on button "1 . หญิง" at bounding box center [456, 288] width 224 height 53
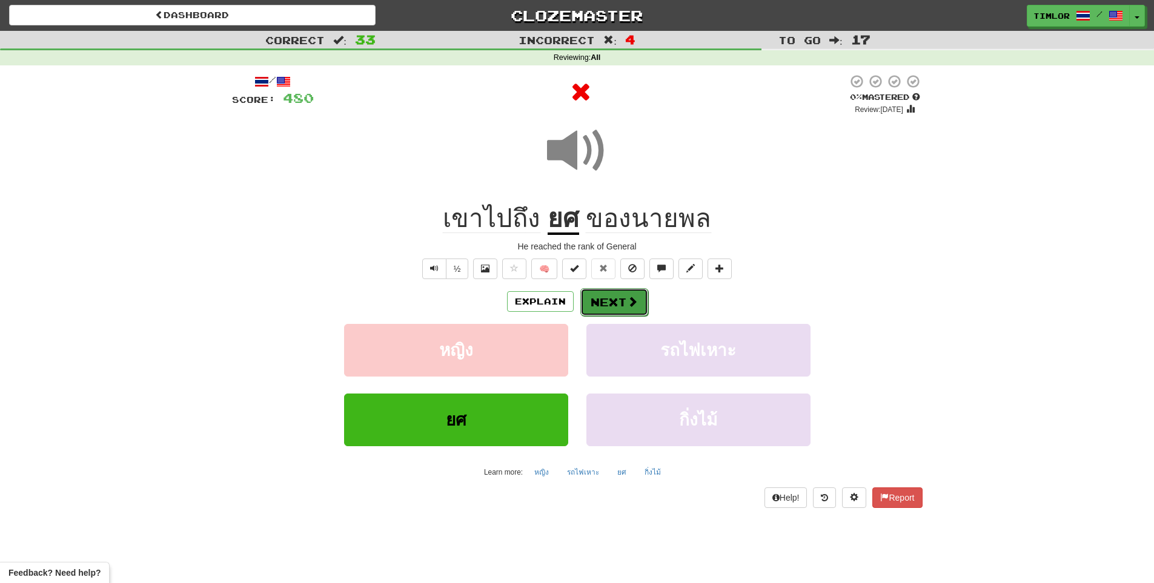
click at [621, 306] on button "Next" at bounding box center [614, 302] width 68 height 28
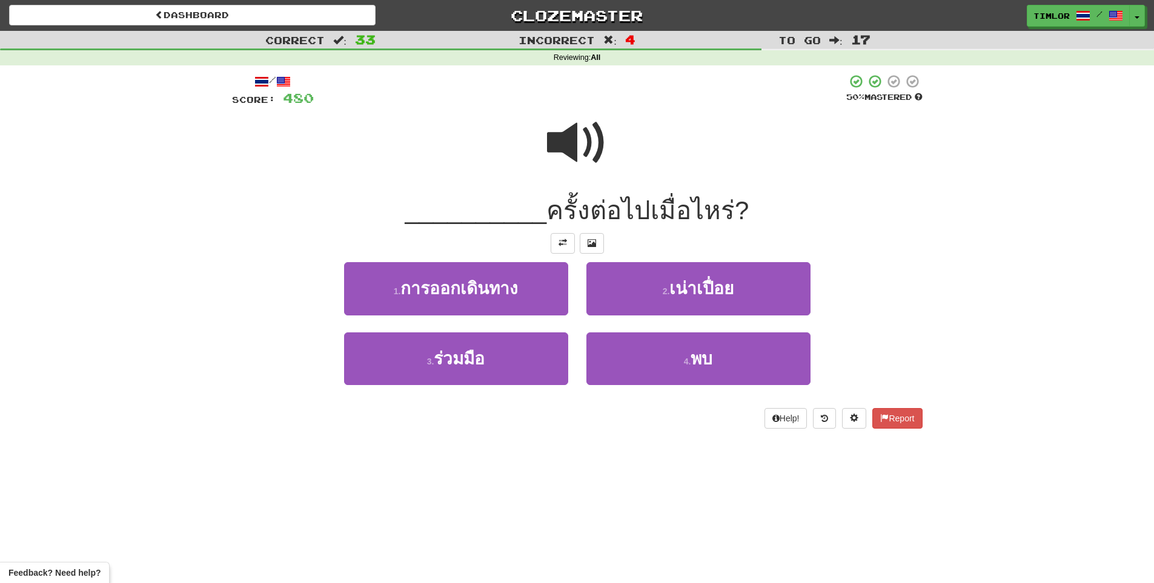
click at [594, 137] on span at bounding box center [577, 143] width 61 height 61
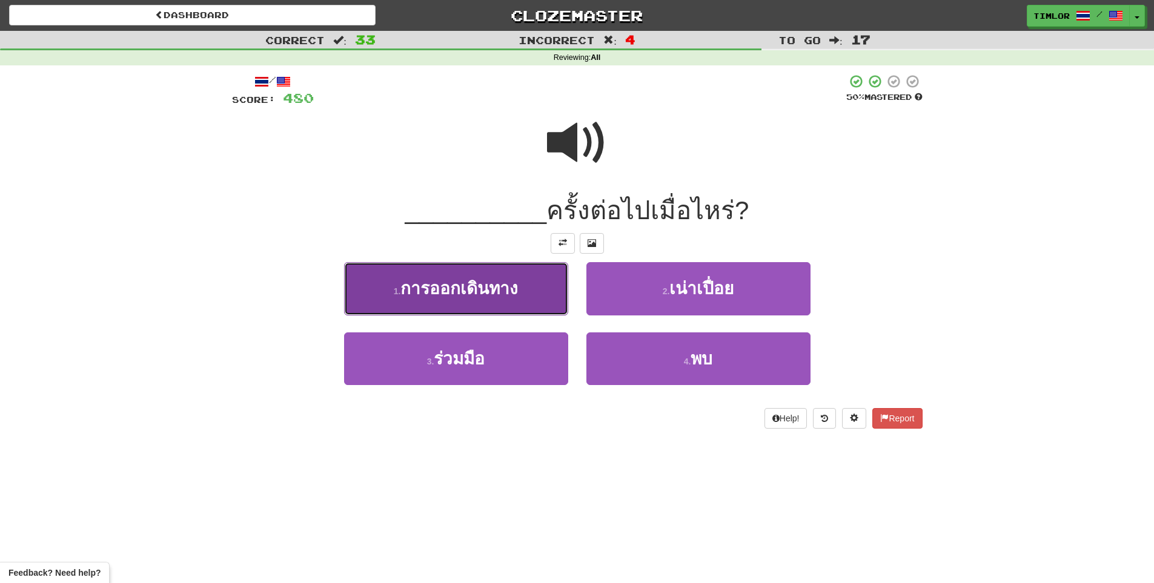
click at [536, 308] on button "1 . การออกเดินทาง" at bounding box center [456, 288] width 224 height 53
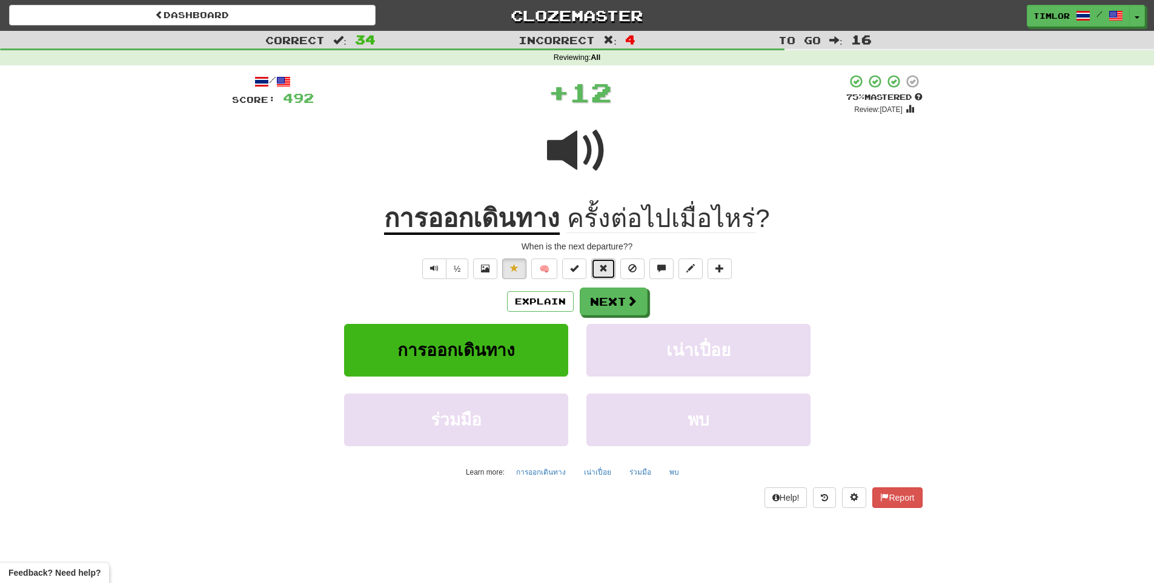
click at [597, 267] on button at bounding box center [603, 269] width 24 height 21
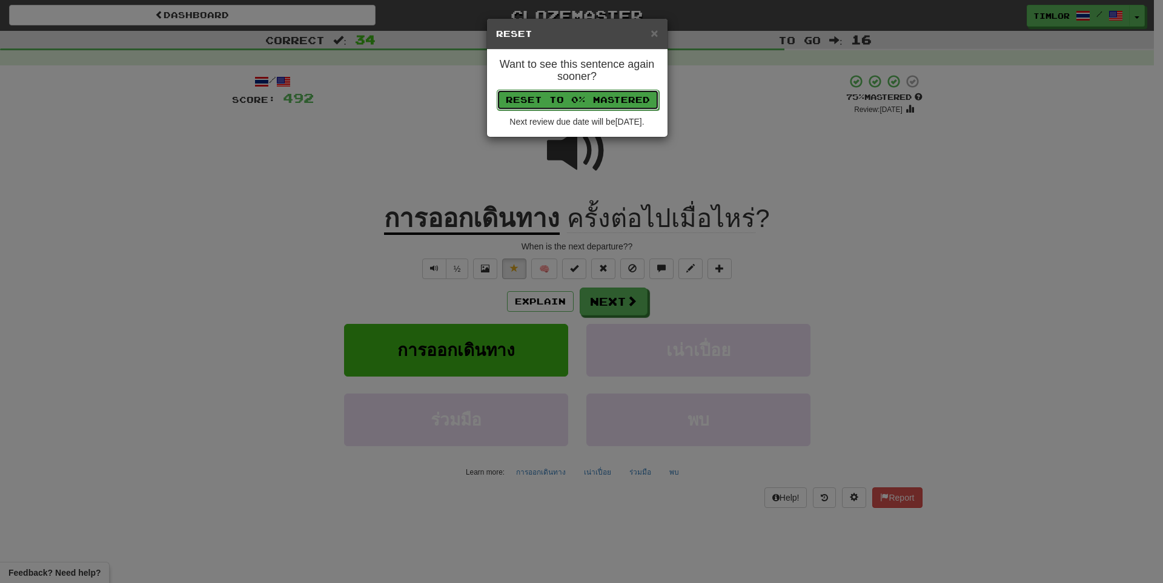
click at [582, 102] on button "Reset to 0% Mastered" at bounding box center [578, 100] width 162 height 21
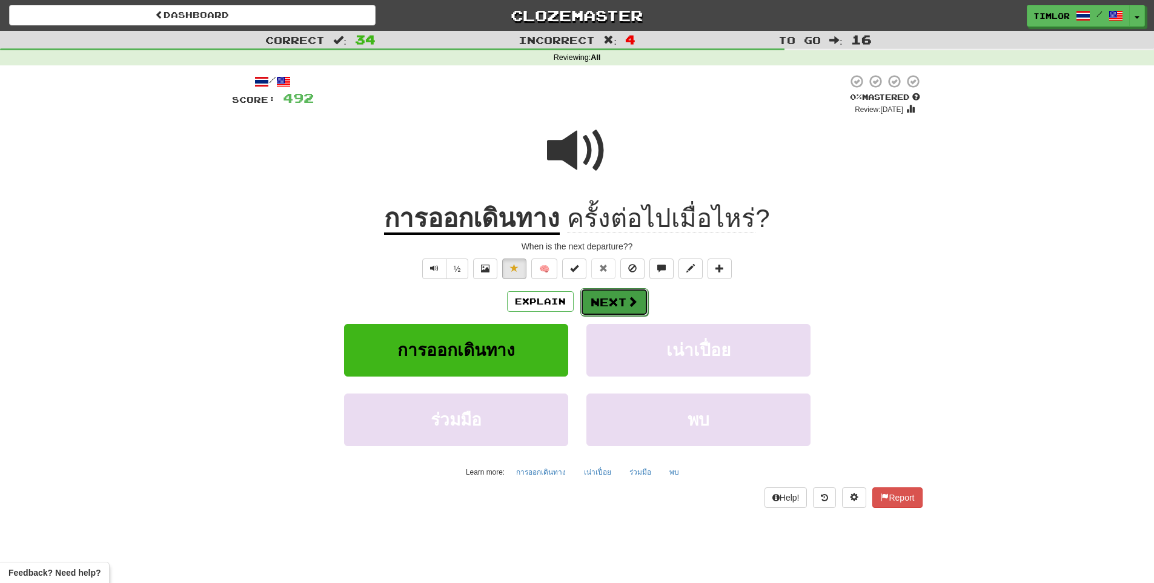
click at [621, 293] on button "Next" at bounding box center [614, 302] width 68 height 28
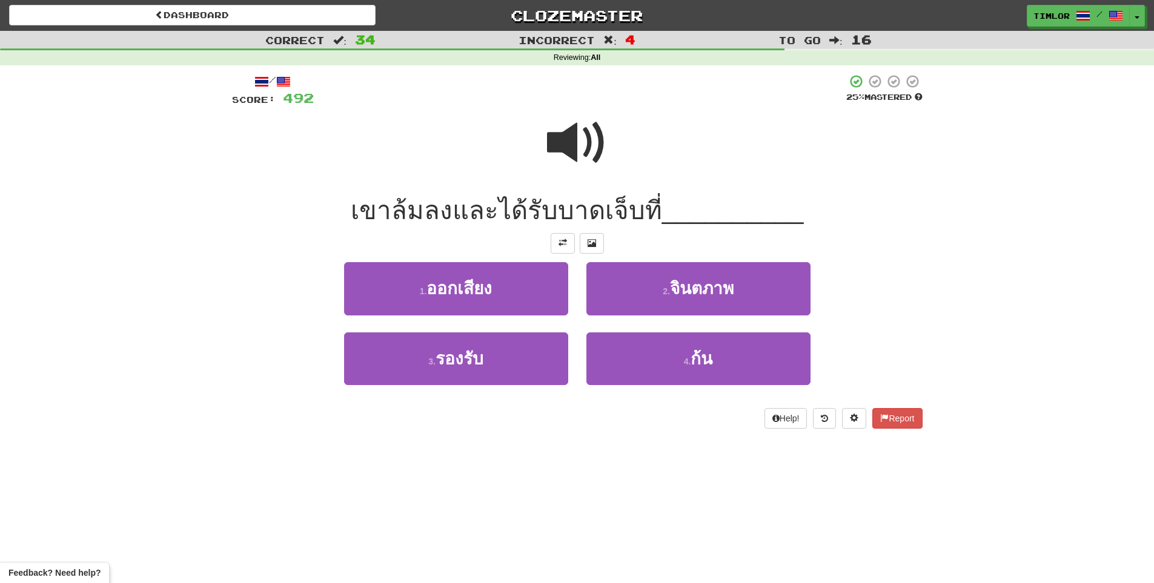
click at [596, 134] on span at bounding box center [577, 143] width 61 height 61
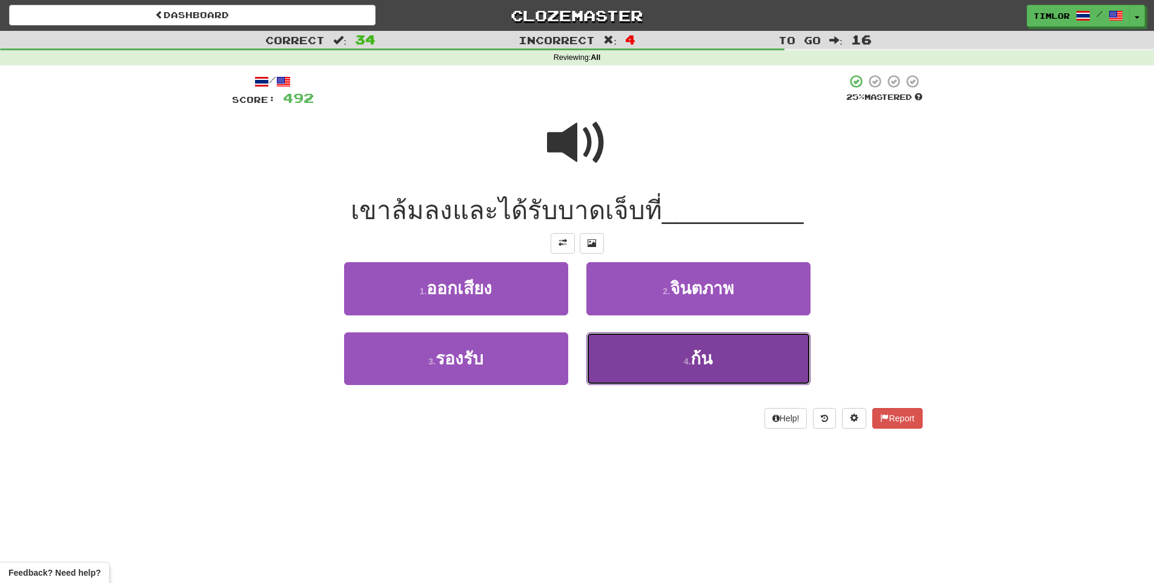
click at [618, 349] on button "4 . ก้น" at bounding box center [698, 359] width 224 height 53
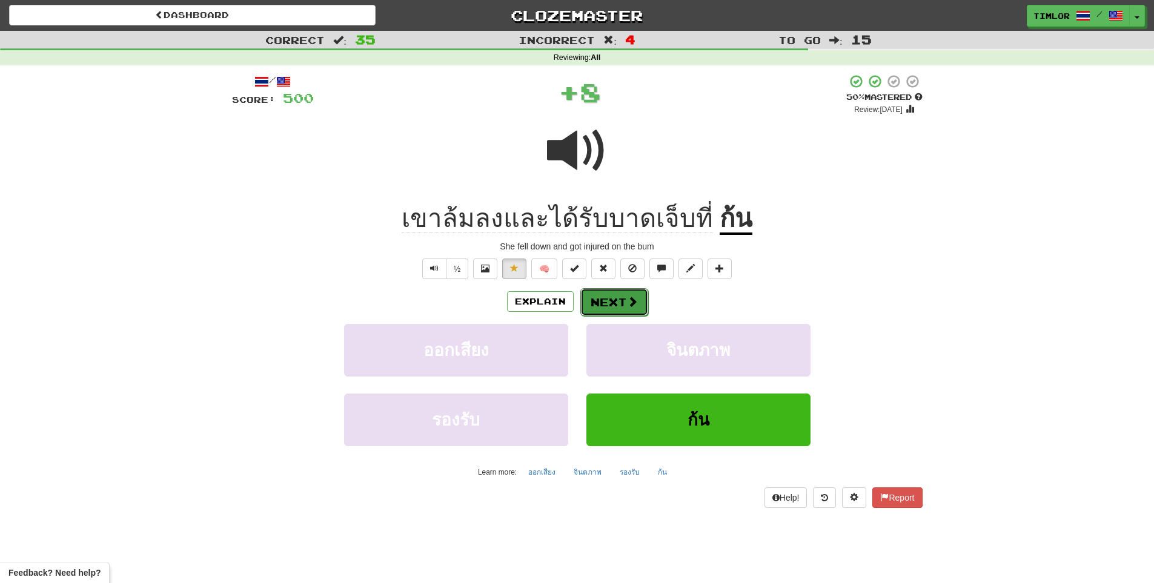
click at [603, 303] on button "Next" at bounding box center [614, 302] width 68 height 28
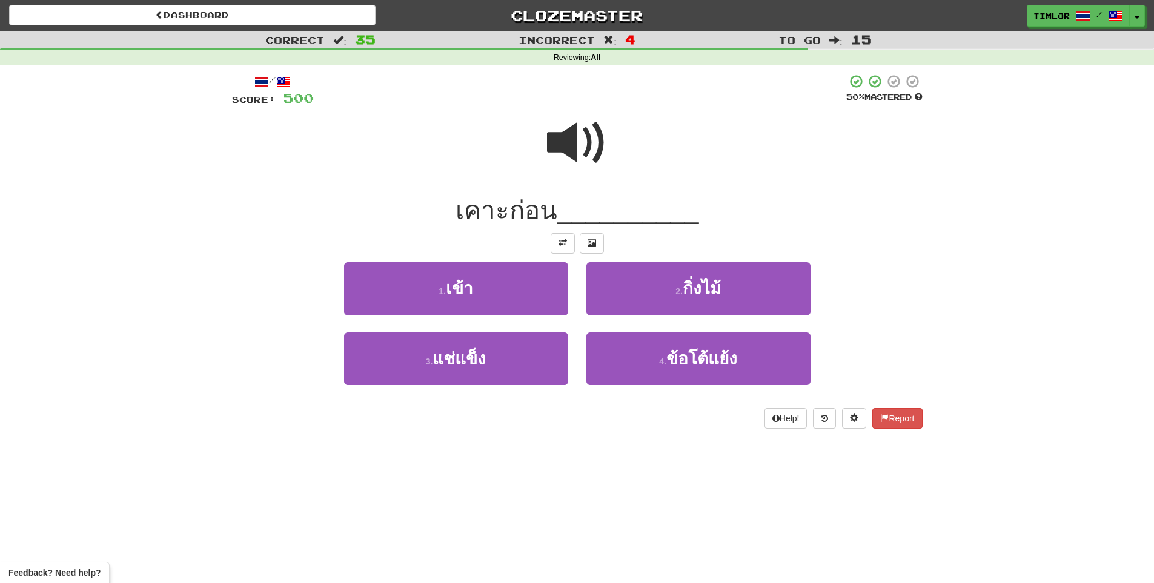
click at [529, 133] on div at bounding box center [577, 151] width 691 height 87
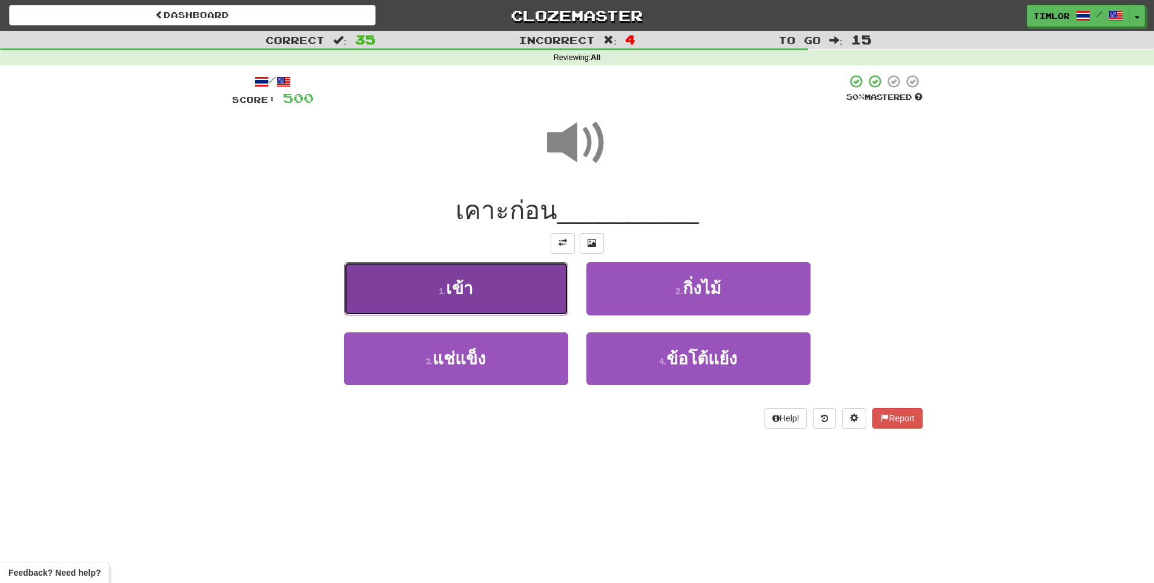
click at [502, 294] on button "1 . เข้า" at bounding box center [456, 288] width 224 height 53
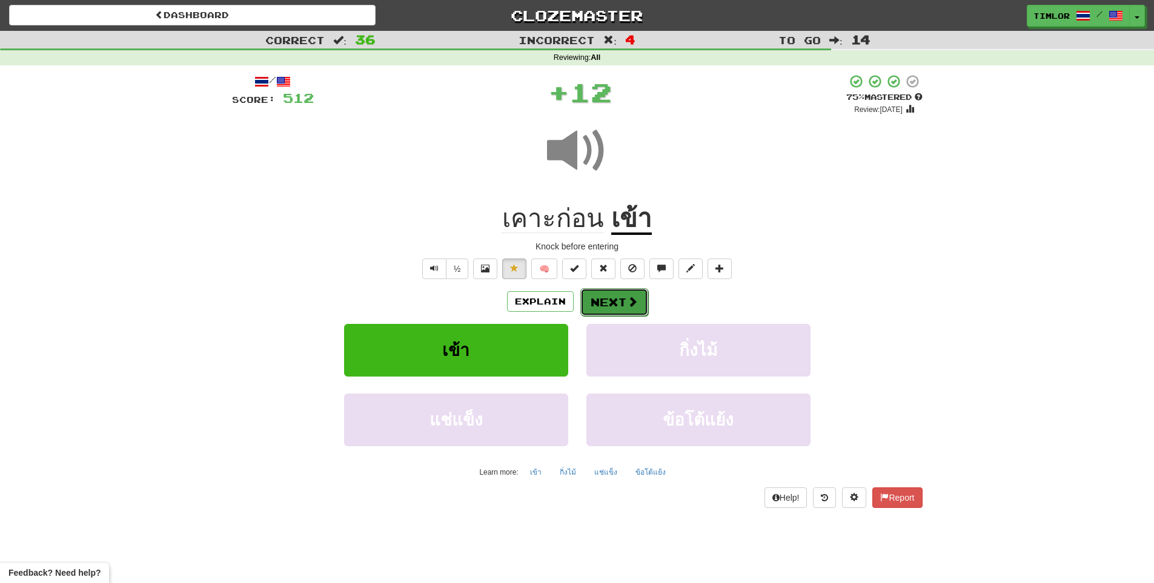
click at [617, 299] on button "Next" at bounding box center [614, 302] width 68 height 28
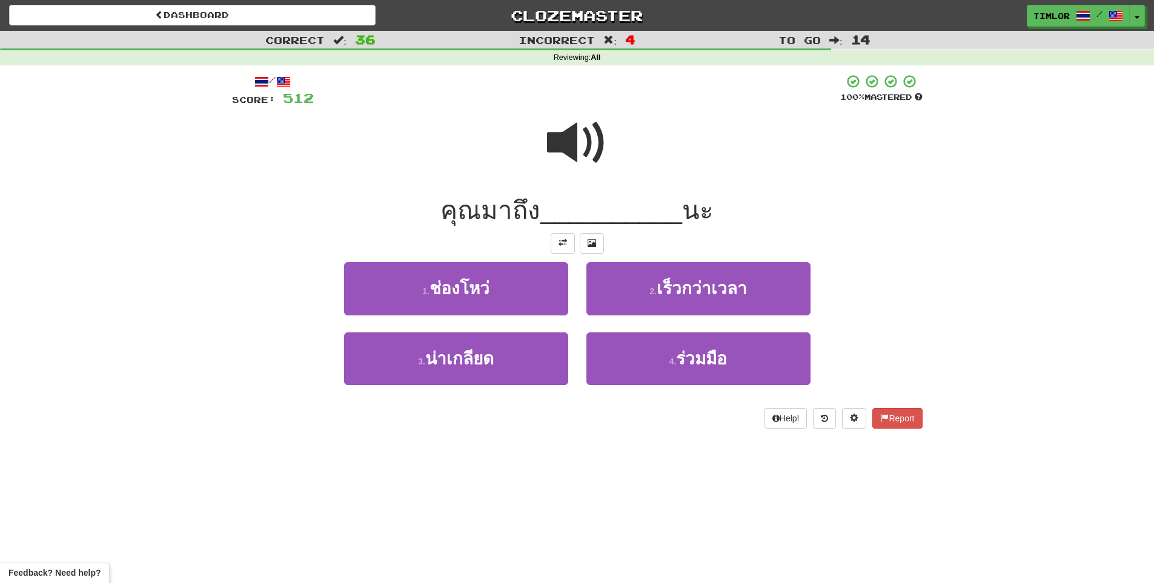
click at [584, 145] on span at bounding box center [577, 143] width 61 height 61
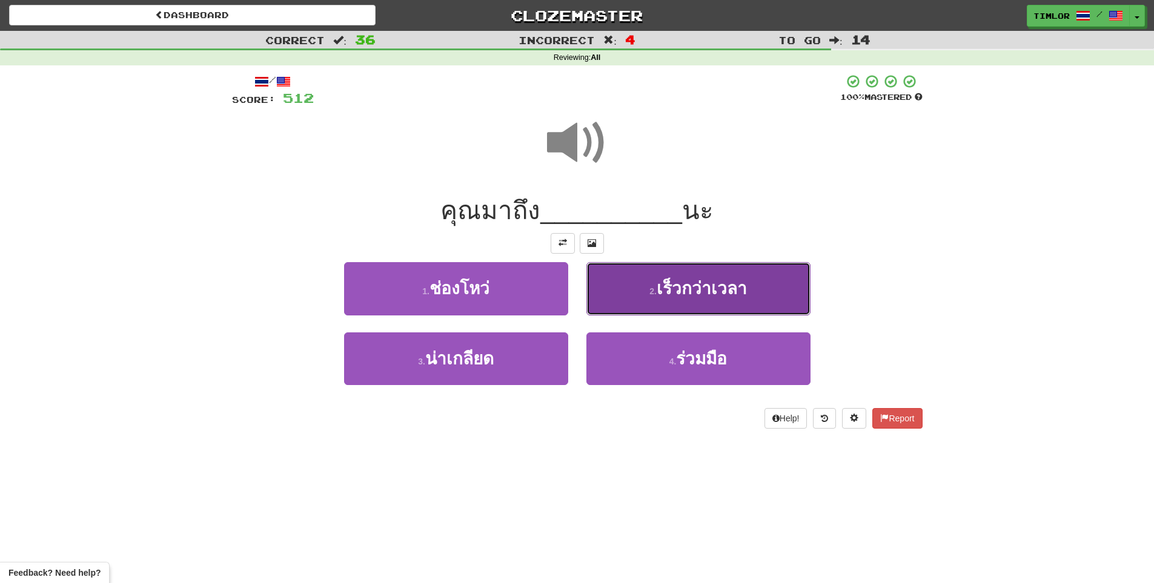
click at [649, 270] on button "2 . เร็วกว่าเวลา" at bounding box center [698, 288] width 224 height 53
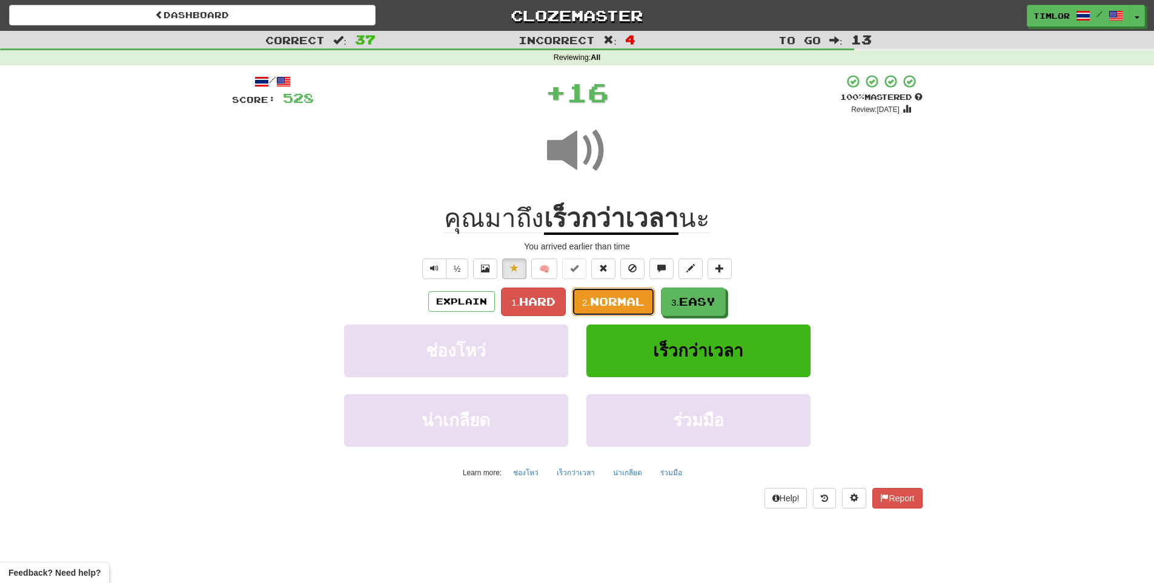
click at [609, 316] on button "2. Normal" at bounding box center [613, 302] width 83 height 28
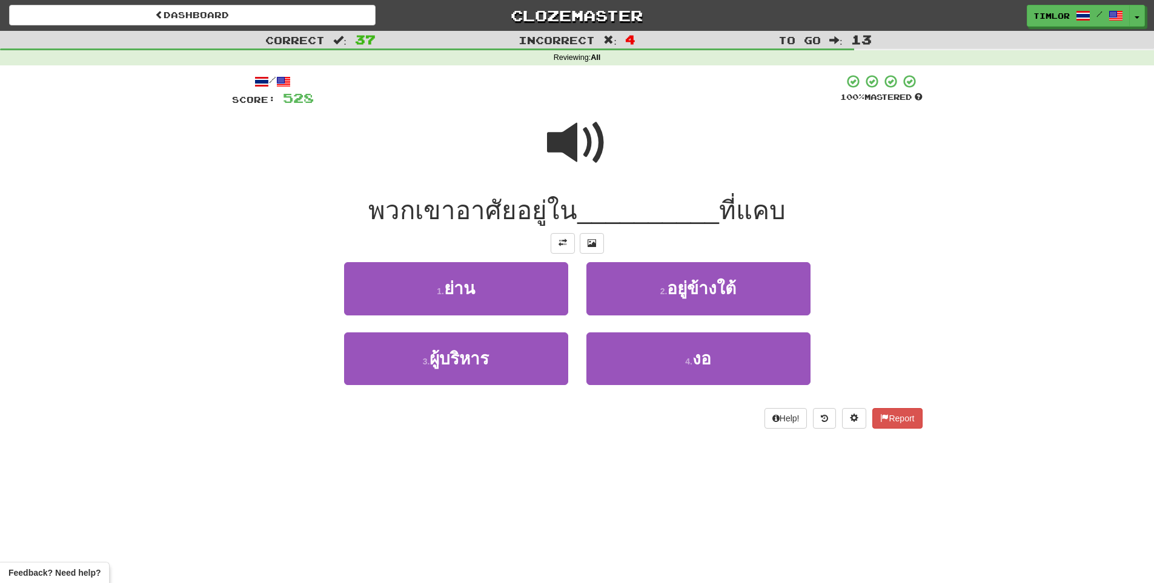
click at [551, 152] on span at bounding box center [577, 143] width 61 height 61
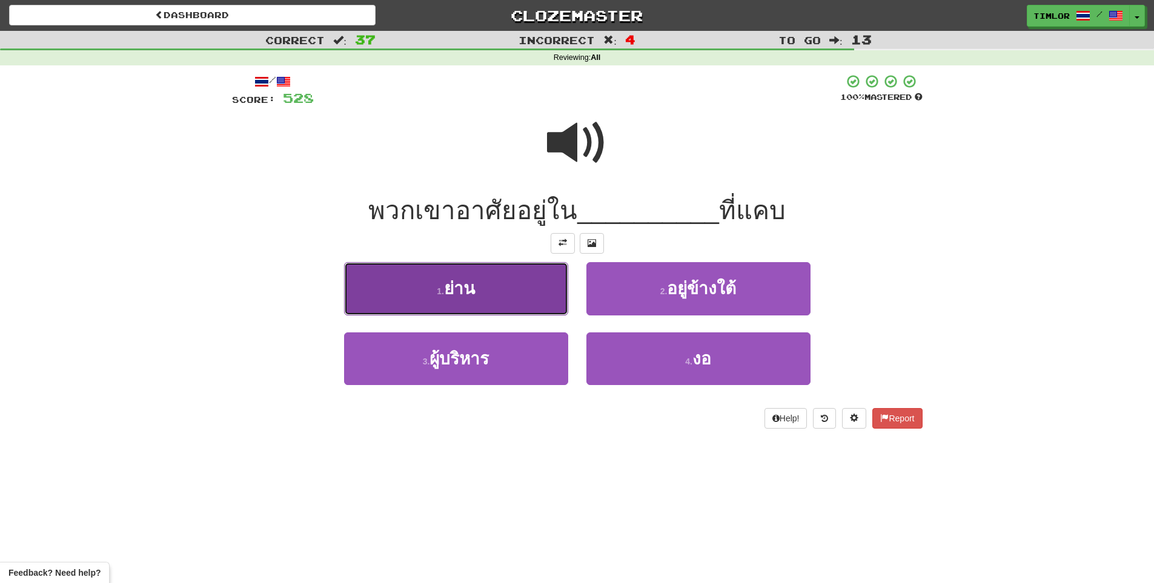
click at [529, 308] on button "1 . ย่าน" at bounding box center [456, 288] width 224 height 53
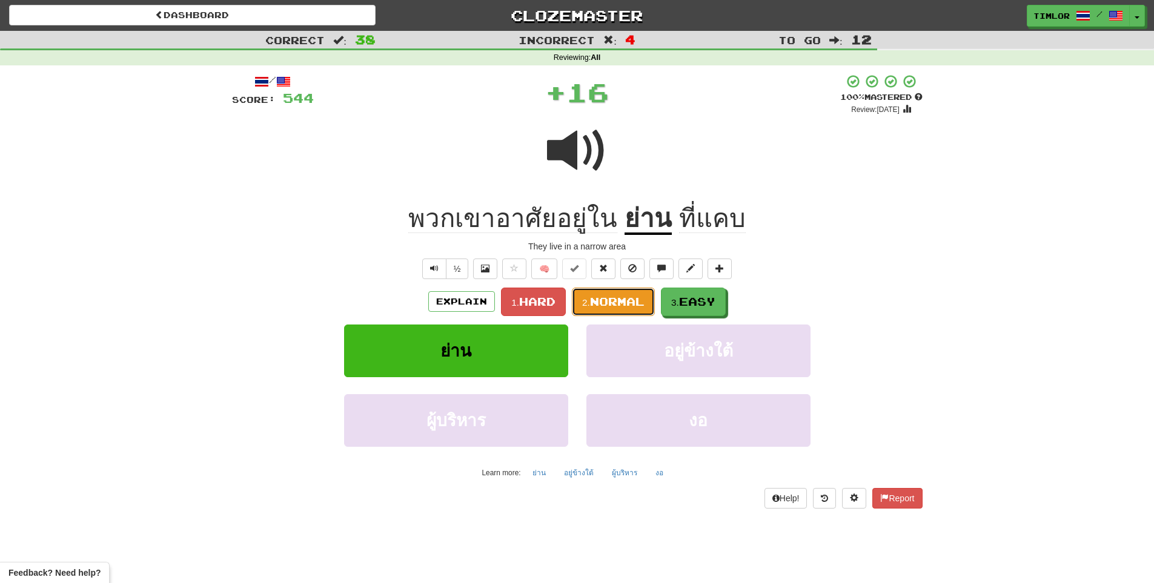
click at [618, 308] on span "Normal" at bounding box center [617, 301] width 55 height 13
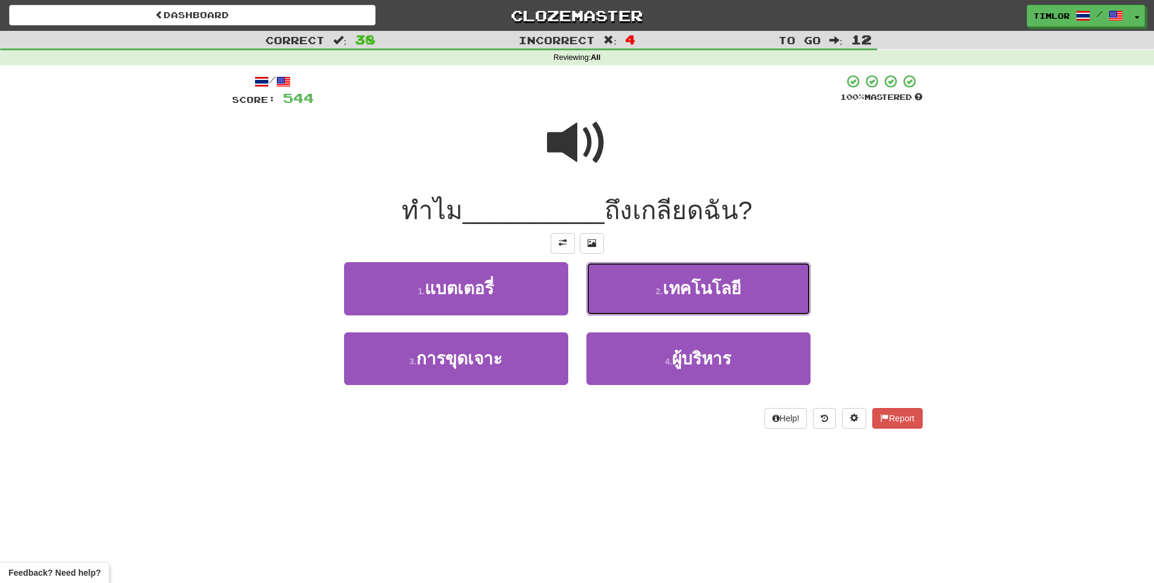
click at [621, 289] on button "2 . เทคโนโลยี" at bounding box center [698, 288] width 224 height 53
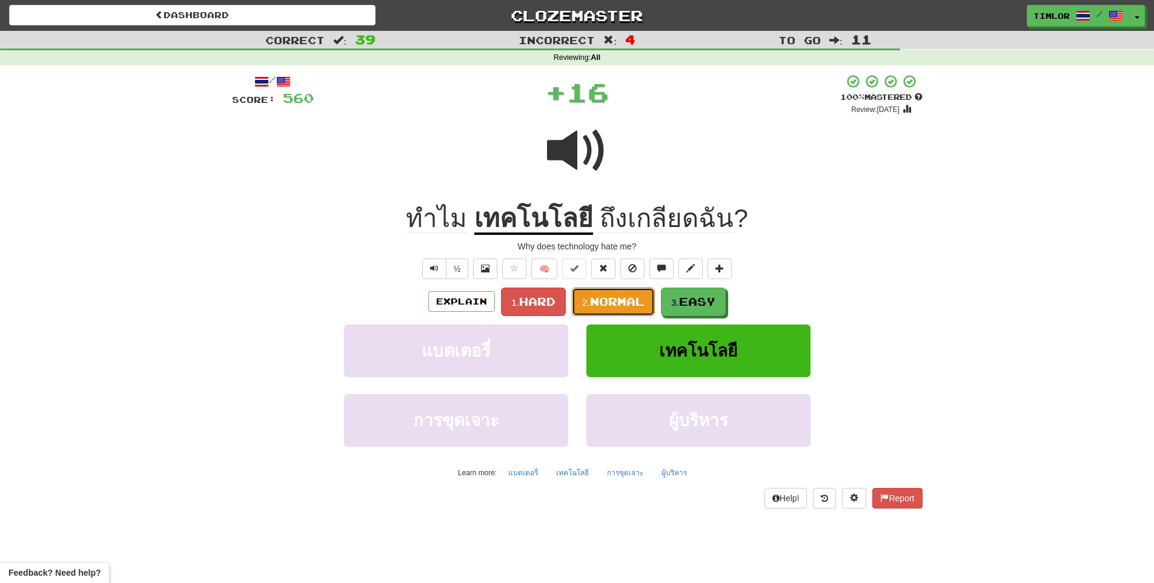
click at [621, 289] on button "2. Normal" at bounding box center [613, 302] width 83 height 28
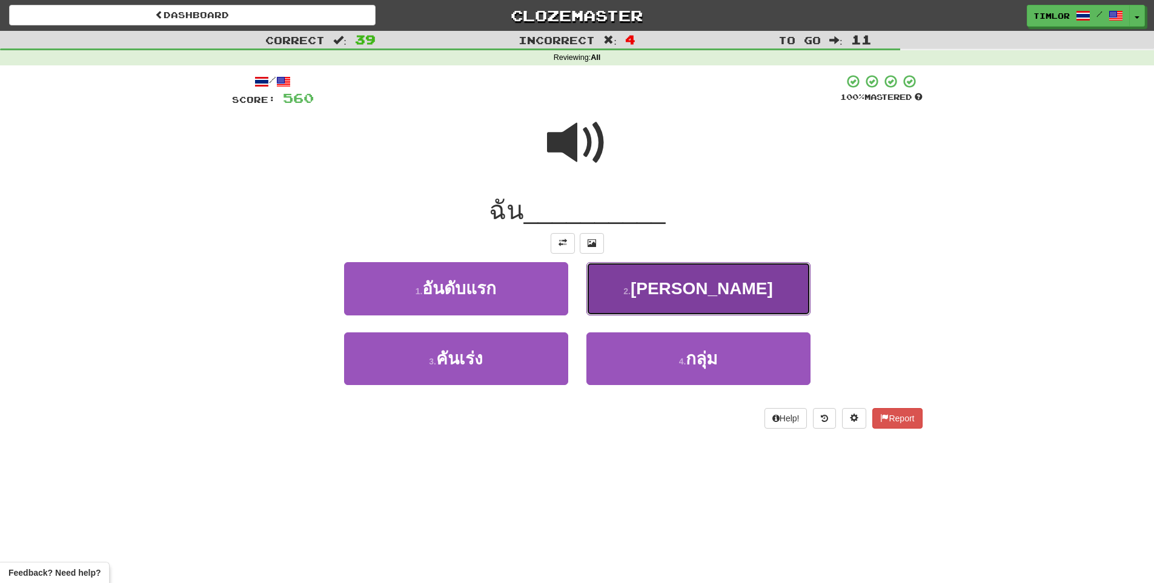
click at [622, 283] on button "2 . พอใจ" at bounding box center [698, 288] width 224 height 53
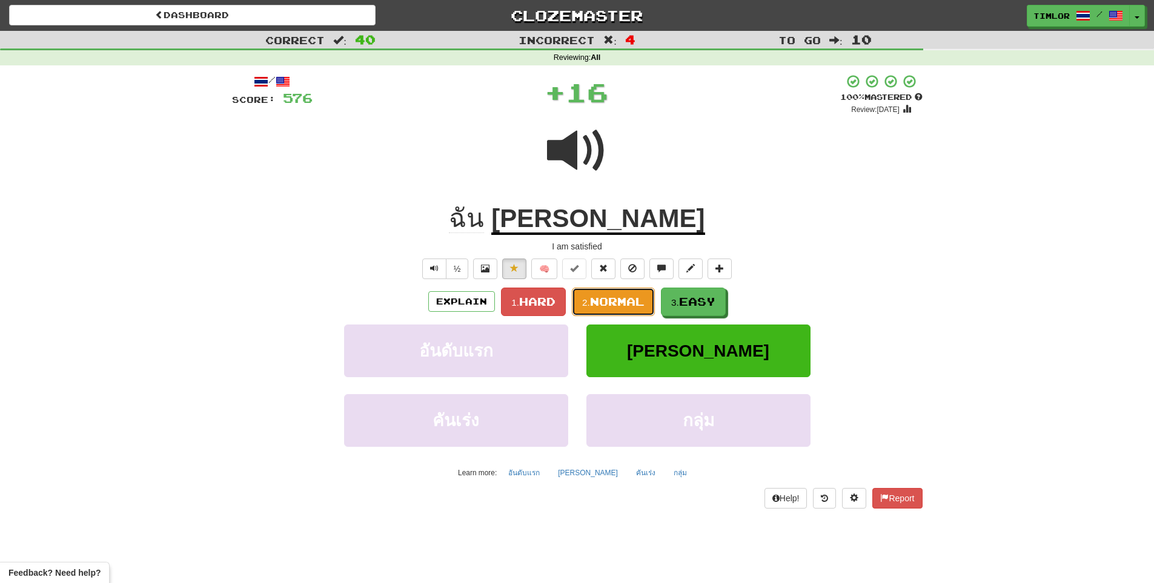
click at [620, 291] on button "2. Normal" at bounding box center [613, 302] width 83 height 28
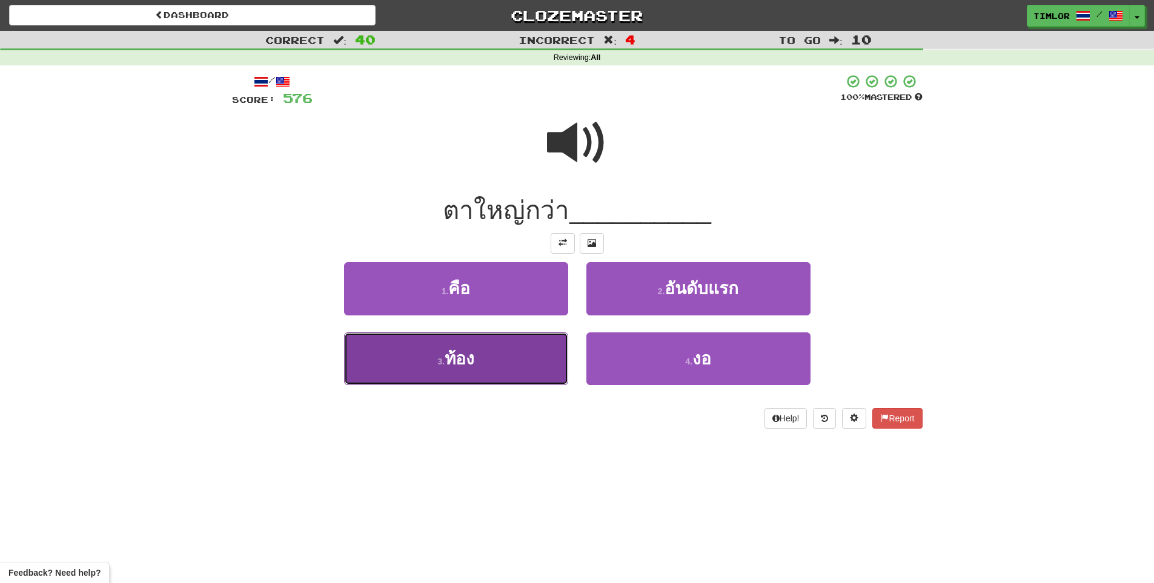
click at [535, 349] on button "3 . ท้อง" at bounding box center [456, 359] width 224 height 53
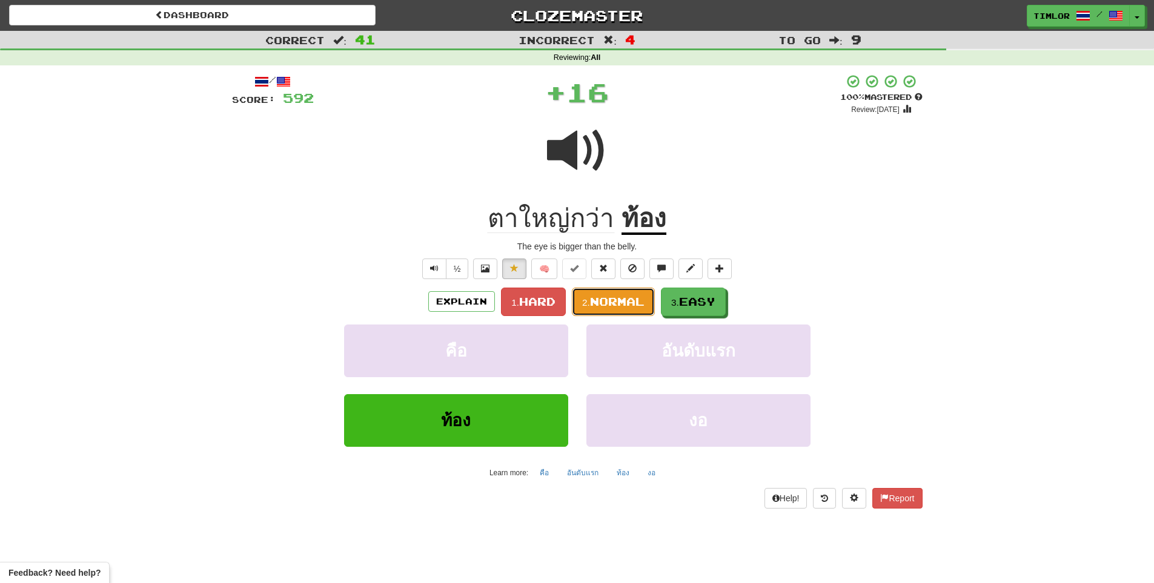
click at [617, 306] on span "Normal" at bounding box center [617, 301] width 55 height 13
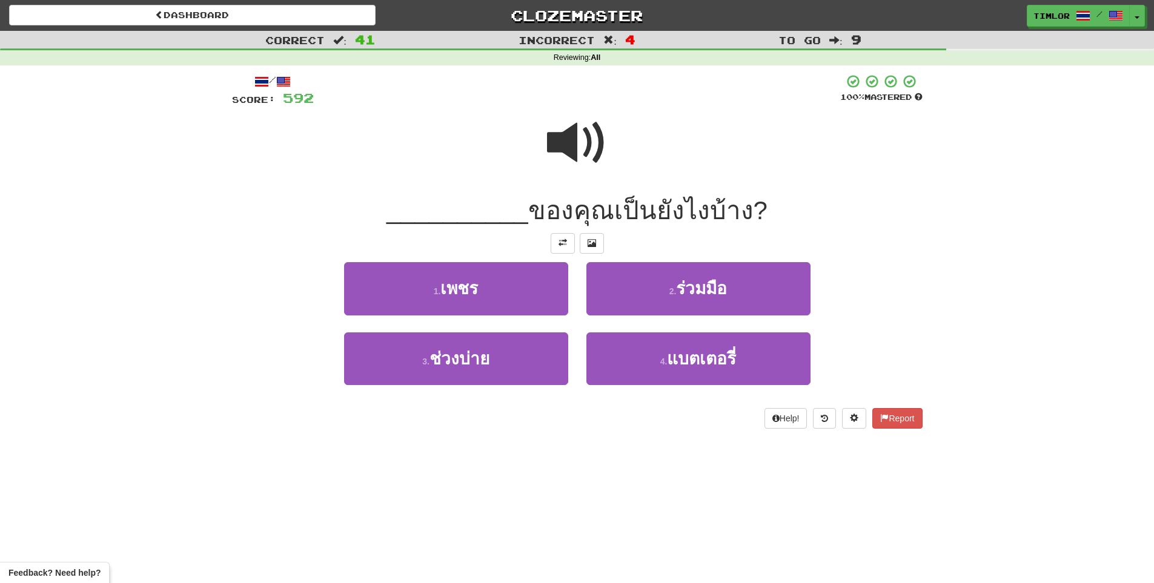
click at [600, 169] on span at bounding box center [577, 143] width 61 height 61
click at [605, 170] on span at bounding box center [577, 143] width 61 height 61
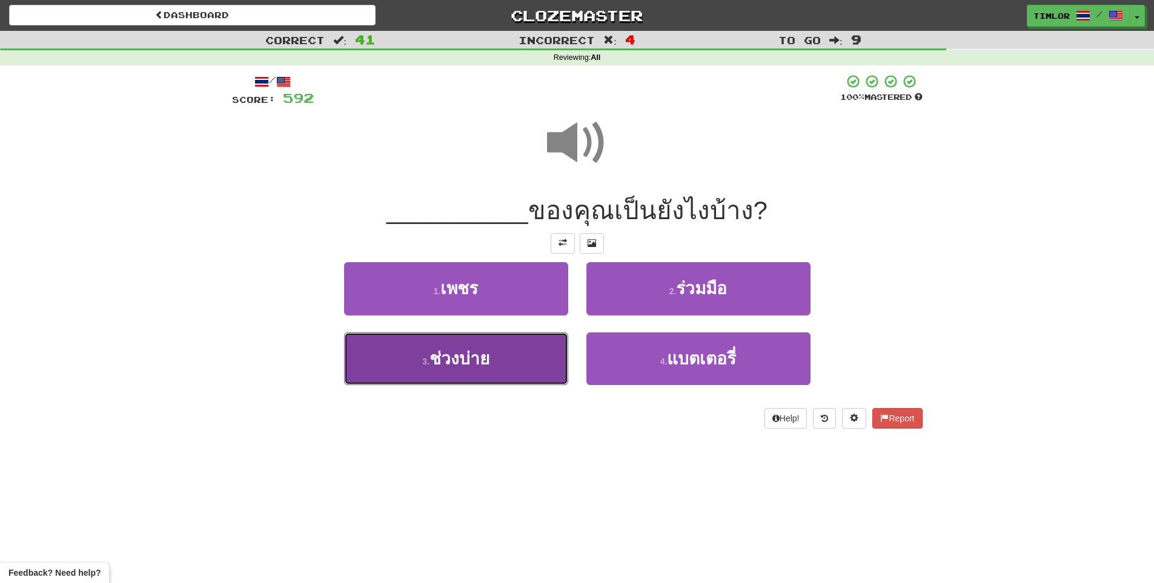
click at [528, 358] on button "3 . ช่วงบ่าย" at bounding box center [456, 359] width 224 height 53
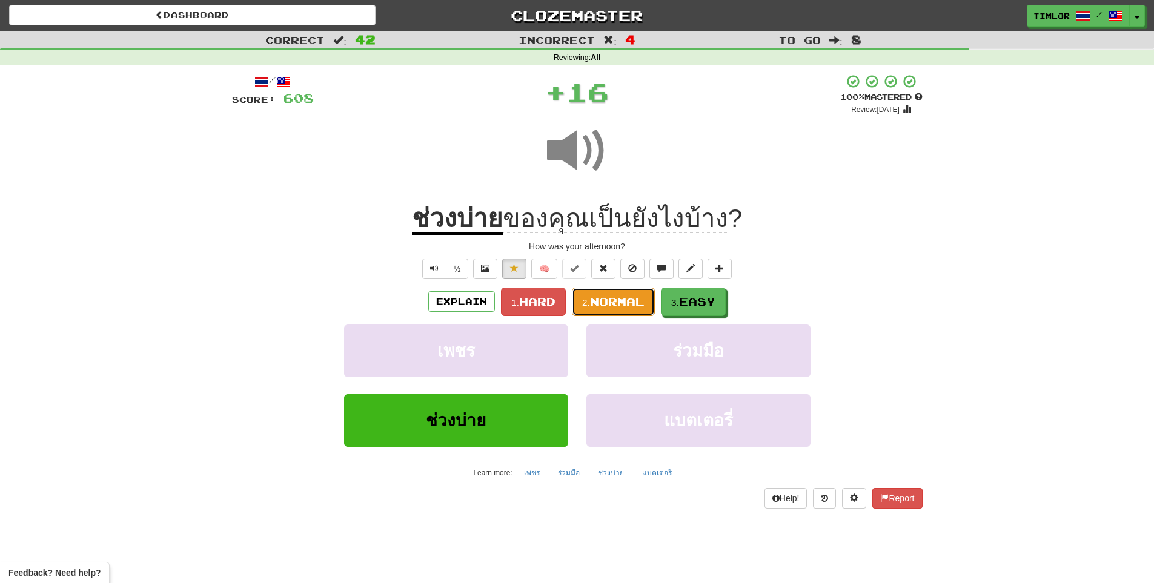
click at [579, 310] on button "2. Normal" at bounding box center [613, 302] width 83 height 28
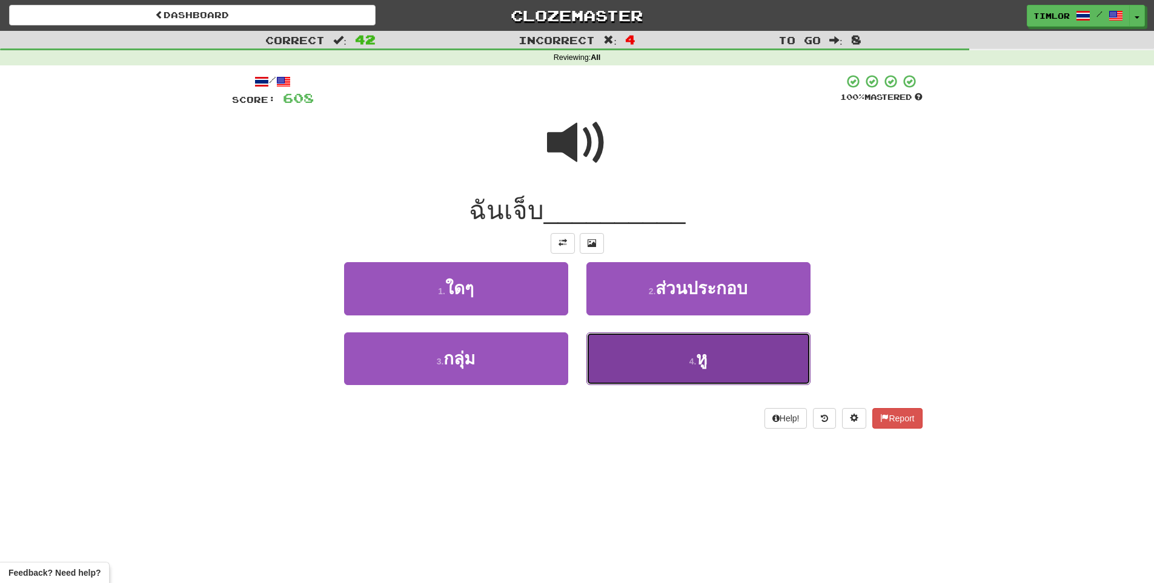
click at [611, 369] on button "4 . หู" at bounding box center [698, 359] width 224 height 53
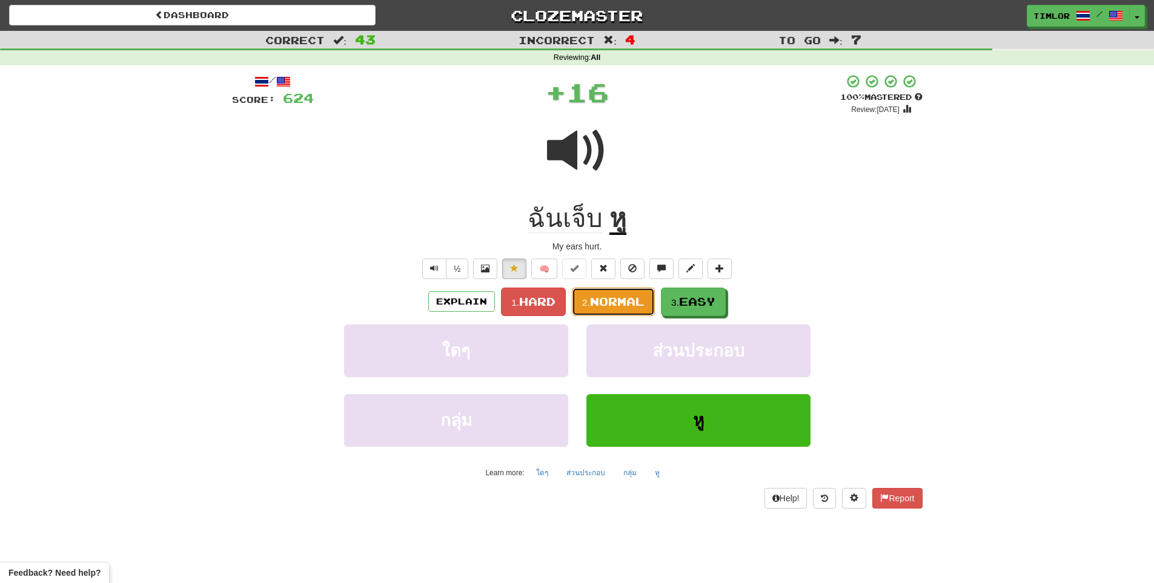
click at [609, 311] on button "2. Normal" at bounding box center [613, 302] width 83 height 28
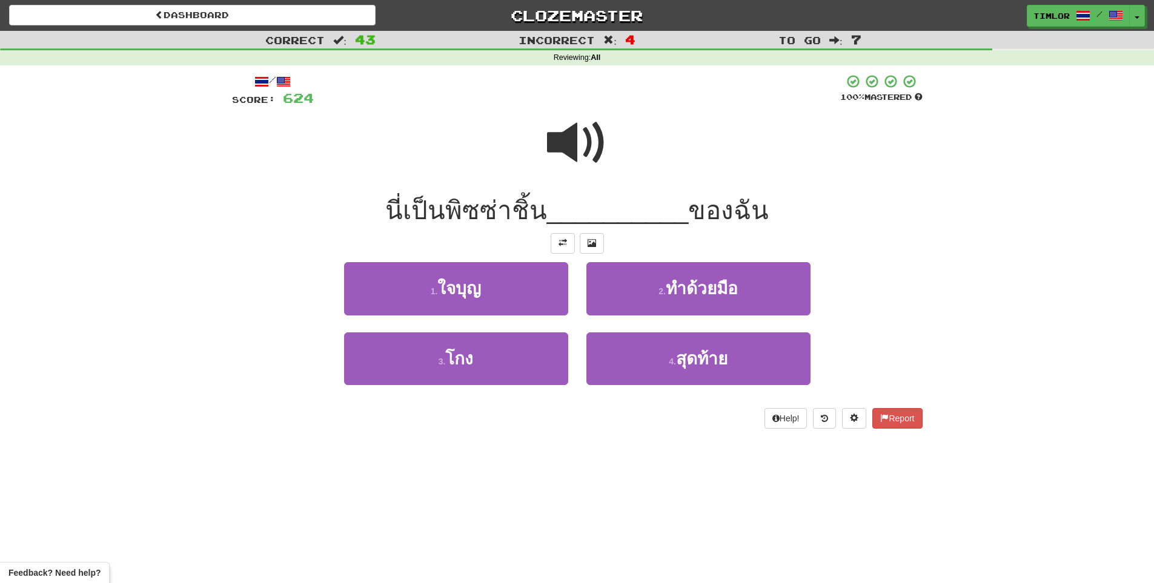
click at [567, 184] on div at bounding box center [577, 151] width 691 height 87
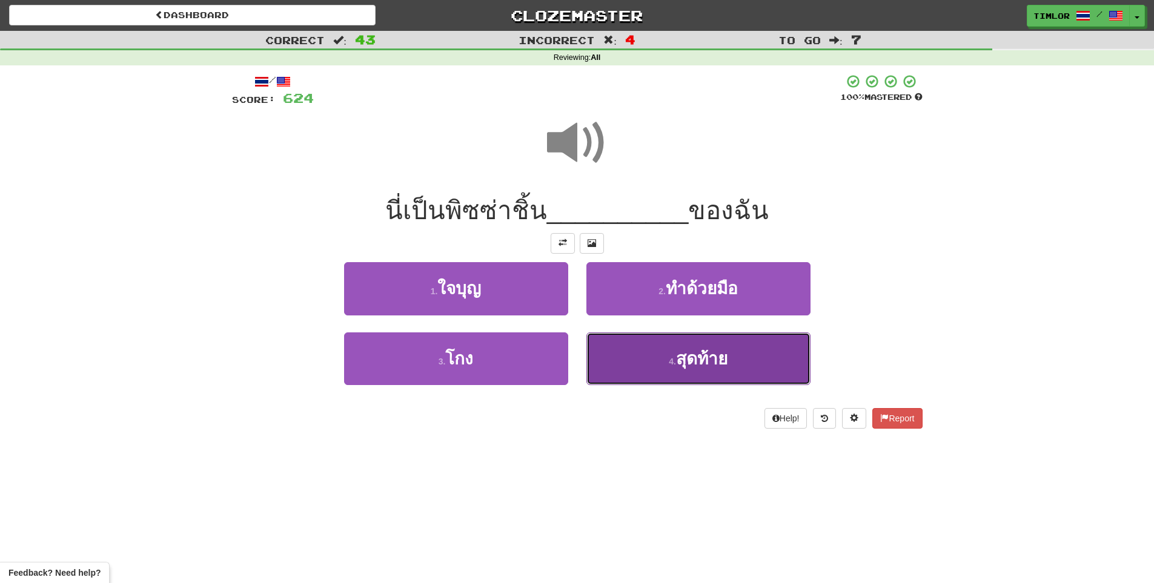
click at [623, 348] on button "4 . สุดท้าย" at bounding box center [698, 359] width 224 height 53
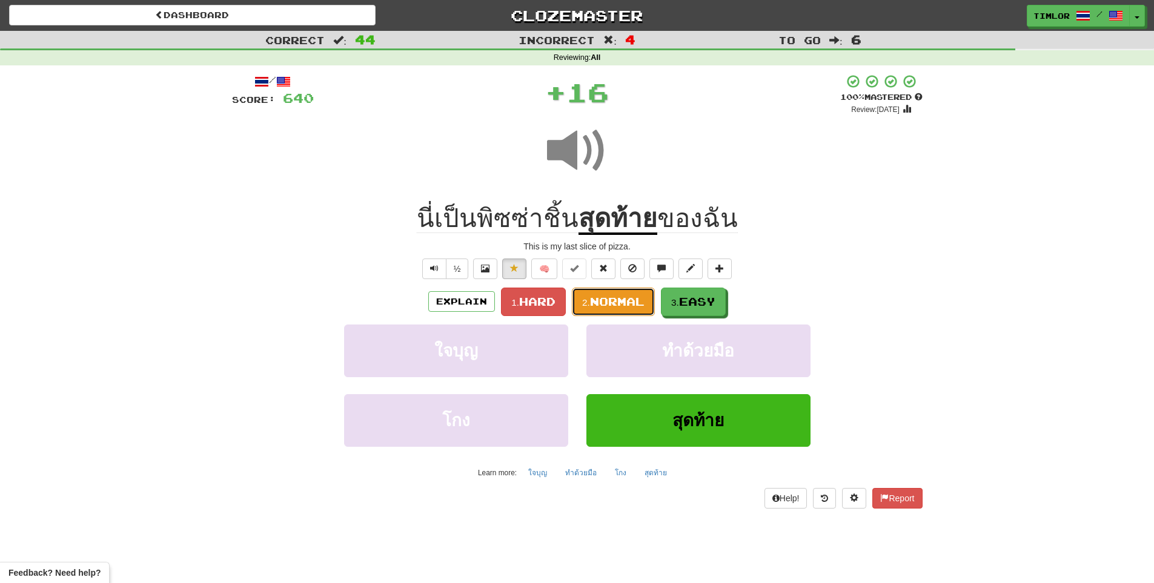
click at [614, 309] on button "2. Normal" at bounding box center [613, 302] width 83 height 28
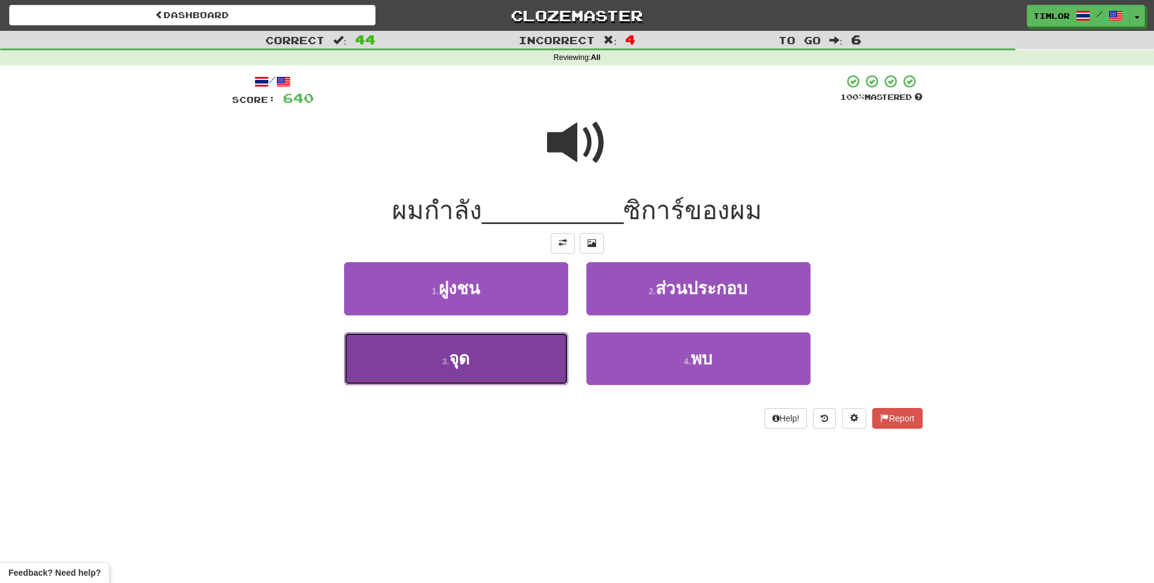
click at [494, 367] on button "3 . จุด" at bounding box center [456, 359] width 224 height 53
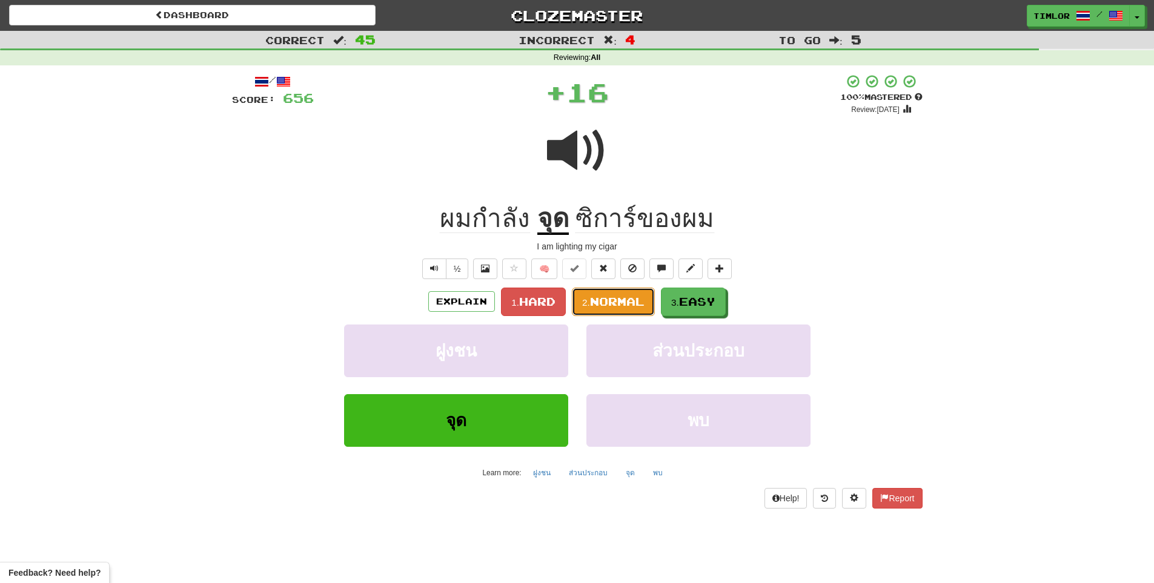
click at [641, 309] on button "2. Normal" at bounding box center [613, 302] width 83 height 28
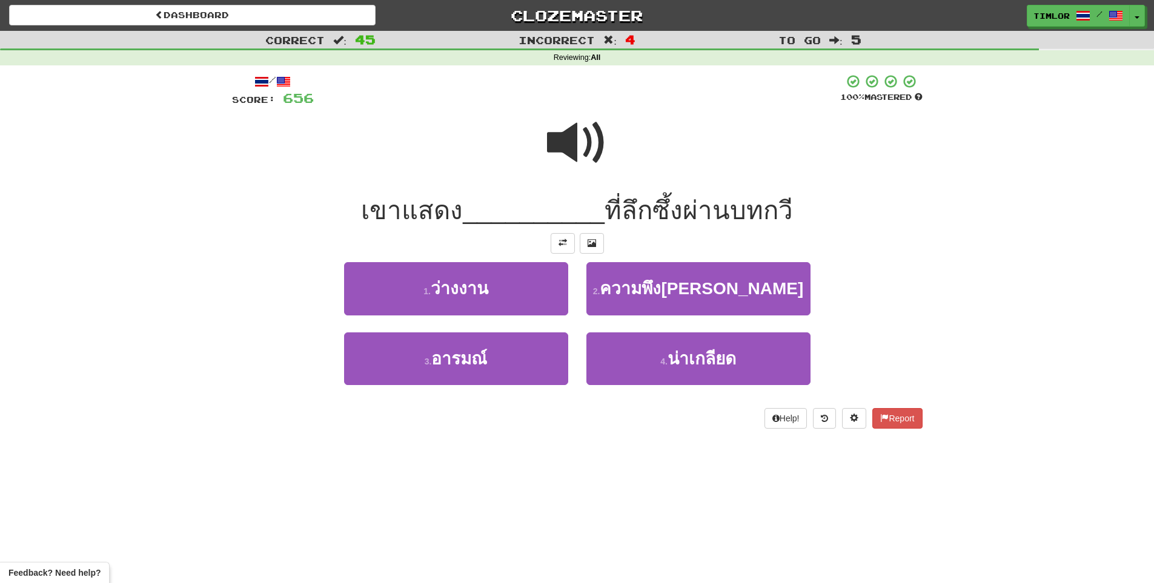
click at [566, 153] on span at bounding box center [577, 143] width 61 height 61
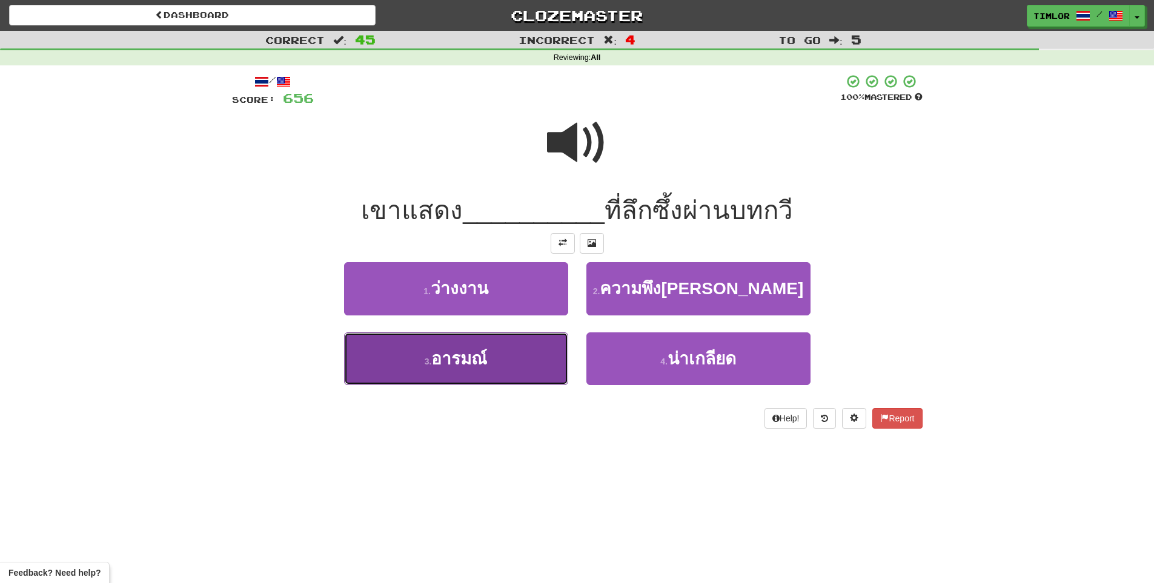
click at [492, 345] on button "3 . อารมณ์" at bounding box center [456, 359] width 224 height 53
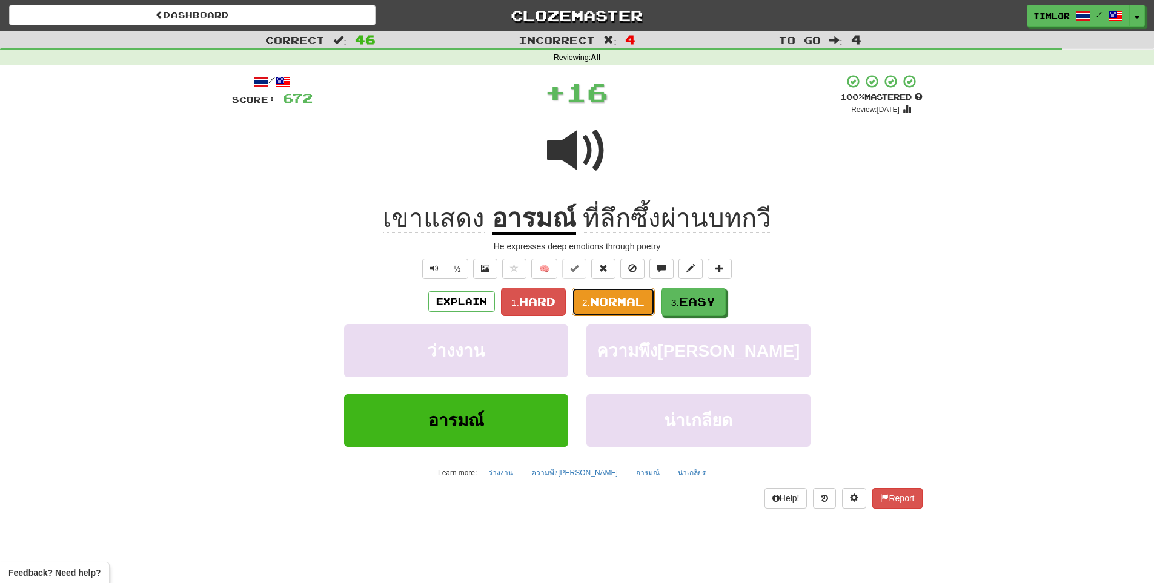
click at [643, 303] on span "Normal" at bounding box center [617, 301] width 55 height 13
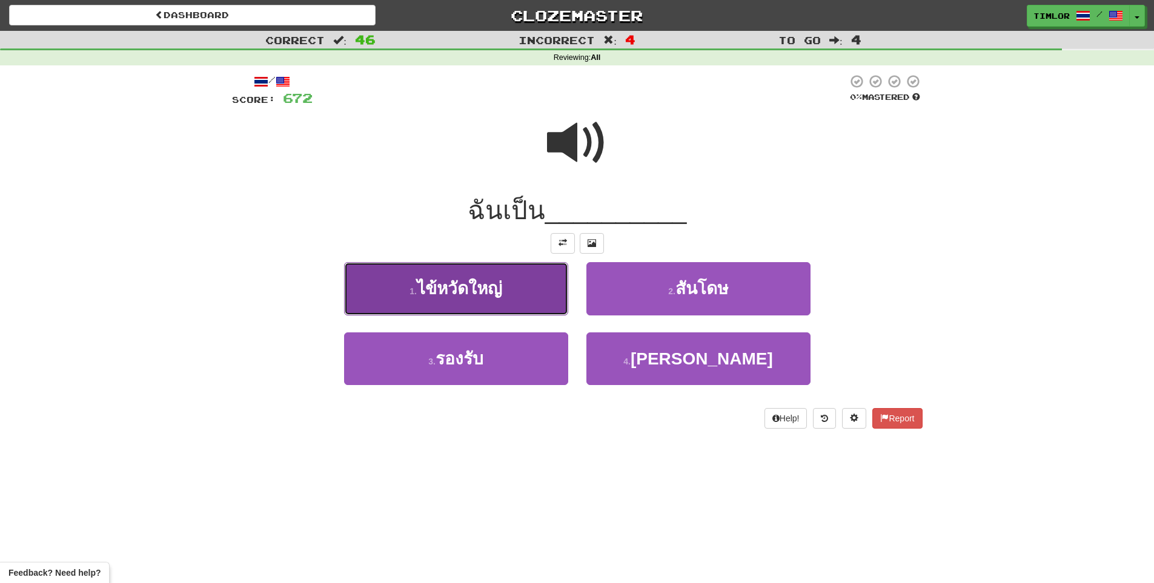
click at [483, 309] on button "1 . ไข้หวัดใหญ่" at bounding box center [456, 288] width 224 height 53
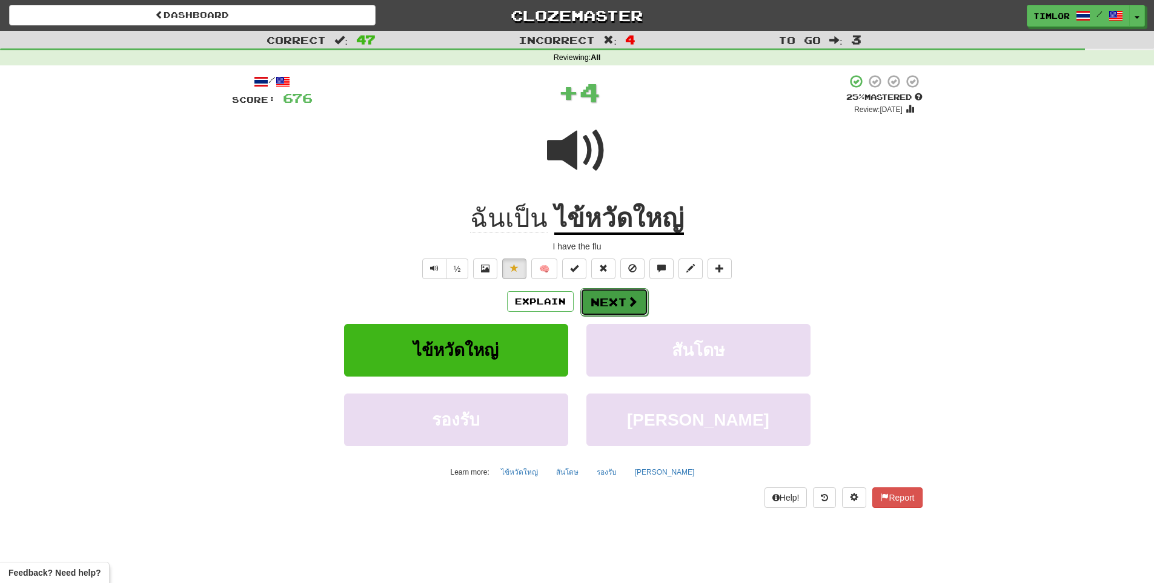
click at [626, 313] on button "Next" at bounding box center [614, 302] width 68 height 28
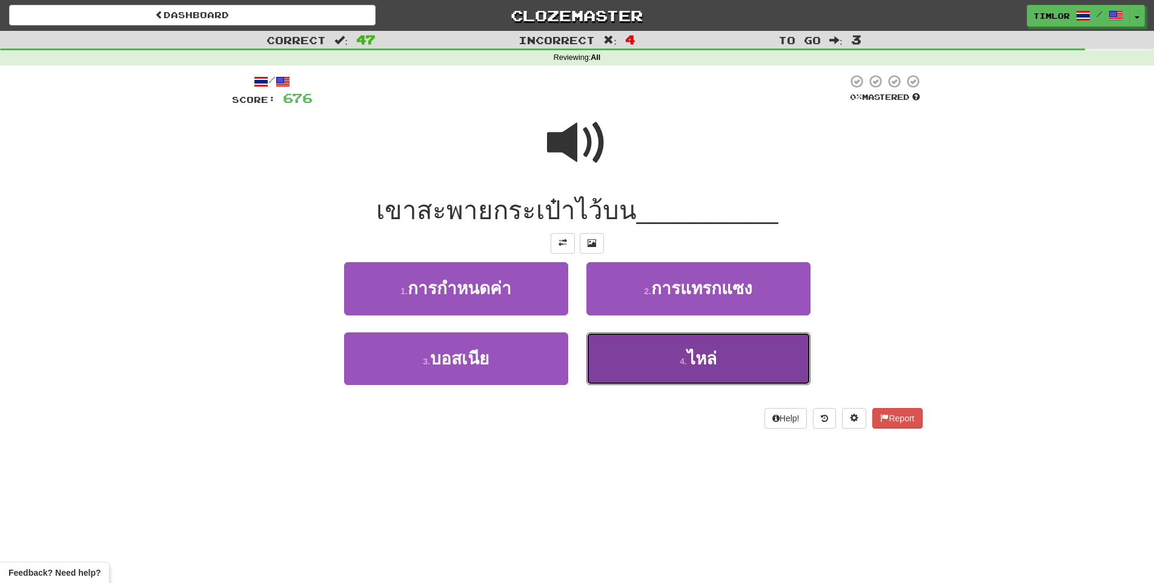
click at [647, 351] on button "4 . ไหล่" at bounding box center [698, 359] width 224 height 53
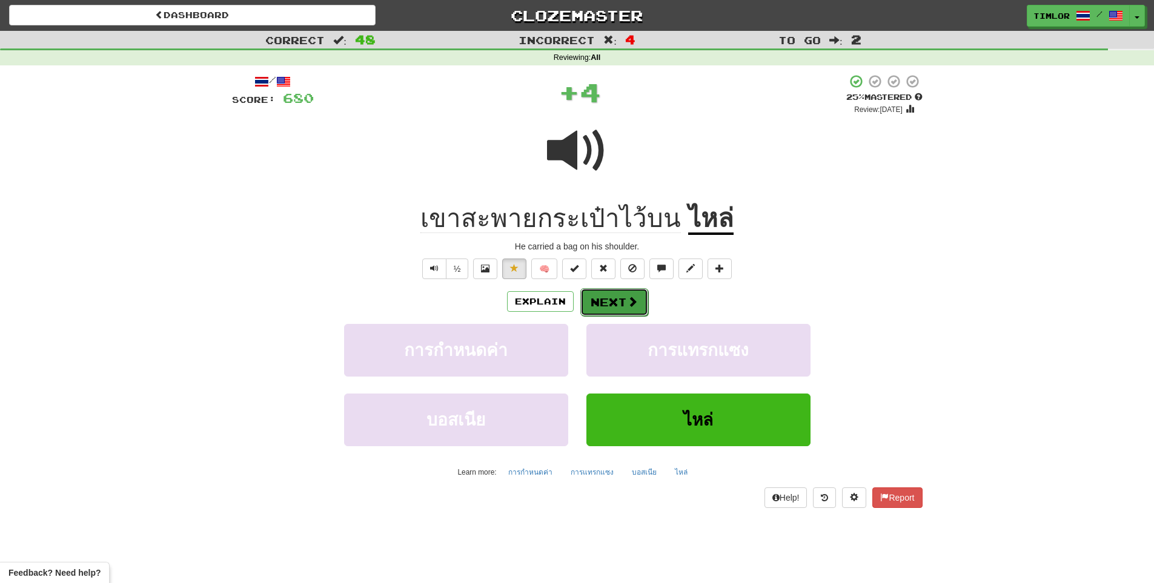
click at [597, 307] on button "Next" at bounding box center [614, 302] width 68 height 28
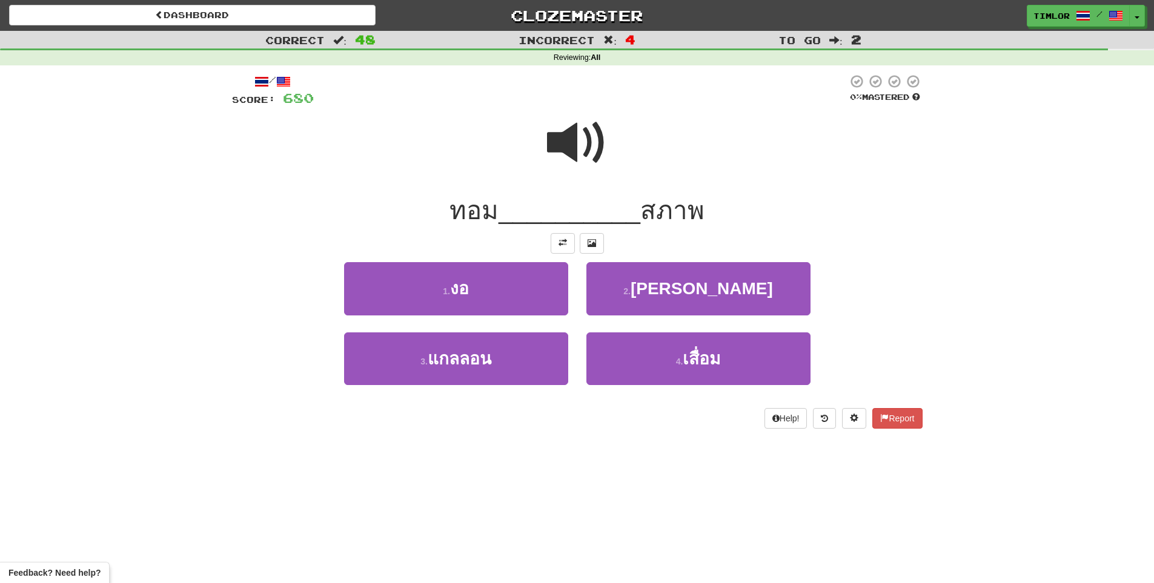
click at [537, 136] on div at bounding box center [577, 151] width 691 height 87
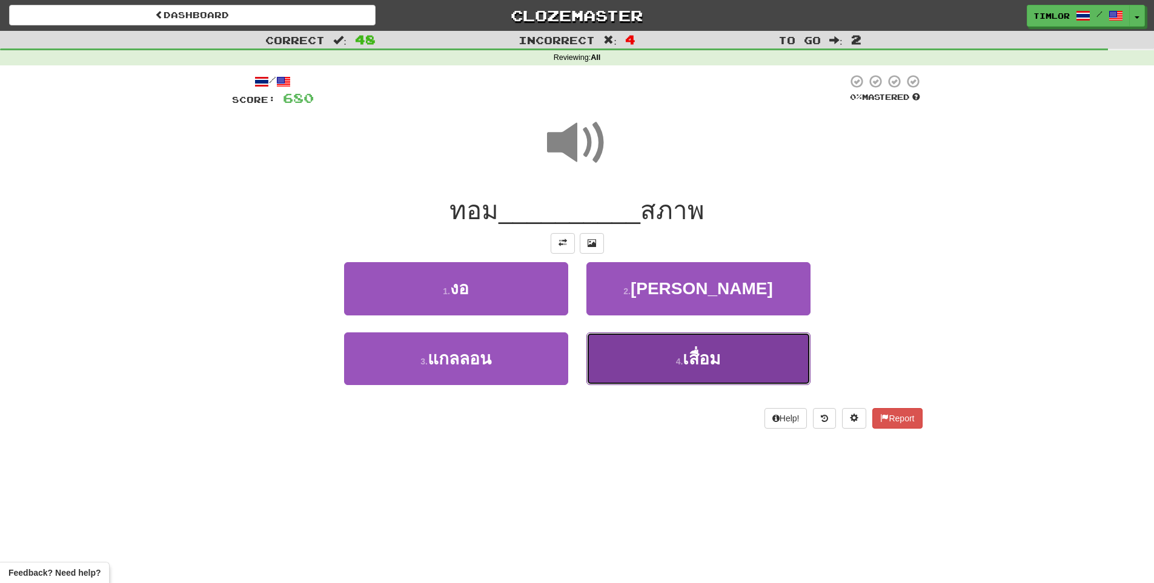
click at [651, 343] on button "4 . เสื่อม" at bounding box center [698, 359] width 224 height 53
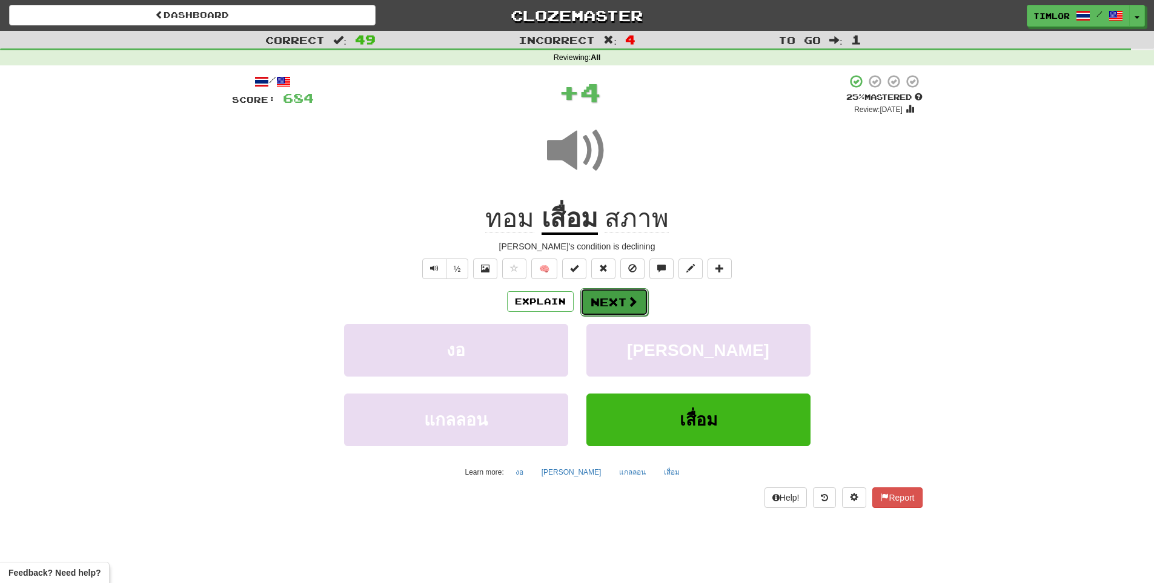
click at [636, 305] on span at bounding box center [632, 301] width 11 height 11
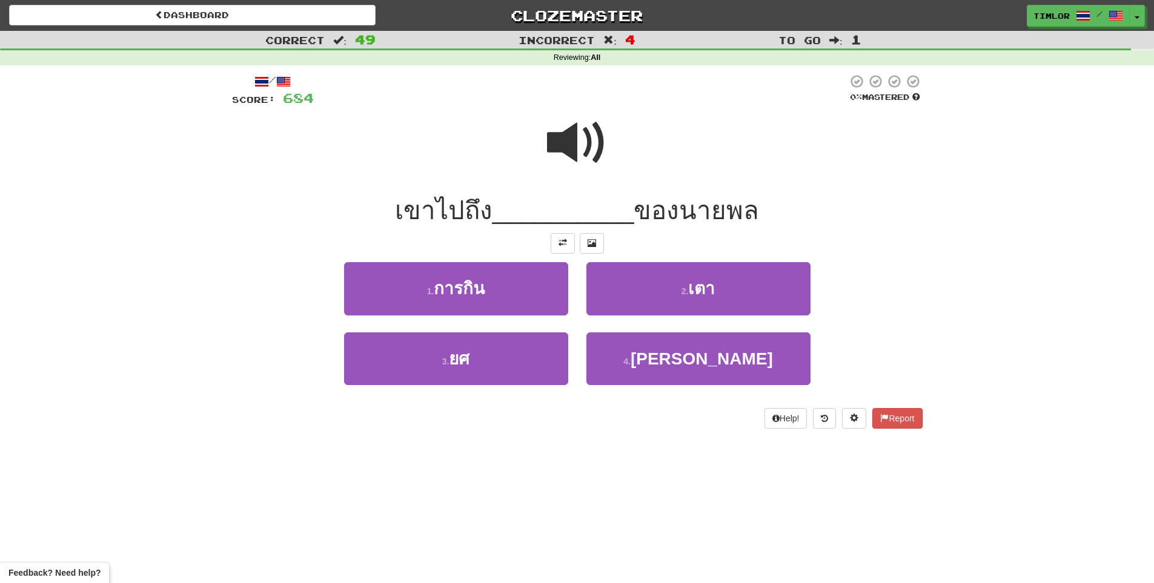
click at [568, 144] on span at bounding box center [577, 143] width 61 height 61
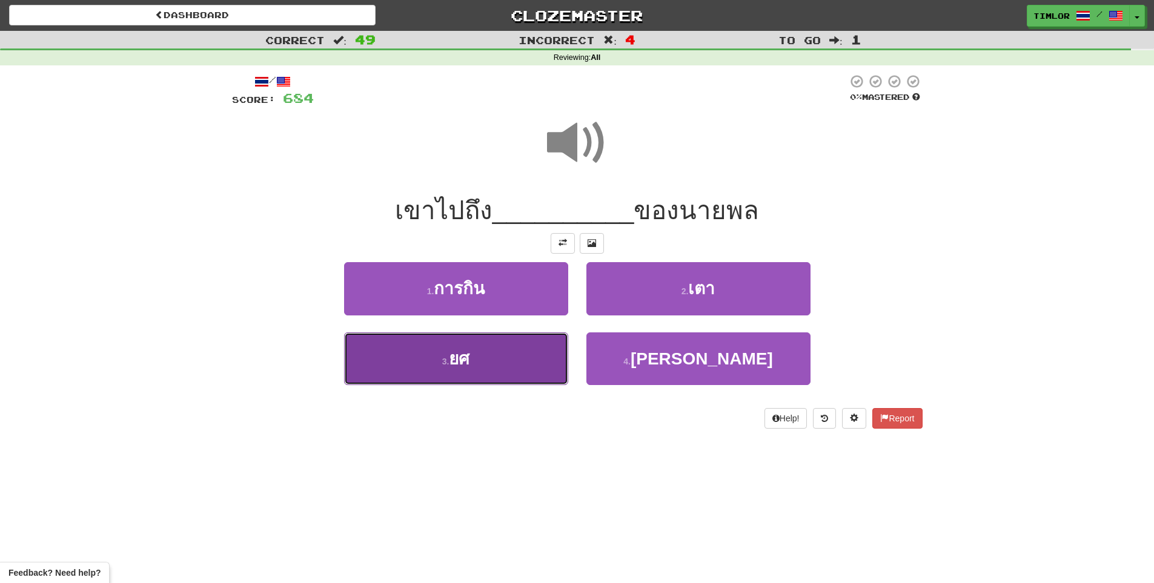
click at [540, 334] on button "3 . ยศ" at bounding box center [456, 359] width 224 height 53
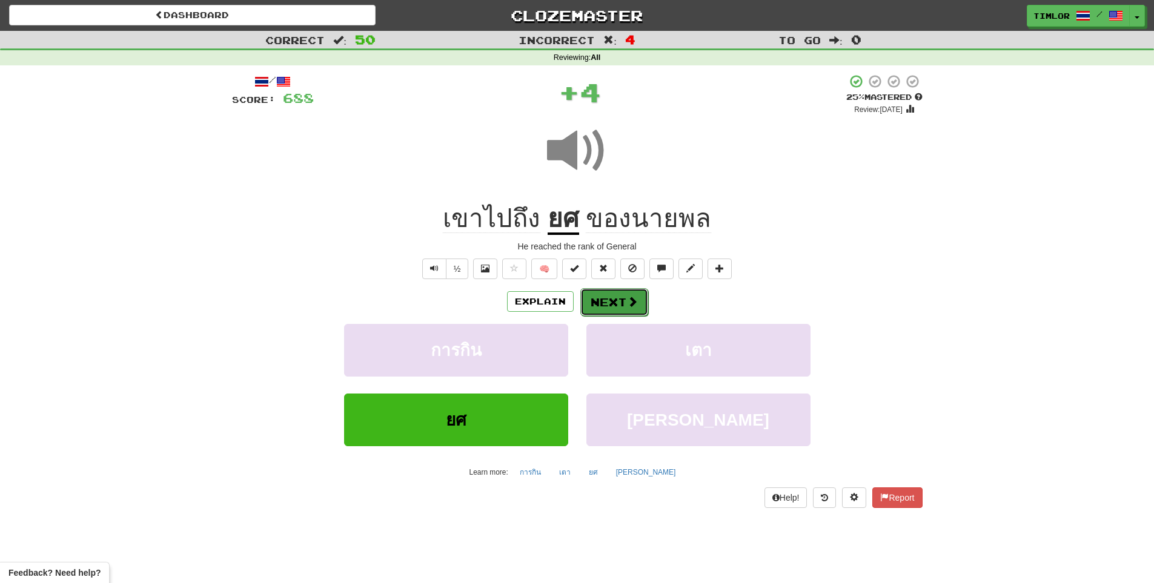
click at [586, 310] on button "Next" at bounding box center [614, 302] width 68 height 28
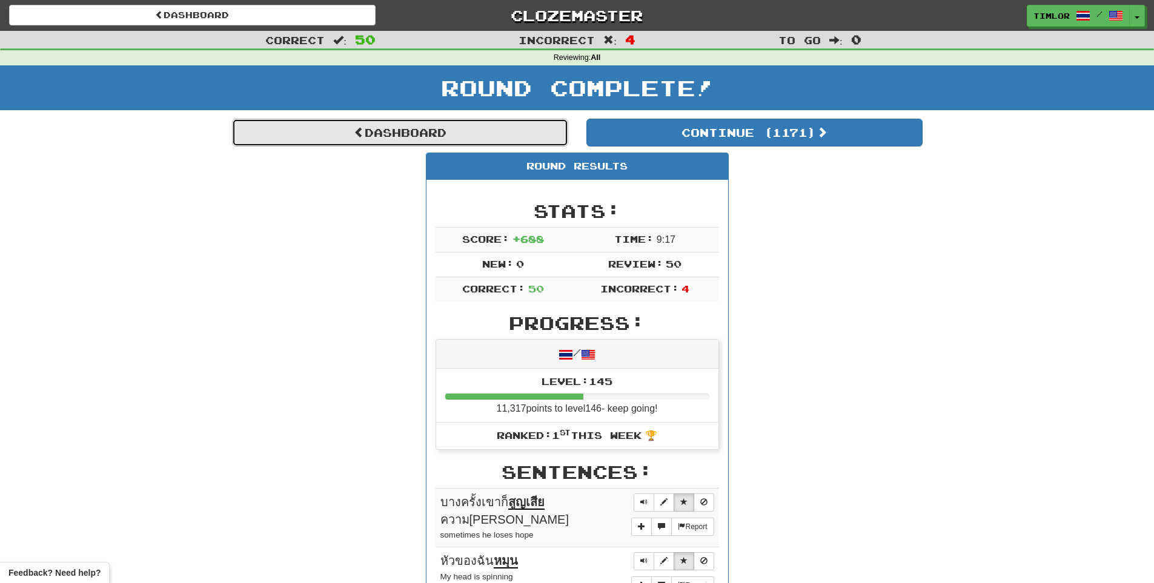
click at [491, 143] on link "Dashboard" at bounding box center [400, 133] width 336 height 28
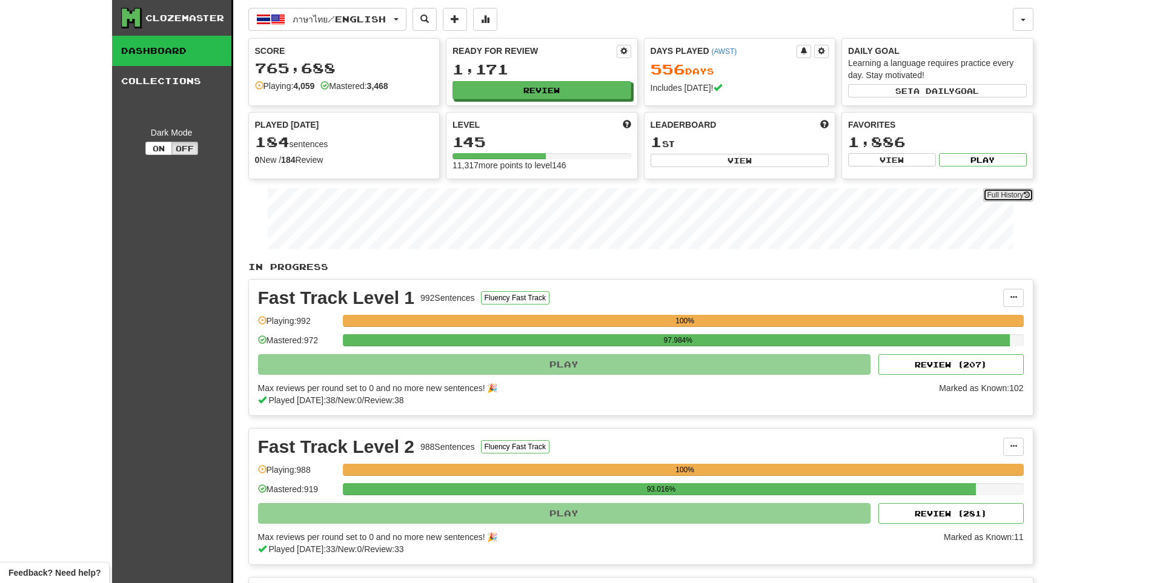
click at [1004, 200] on link "Full History" at bounding box center [1008, 194] width 50 height 13
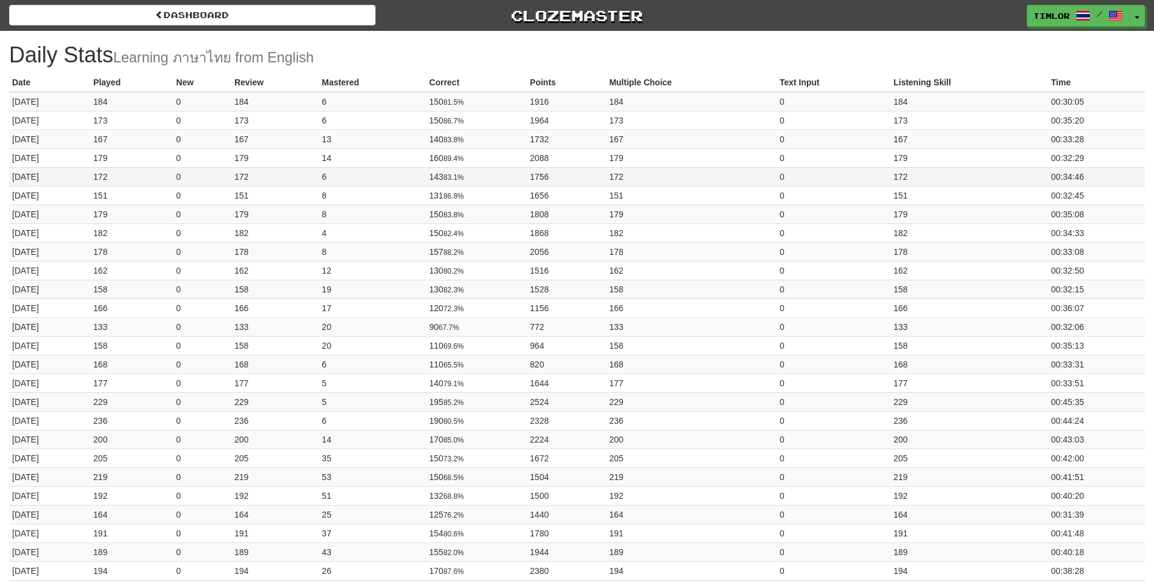
drag, startPoint x: 718, startPoint y: 174, endPoint x: 682, endPoint y: 176, distance: 35.8
